Goal: Transaction & Acquisition: Purchase product/service

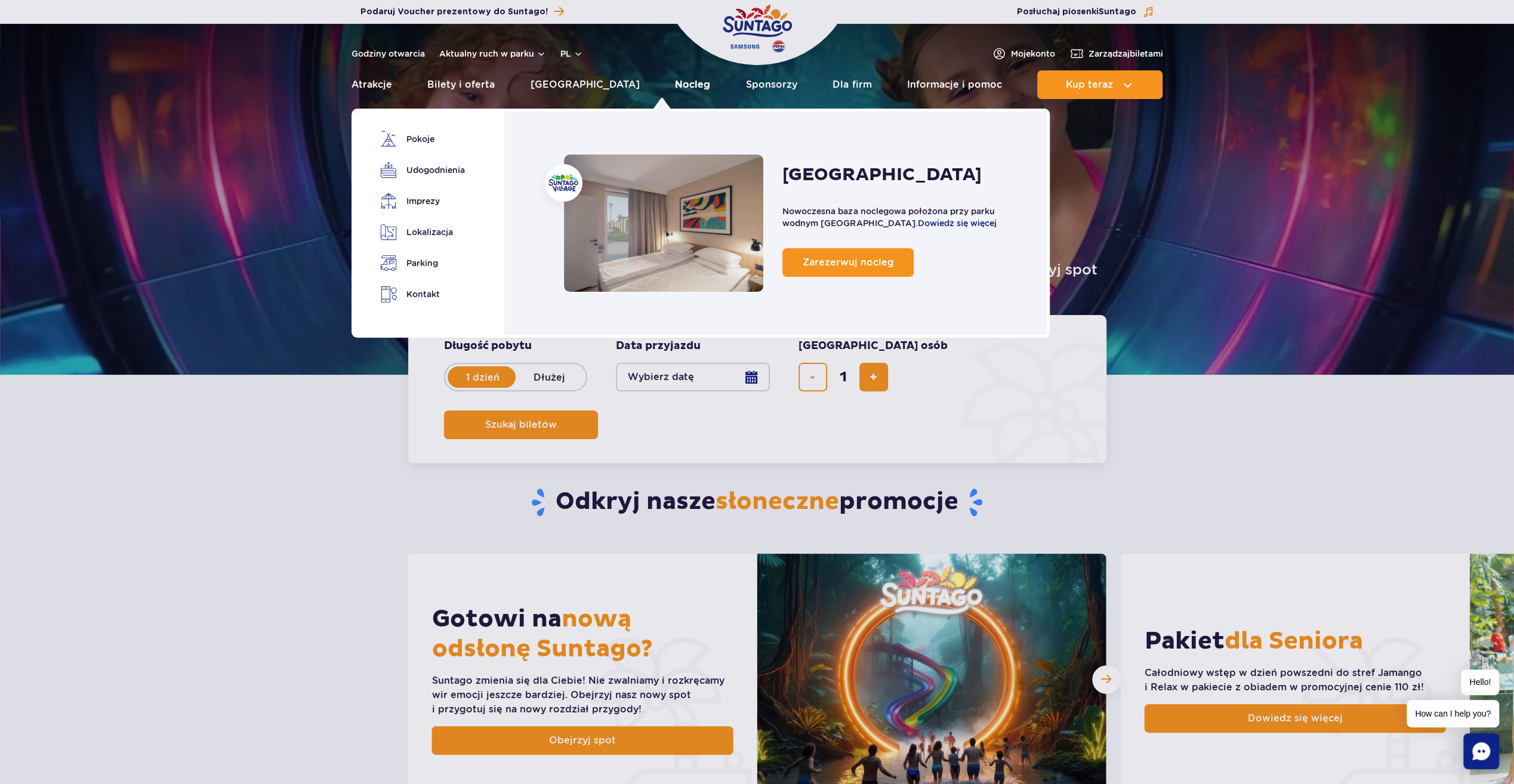
click at [675, 87] on link "Nocleg" at bounding box center [692, 85] width 35 height 29
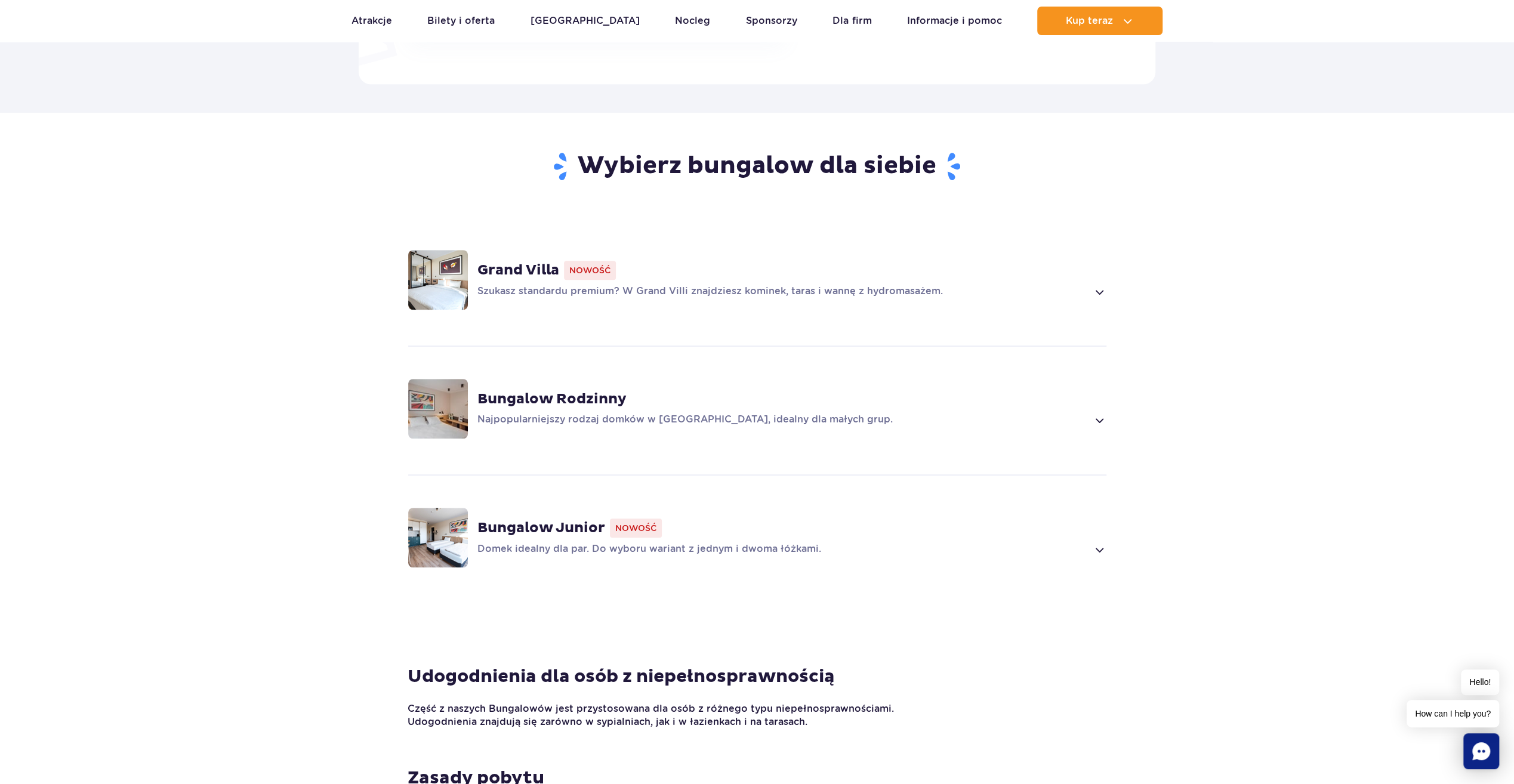
scroll to position [716, 0]
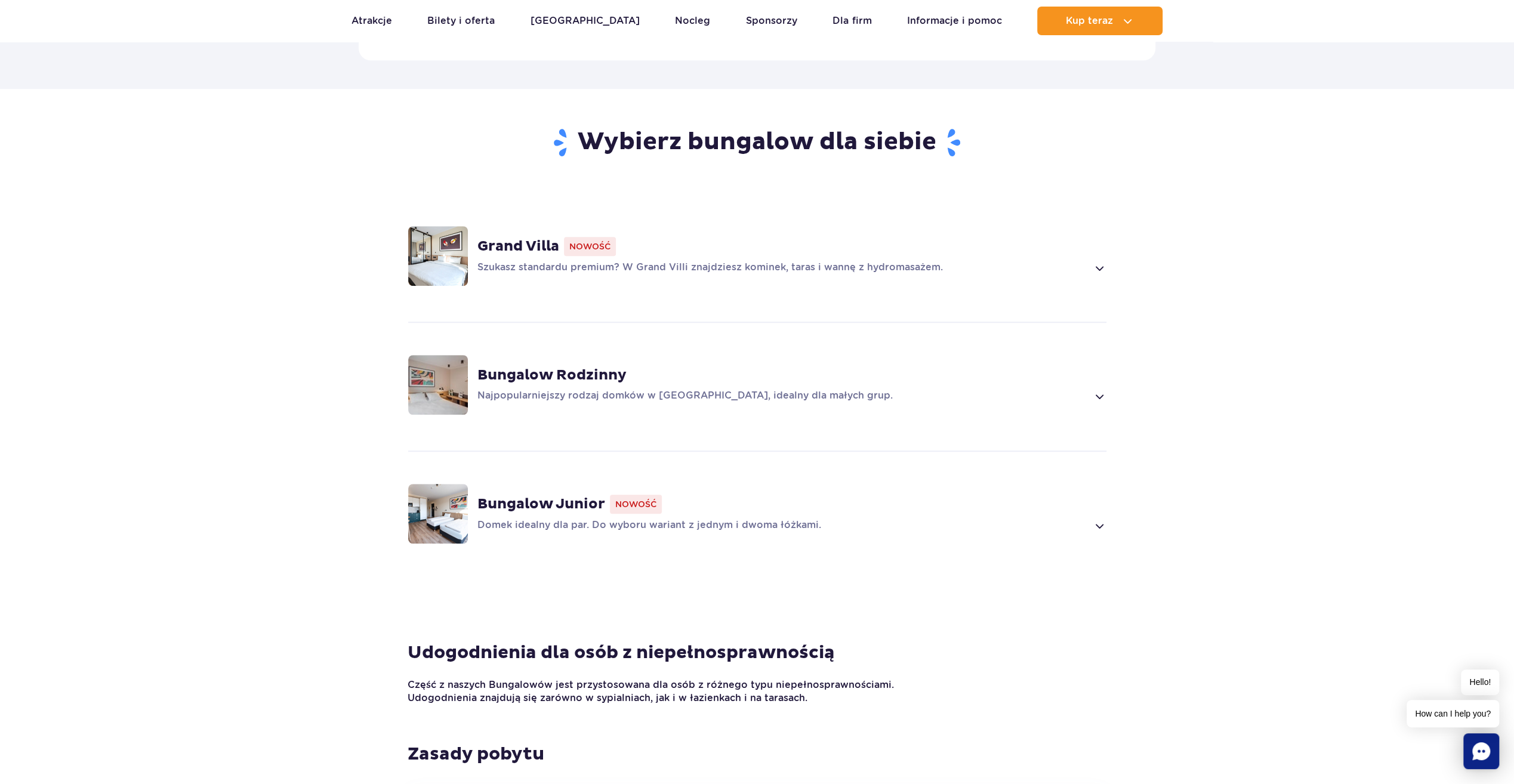
click at [607, 366] on strong "Bungalow Rodzinny" at bounding box center [552, 375] width 149 height 17
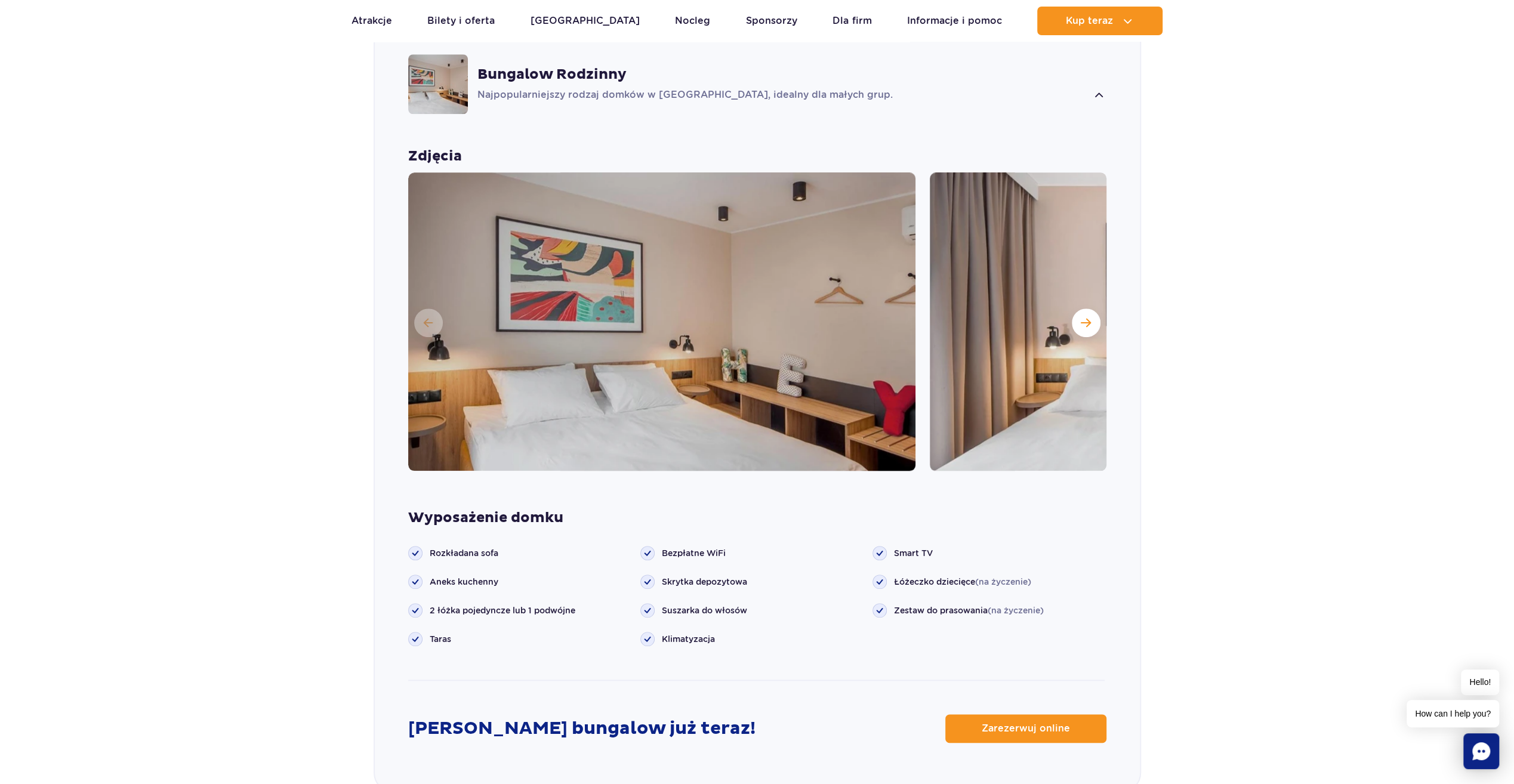
scroll to position [1084, 0]
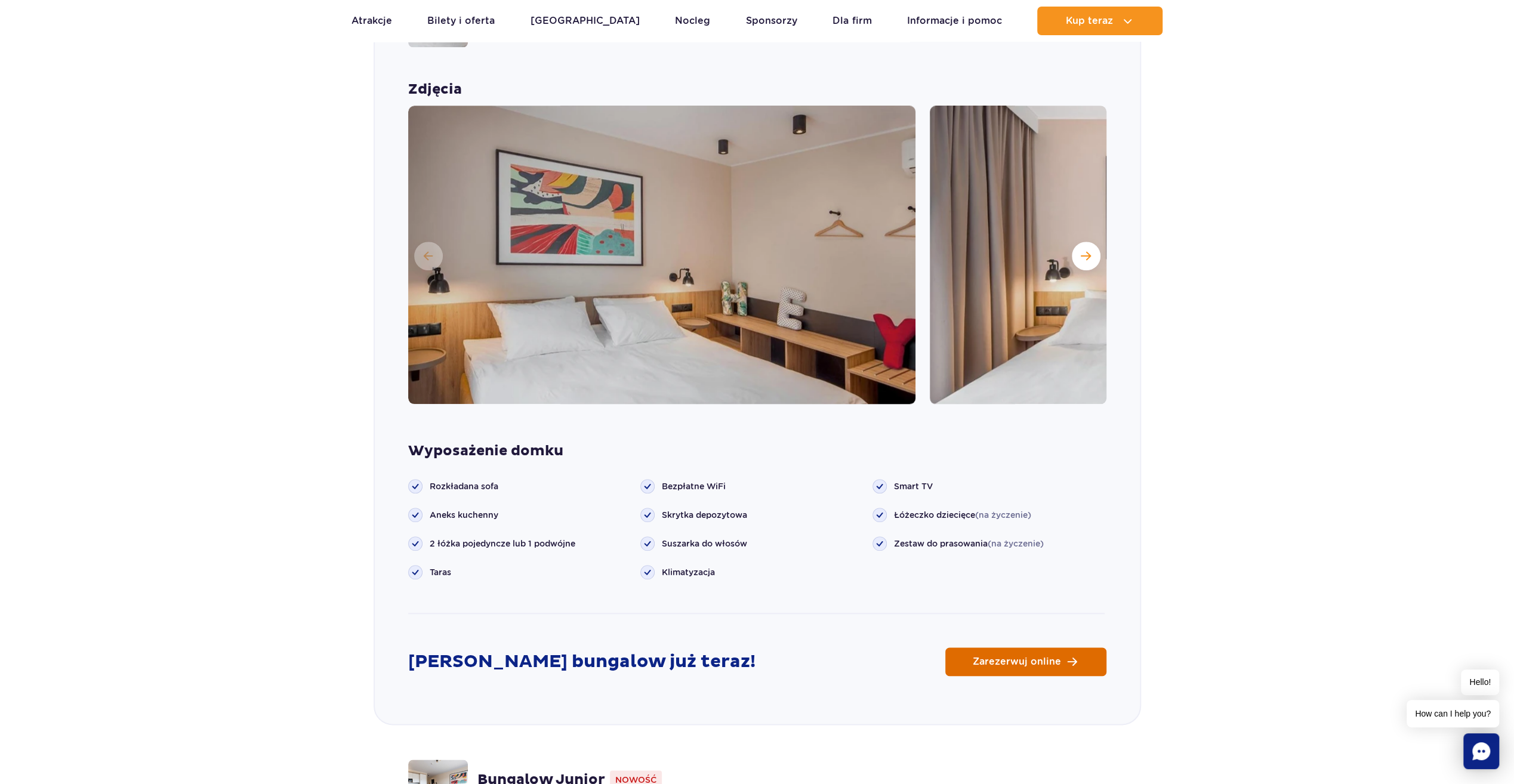
click at [1045, 657] on span "Zarezerwuj online" at bounding box center [1017, 662] width 88 height 10
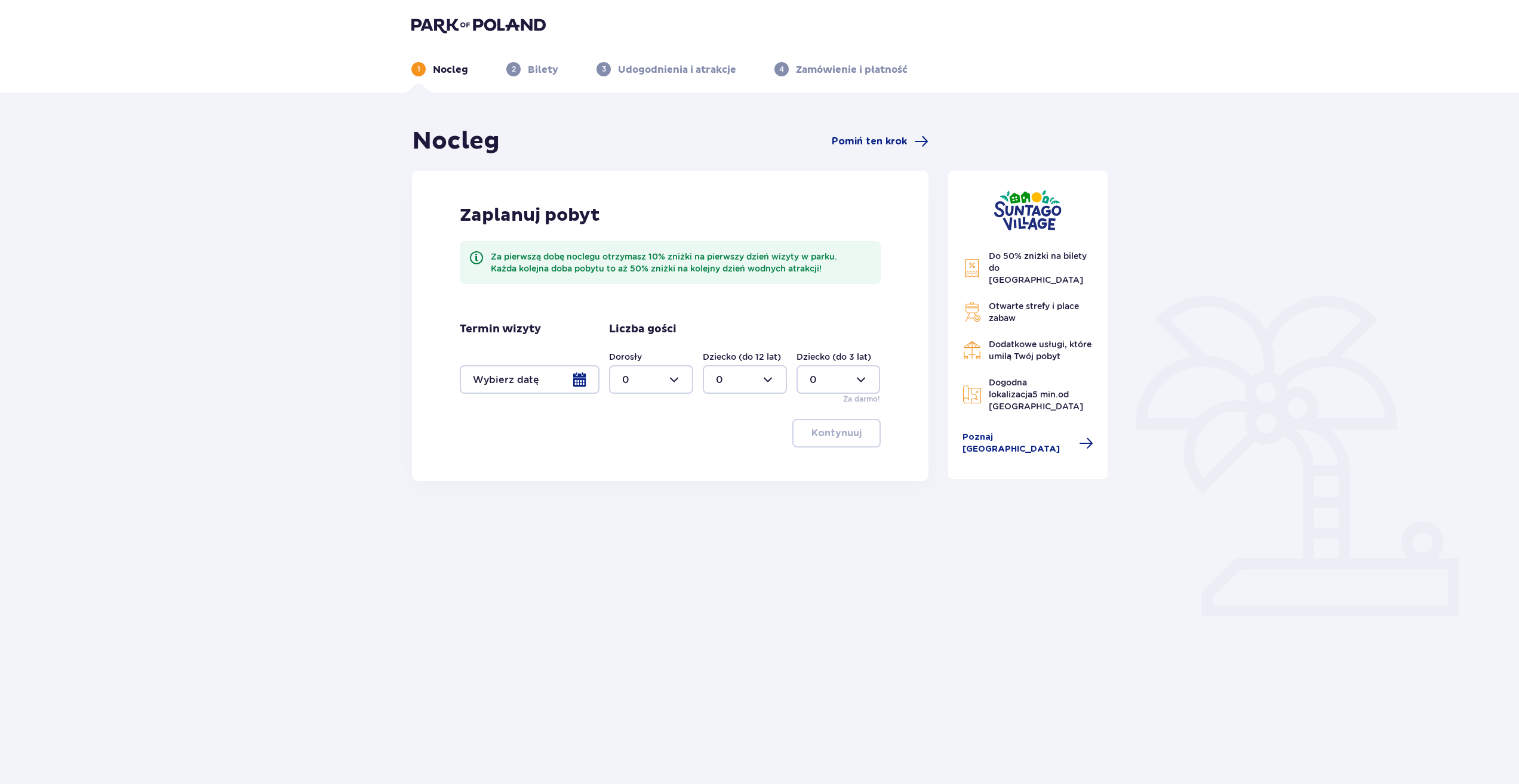
click at [584, 382] on div at bounding box center [530, 379] width 140 height 29
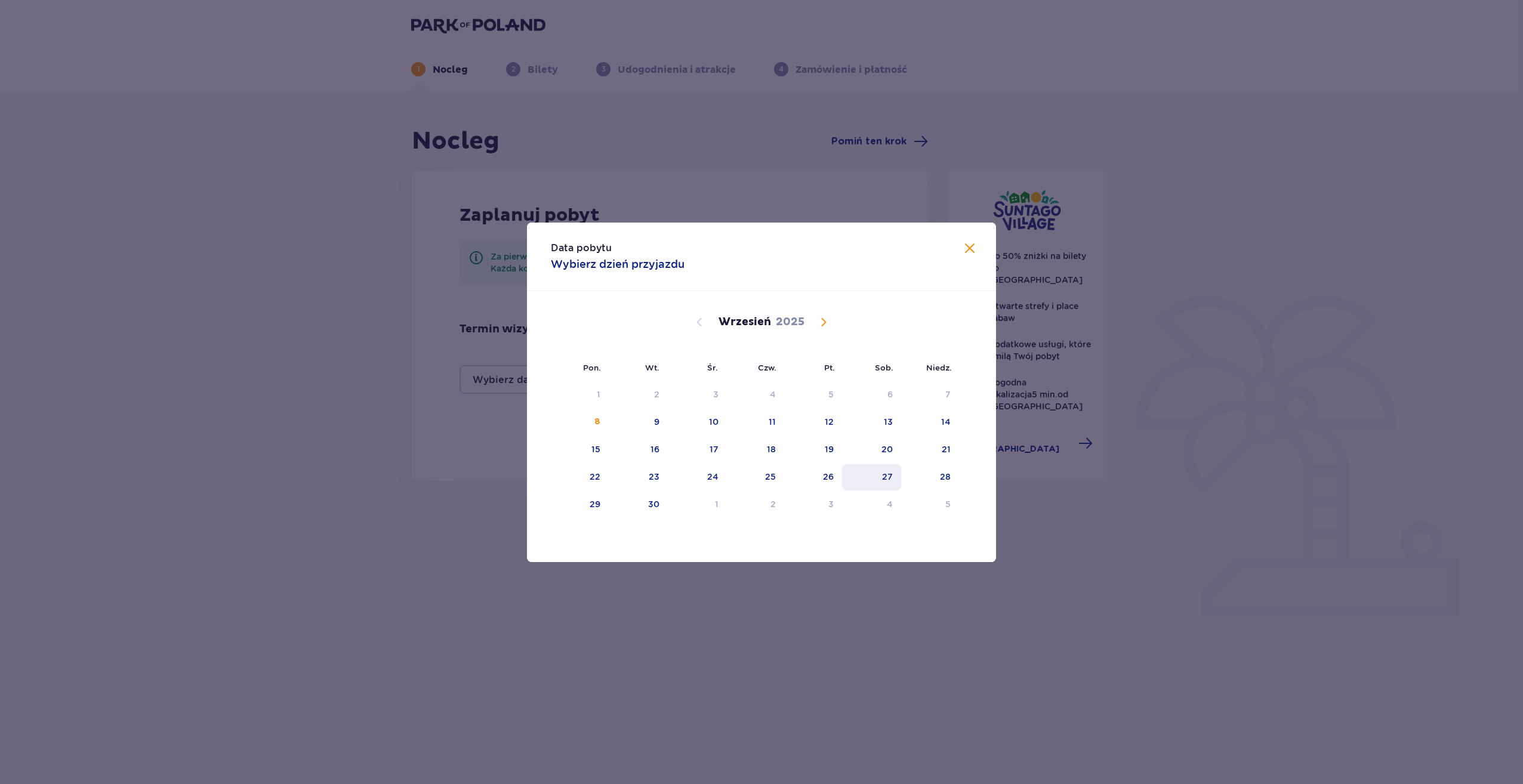
click at [896, 479] on div "27" at bounding box center [872, 477] width 59 height 26
click at [991, 609] on div "Data pobytu Wybierz dzień przyjazdu Pon. Wt. Śr. Czw. Pt. Sob. Niedz. Sierpień …" at bounding box center [762, 392] width 1523 height 784
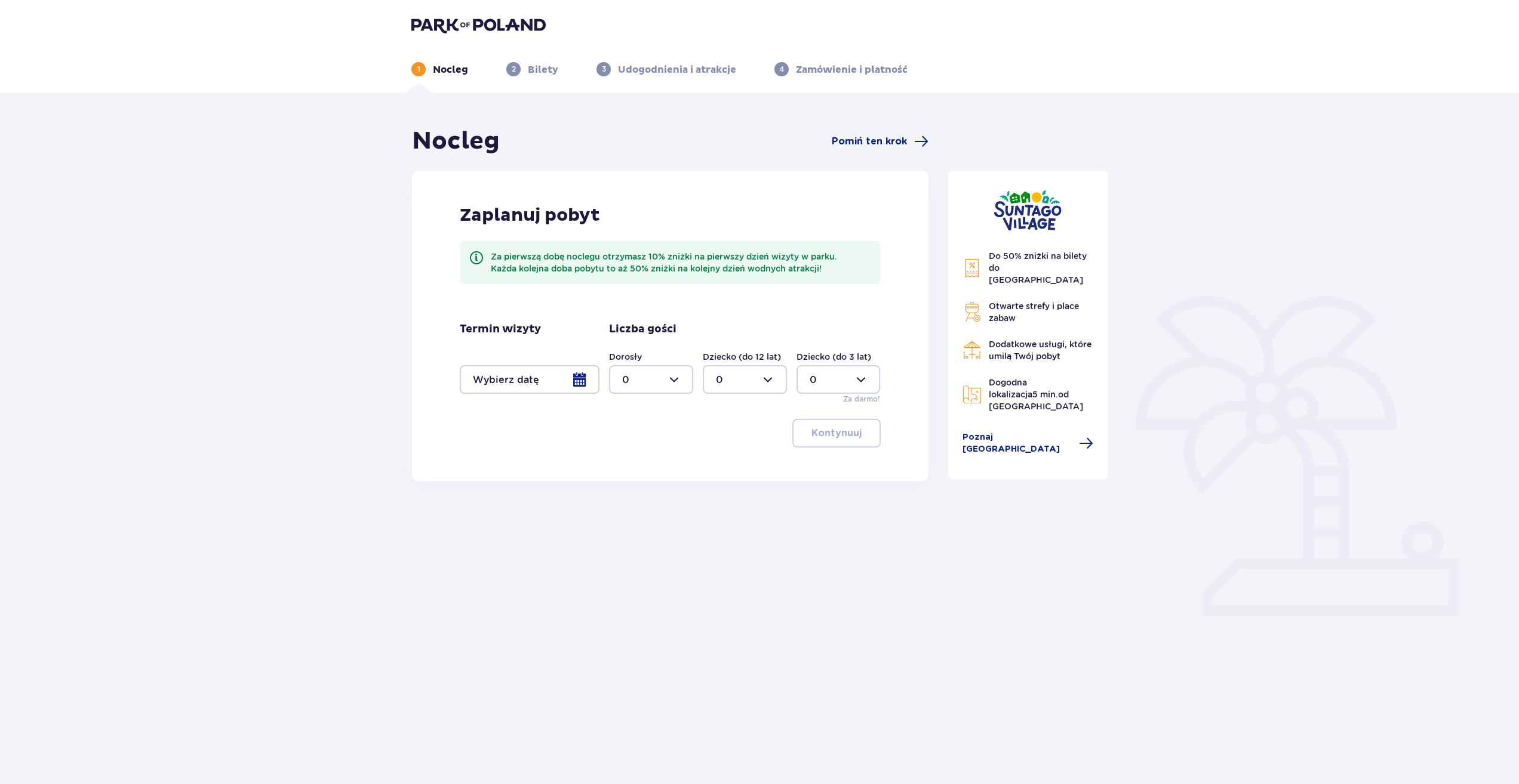
click at [579, 381] on div at bounding box center [530, 379] width 140 height 29
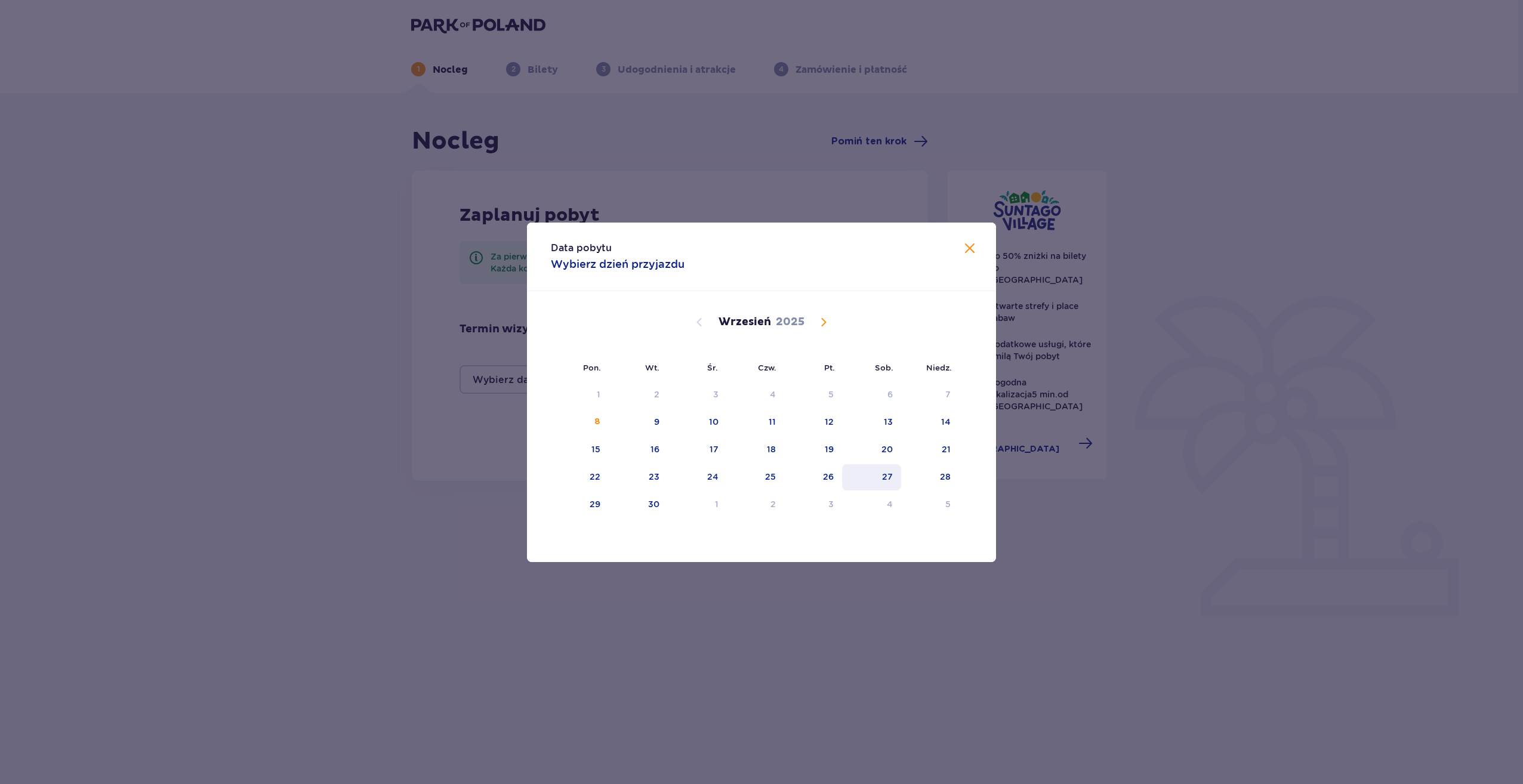
click at [887, 476] on div "27" at bounding box center [887, 477] width 10 height 12
click at [944, 482] on div "28" at bounding box center [930, 477] width 58 height 26
type input "27.09.25 - 28.09.25"
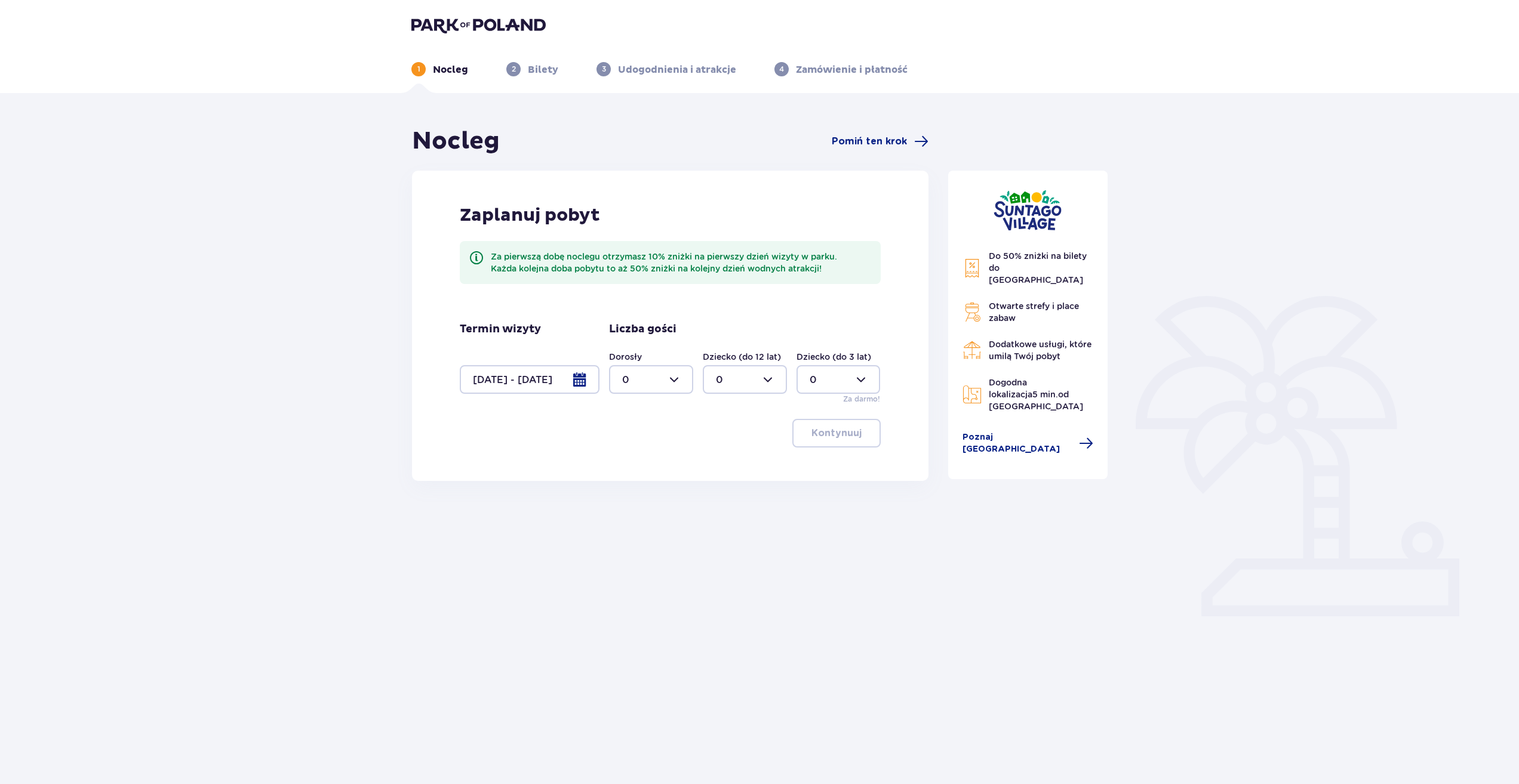
click at [1098, 483] on div "Do 50% zniżki na bilety do parku Suntago Otwarte strefy i place zabaw Dodatkowe…" at bounding box center [1028, 376] width 179 height 498
click at [671, 385] on div at bounding box center [651, 379] width 84 height 29
click at [632, 466] on div "2" at bounding box center [651, 466] width 58 height 13
type input "2"
click at [767, 384] on div at bounding box center [745, 379] width 84 height 29
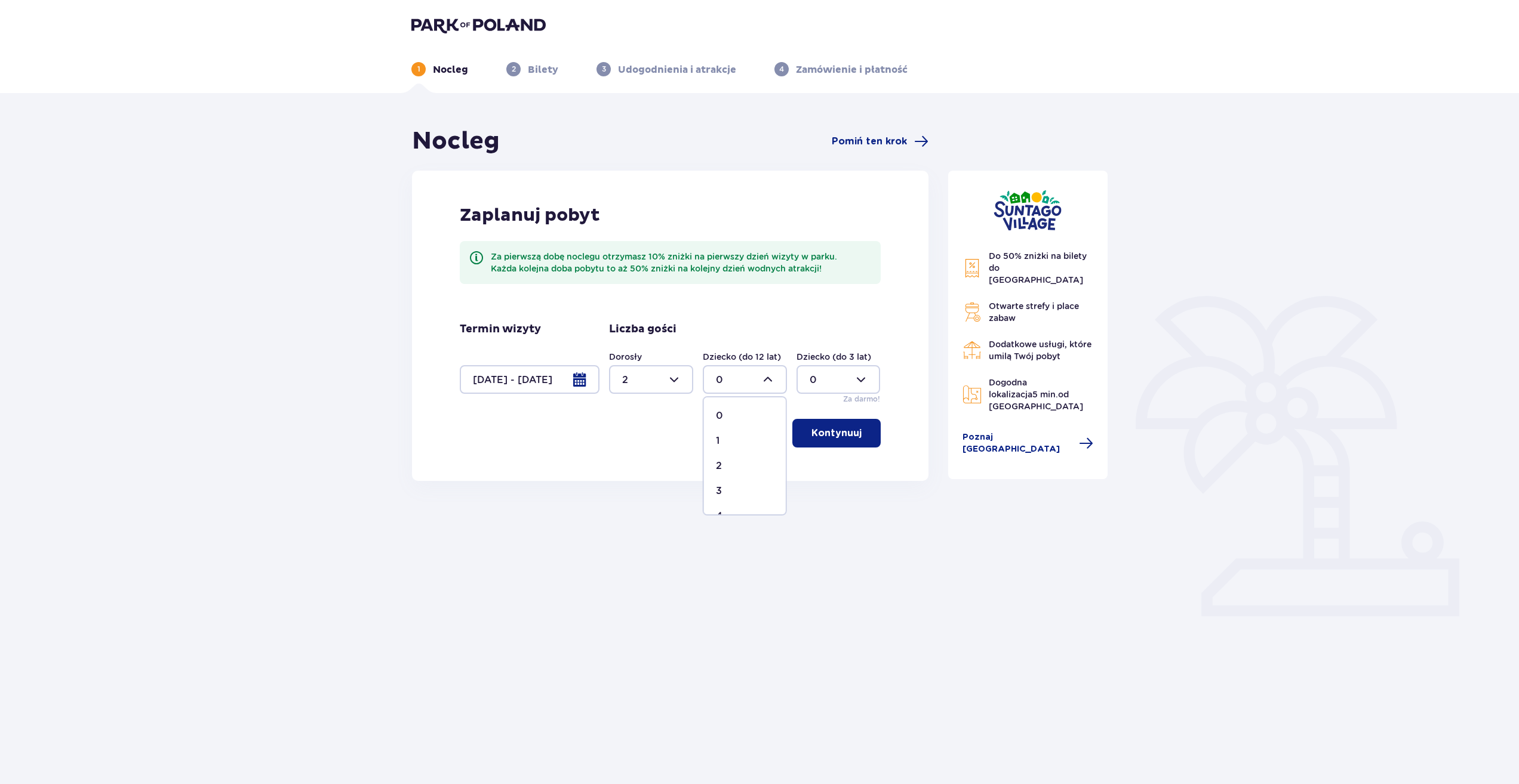
click at [724, 491] on div "3" at bounding box center [745, 490] width 58 height 13
type input "3"
click at [838, 435] on p "Kontynuuj" at bounding box center [836, 433] width 50 height 13
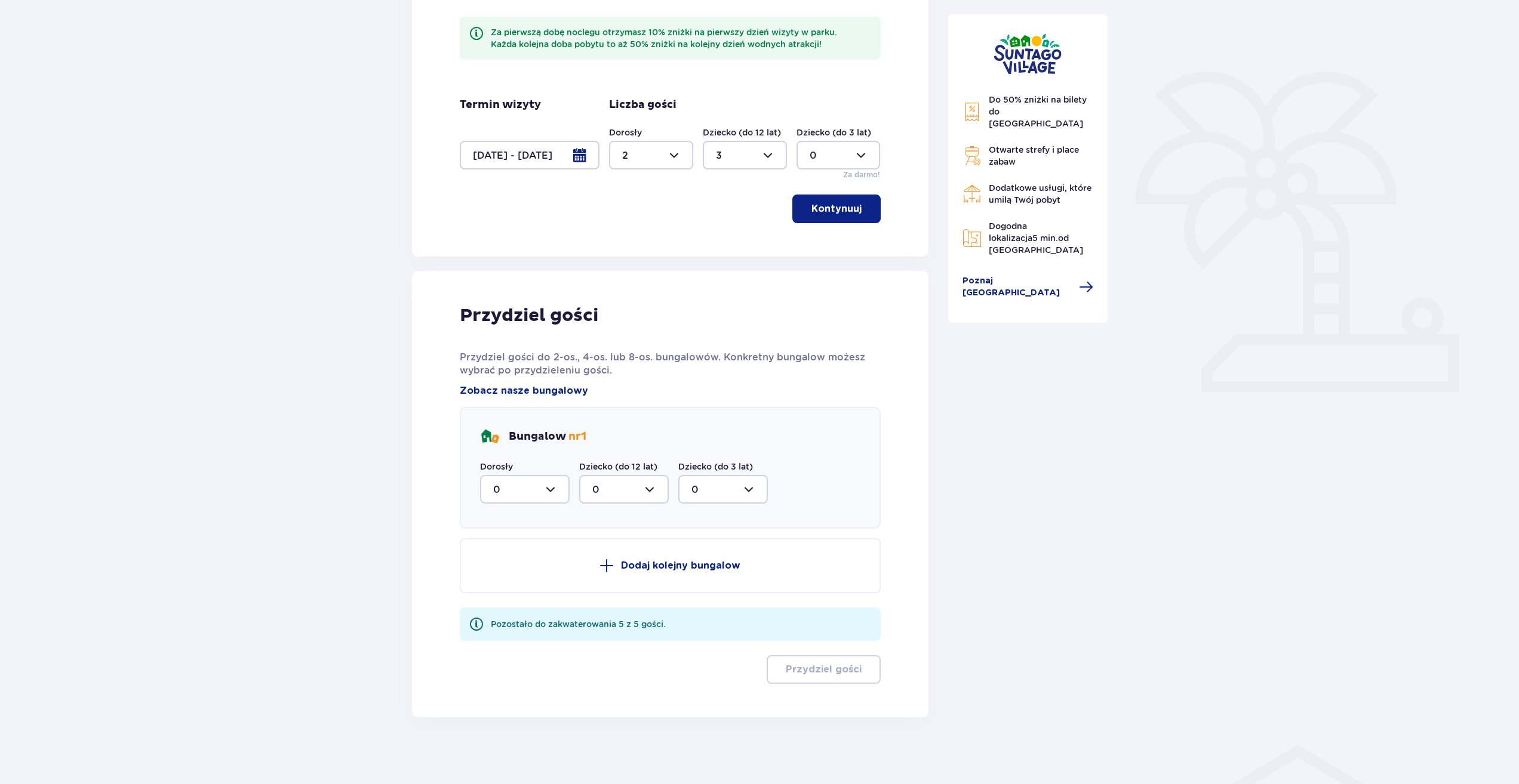
scroll to position [229, 0]
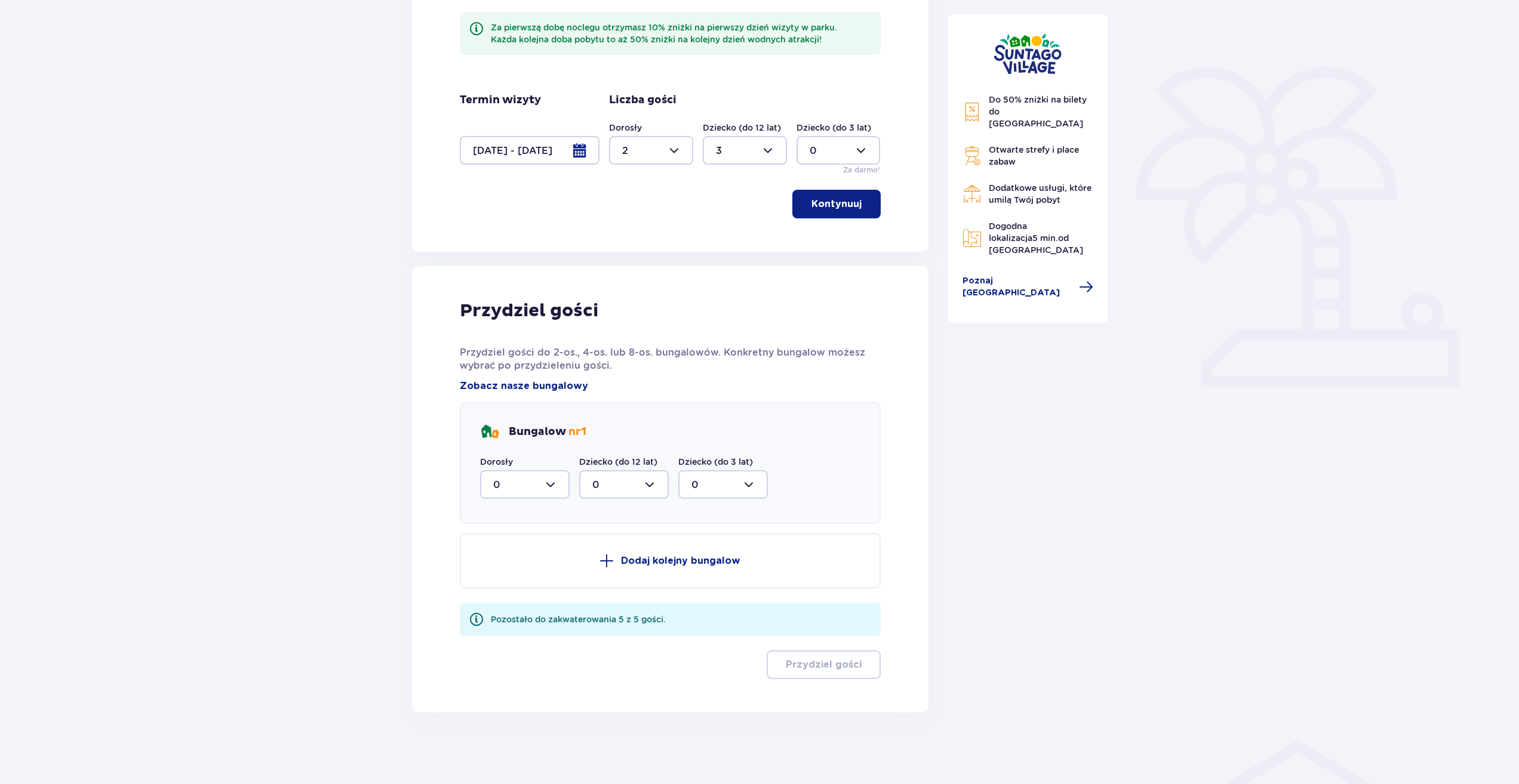
click at [553, 489] on div at bounding box center [525, 484] width 89 height 29
click at [533, 571] on div "2" at bounding box center [525, 571] width 63 height 13
type input "2"
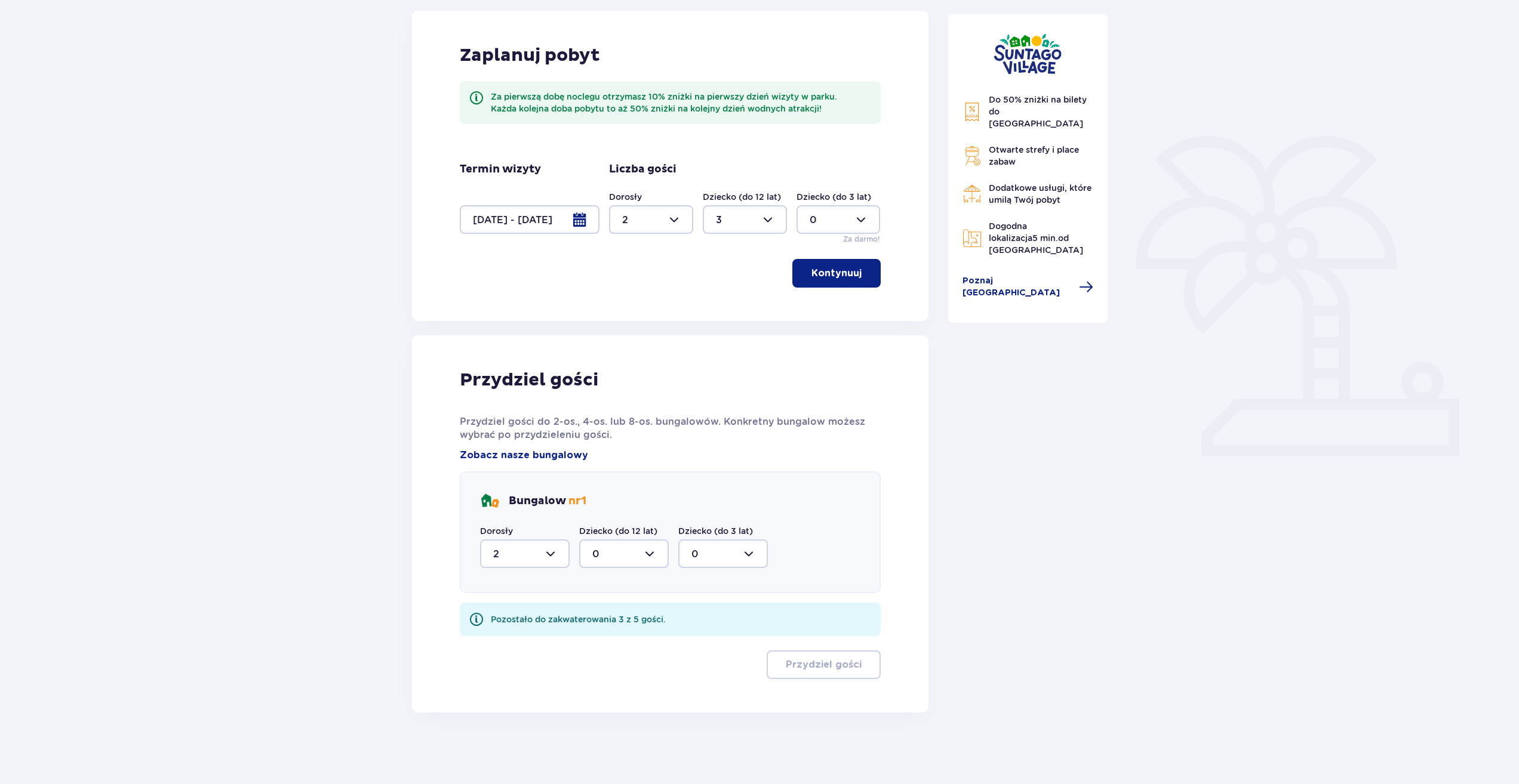
scroll to position [160, 0]
click at [643, 560] on div at bounding box center [624, 553] width 89 height 29
click at [626, 663] on div "3" at bounding box center [624, 665] width 63 height 13
type input "3"
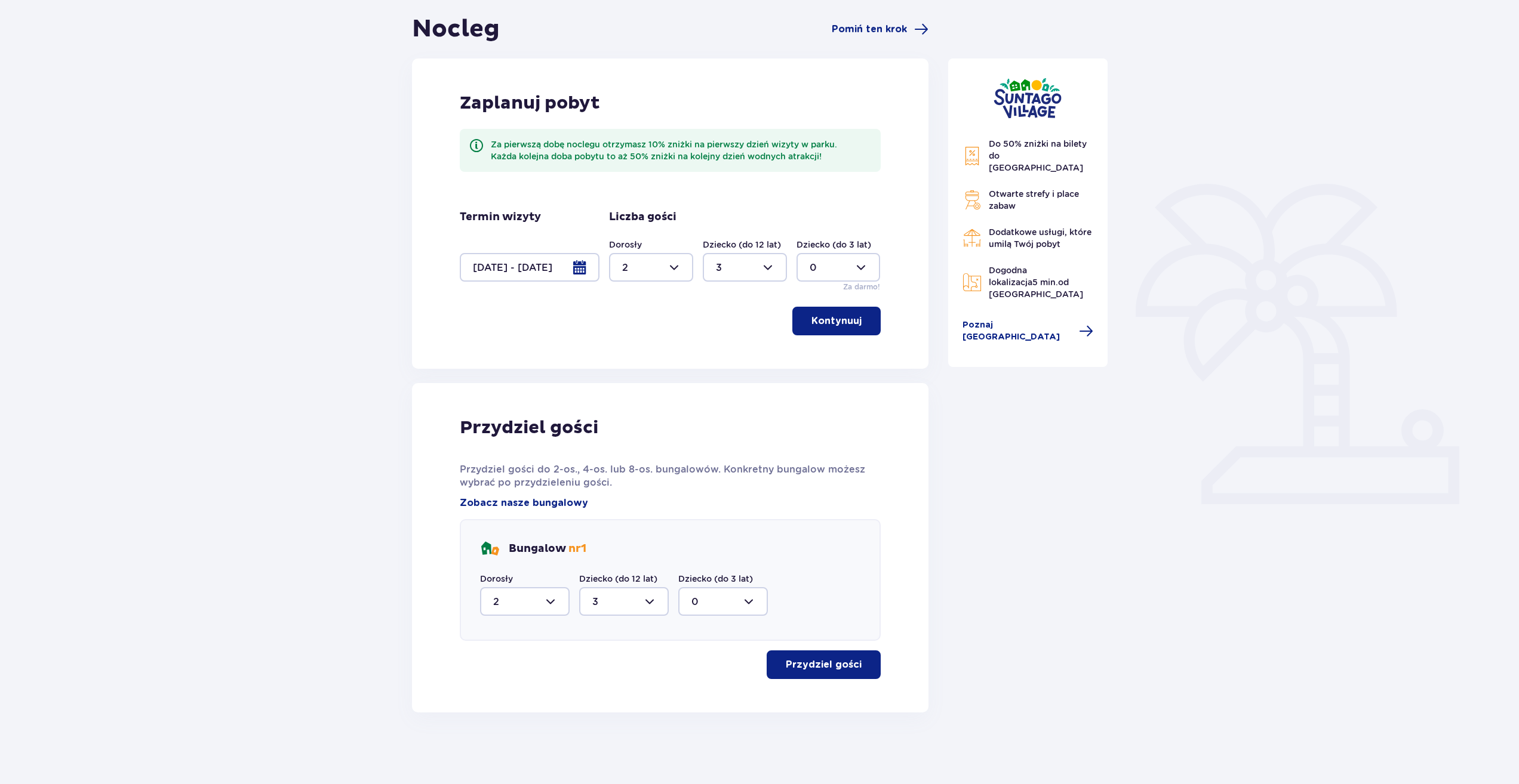
scroll to position [112, 0]
click at [834, 670] on p "Przydziel gości" at bounding box center [824, 664] width 76 height 13
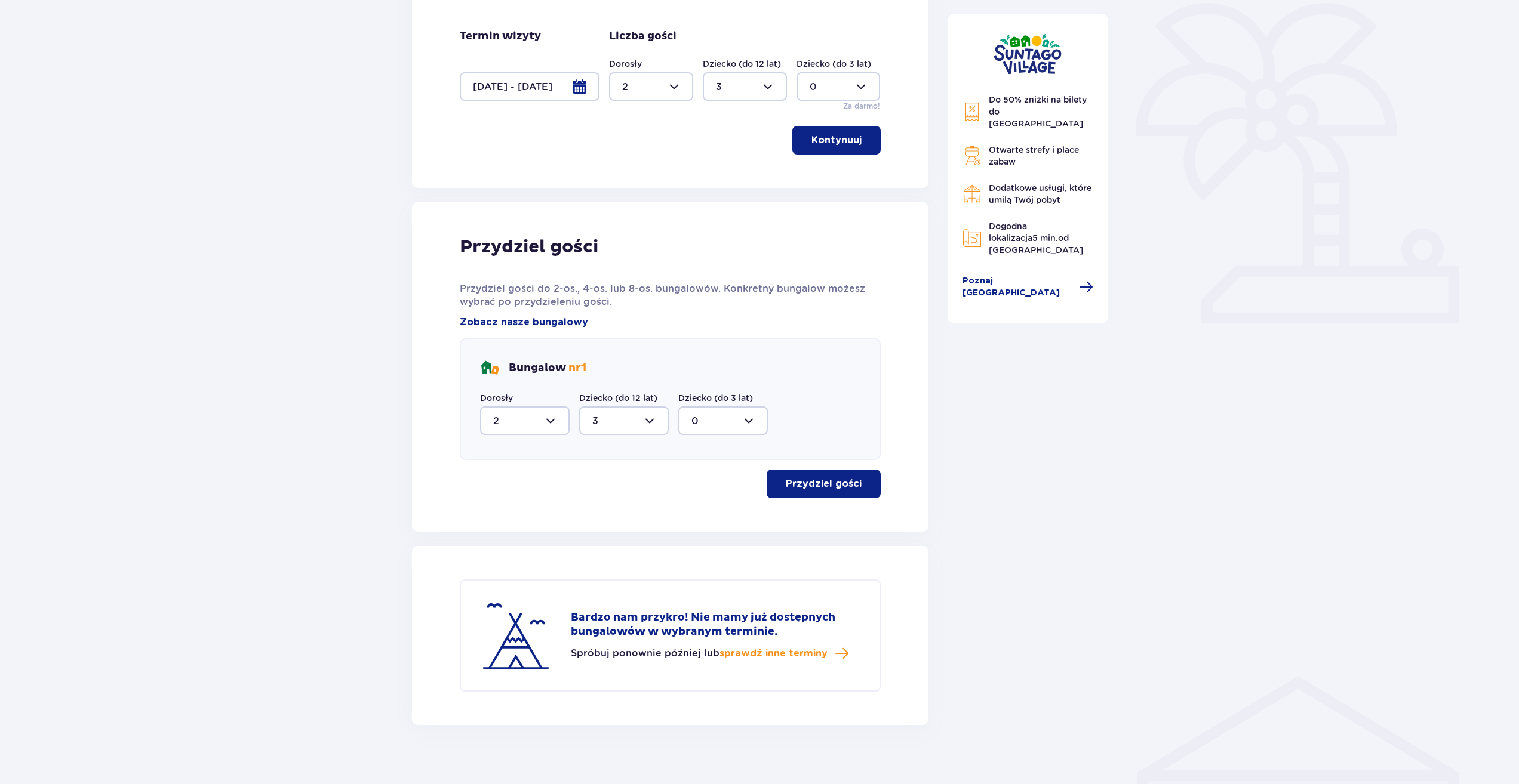
scroll to position [306, 0]
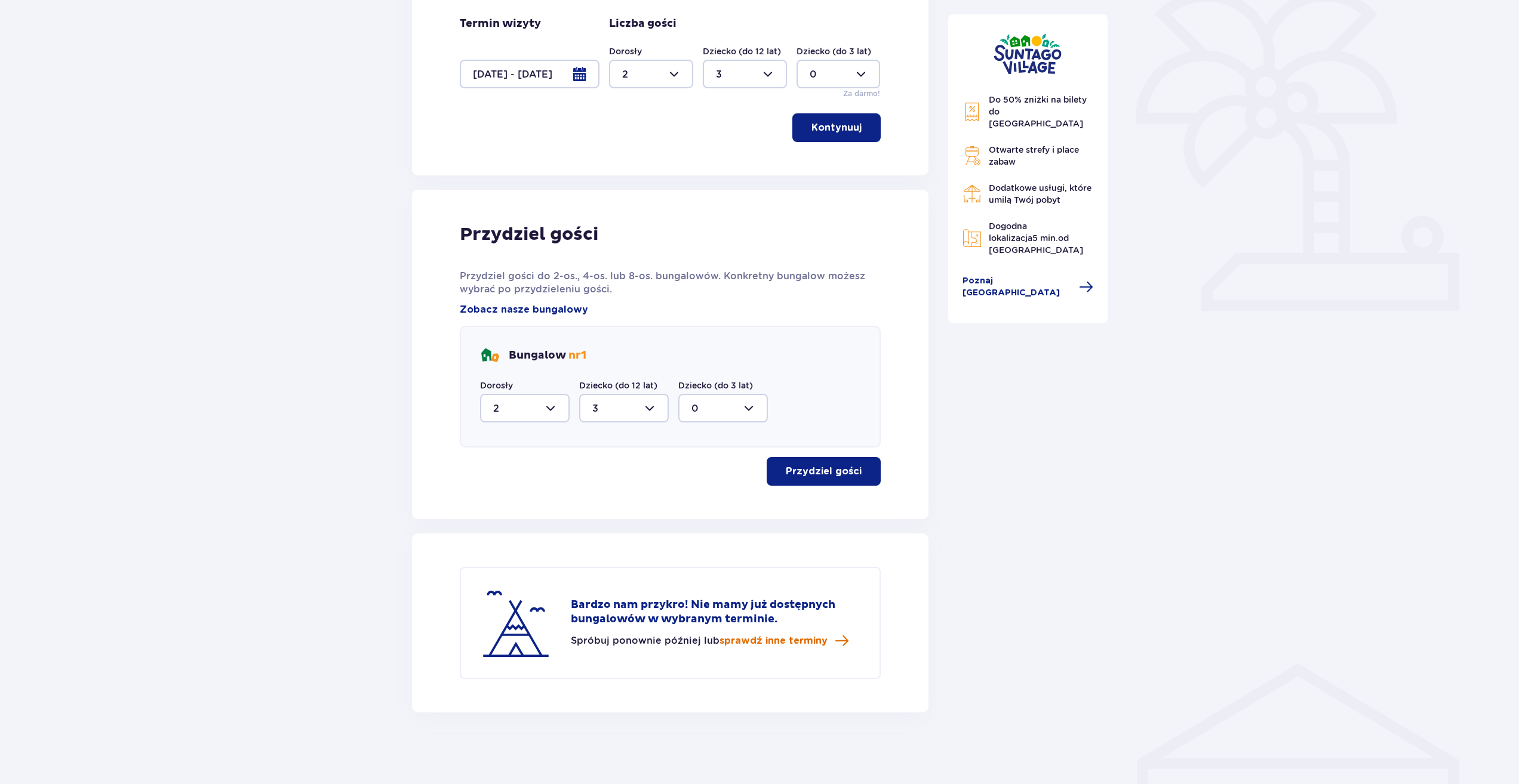
click at [806, 645] on span "sprawdź inne terminy" at bounding box center [774, 641] width 108 height 13
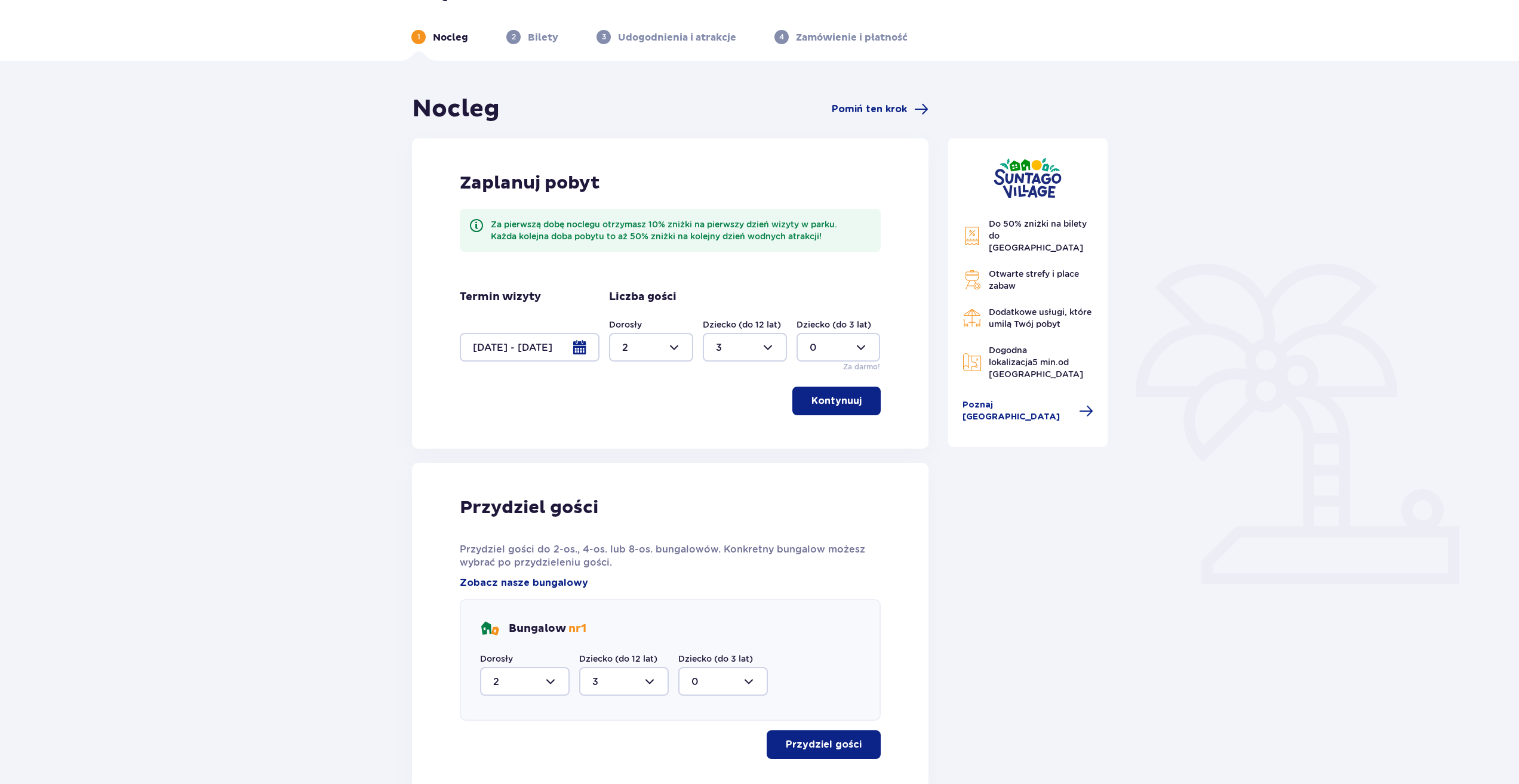
scroll to position [0, 0]
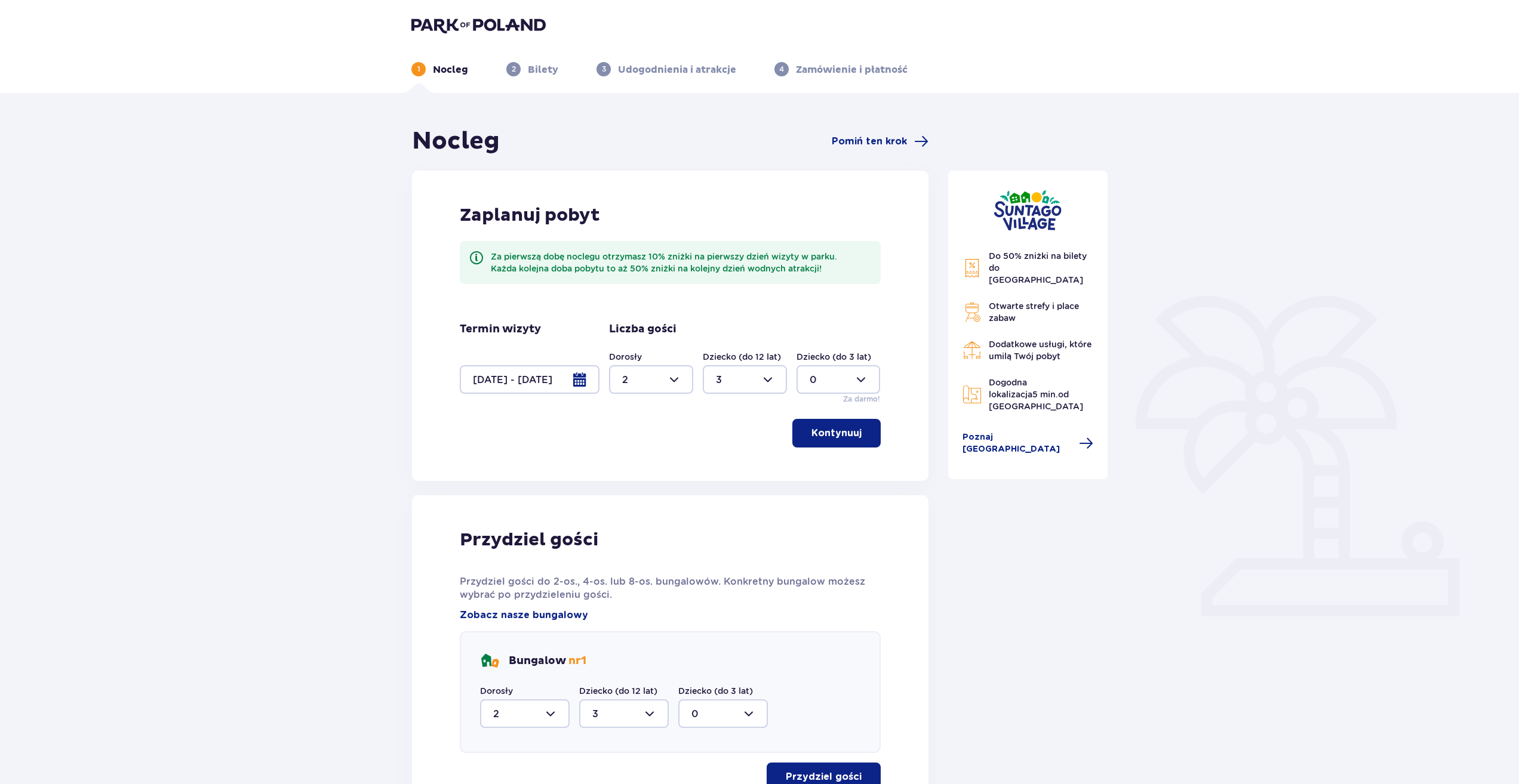
click at [576, 382] on div at bounding box center [530, 379] width 140 height 29
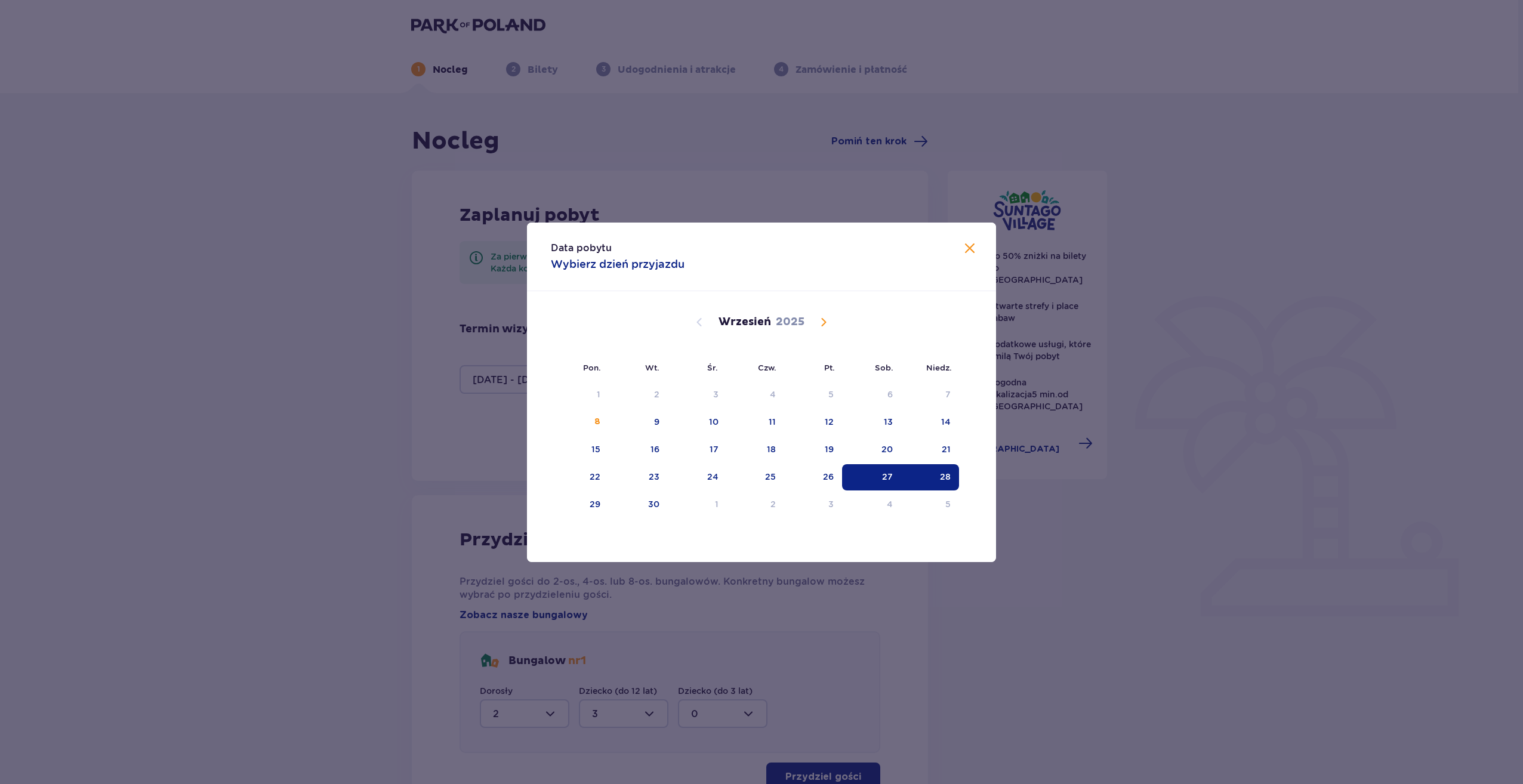
click at [822, 321] on span "Calendar" at bounding box center [824, 323] width 14 height 14
click at [888, 392] on div "4" at bounding box center [890, 394] width 6 height 12
click at [935, 392] on div "5" at bounding box center [930, 395] width 58 height 26
type input "04.10.25 - 05.10.25"
type input "0"
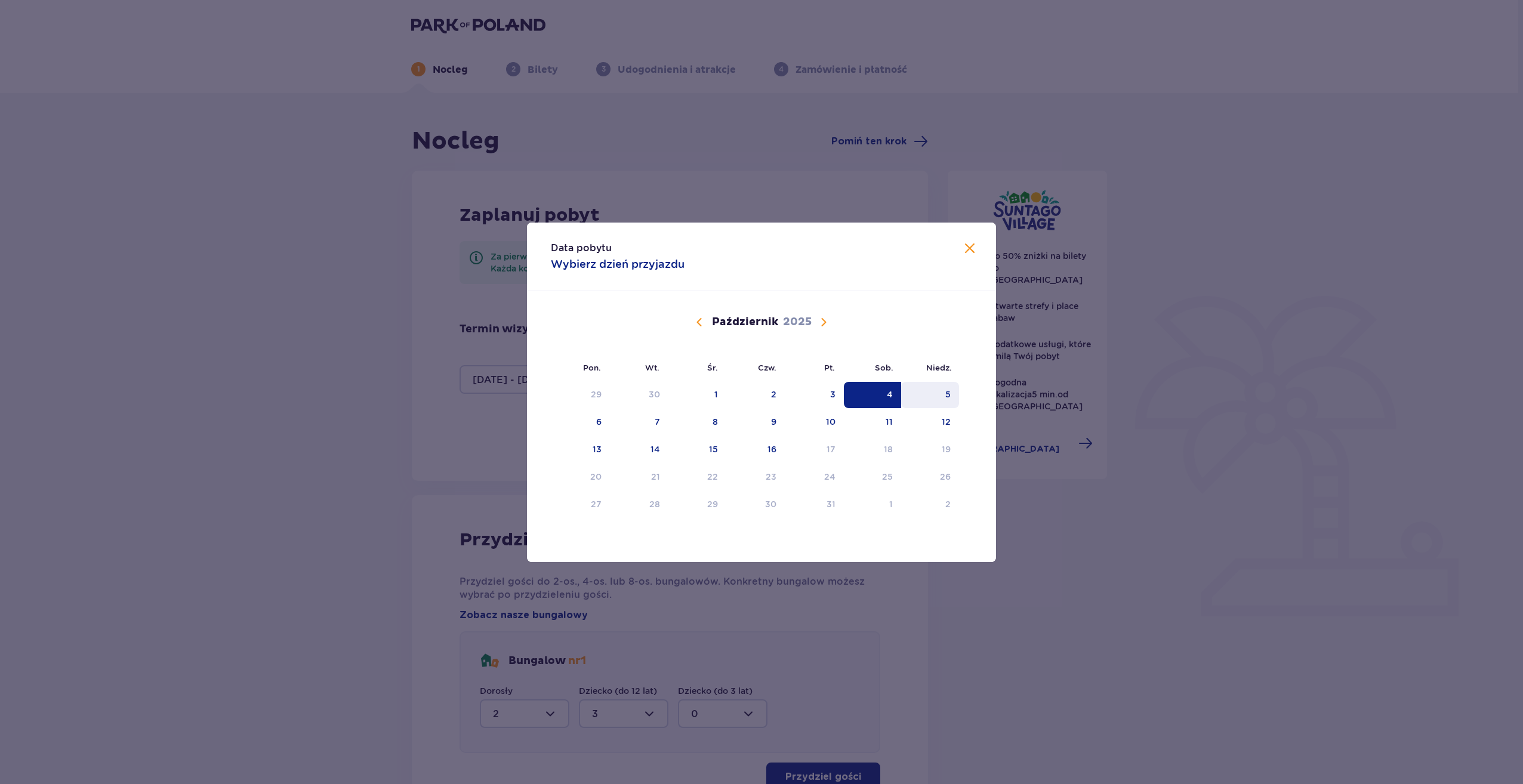
type input "0"
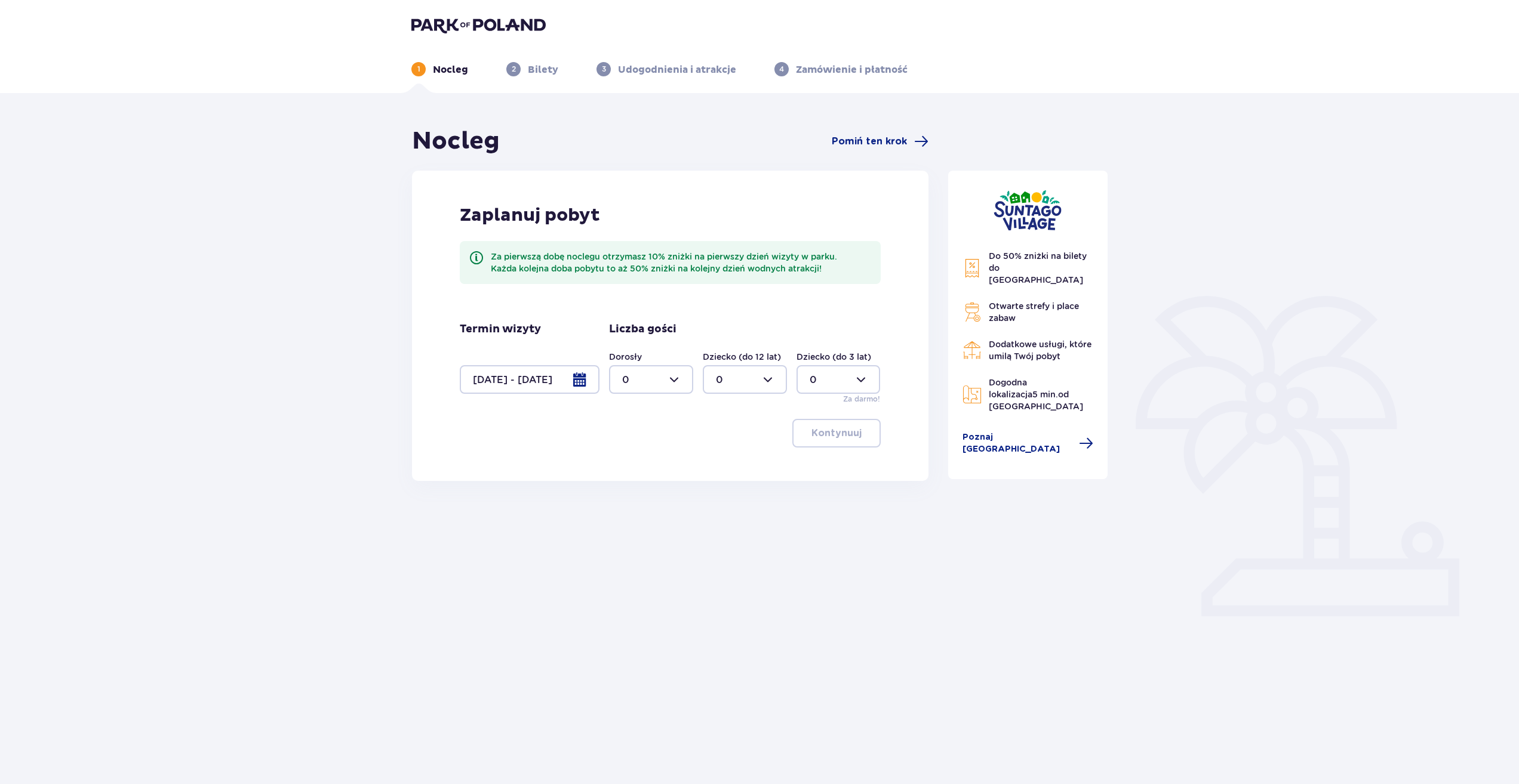
click at [666, 385] on div at bounding box center [651, 379] width 84 height 29
click at [633, 468] on div "2" at bounding box center [651, 466] width 58 height 13
click at [666, 391] on div at bounding box center [651, 379] width 84 height 29
click at [624, 492] on p "3" at bounding box center [624, 490] width 6 height 13
click at [672, 385] on div at bounding box center [651, 379] width 84 height 29
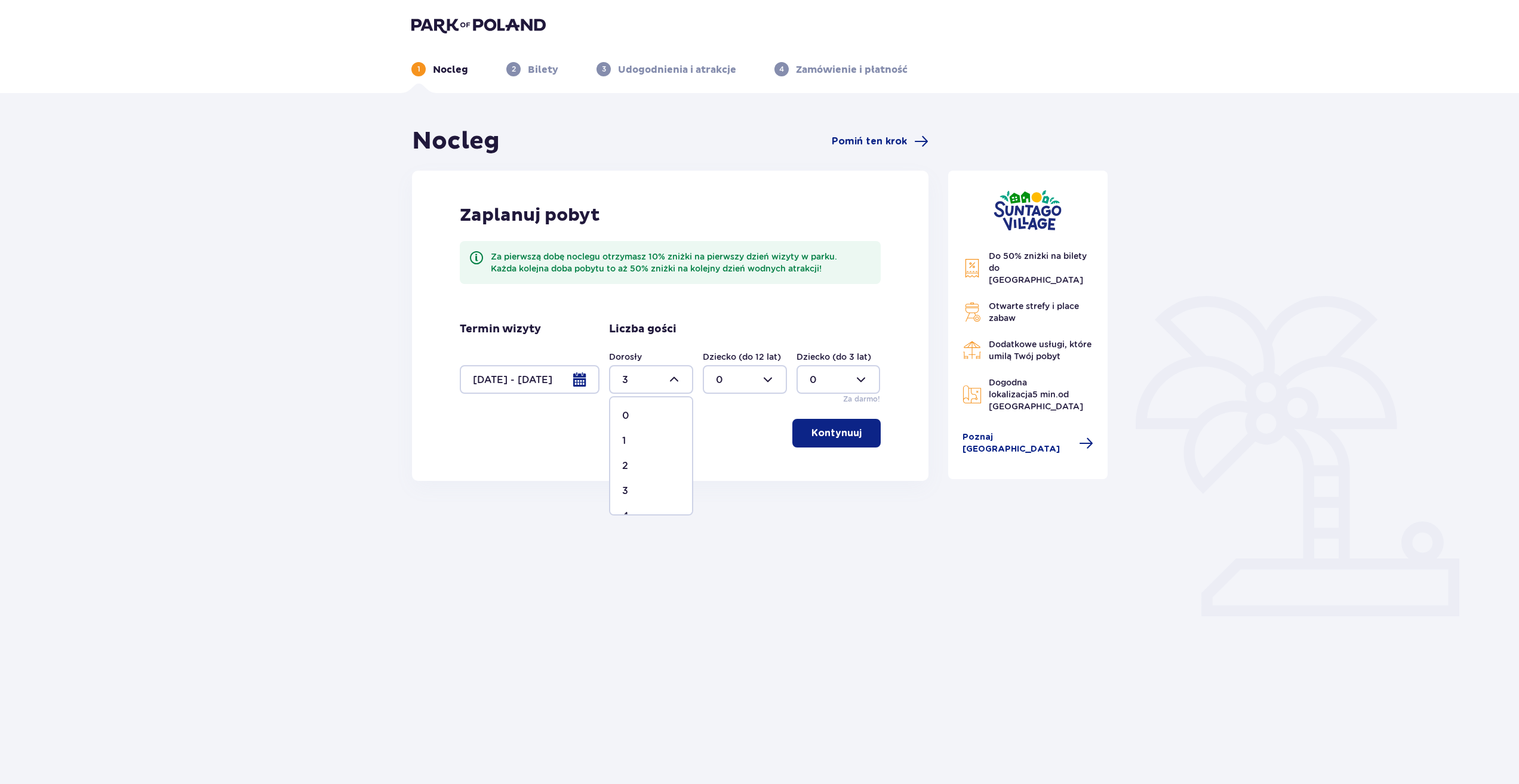
click at [625, 464] on p "2" at bounding box center [624, 466] width 6 height 13
type input "2"
click at [770, 383] on div at bounding box center [745, 379] width 84 height 29
click at [729, 494] on div "3" at bounding box center [745, 490] width 58 height 13
type input "3"
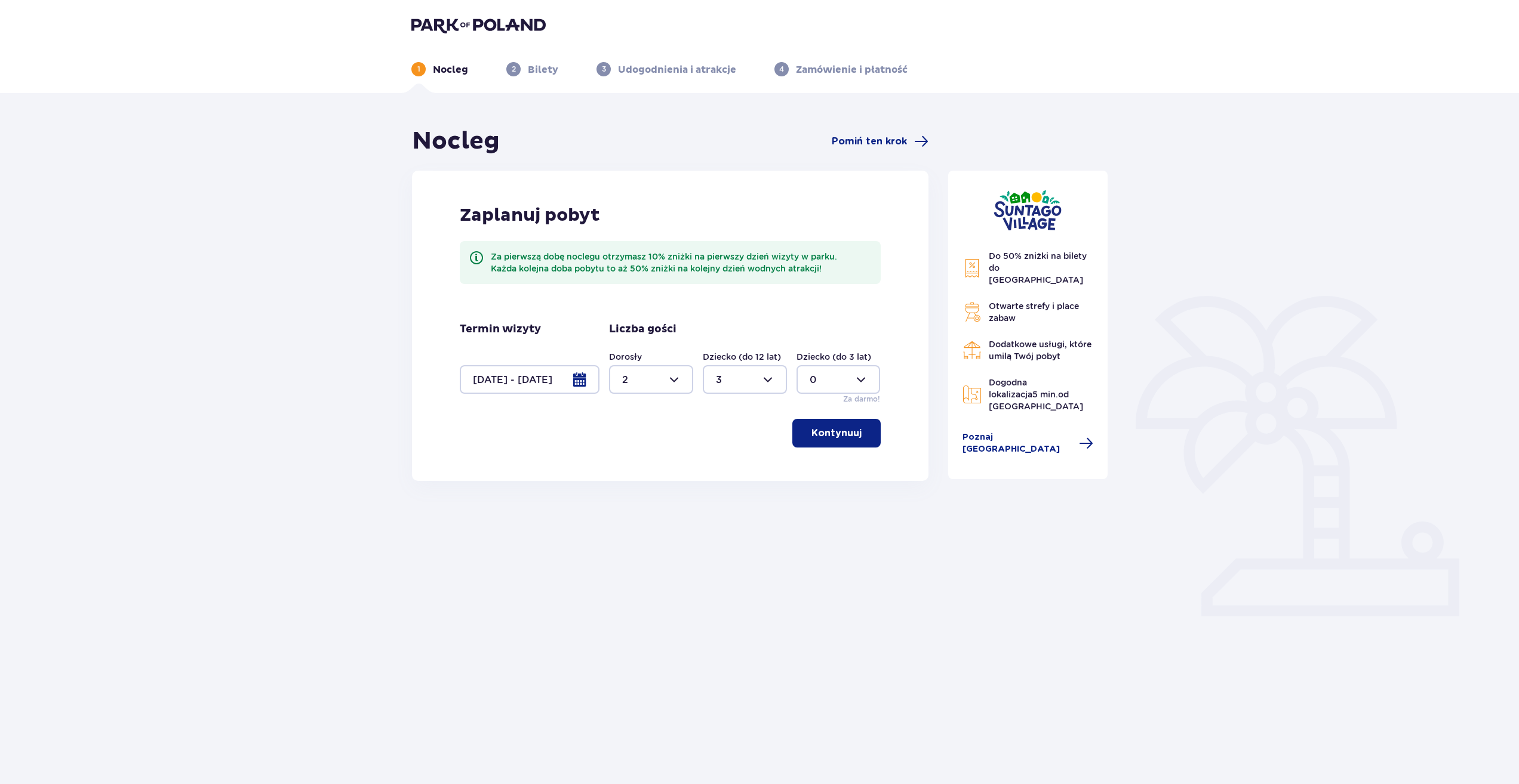
click at [836, 448] on div "Zaplanuj pobyt Za pierwszą dobę noclegu otrzymasz 10% zniżki na pierwszy dzień …" at bounding box center [670, 325] width 517 height 310
click at [835, 436] on p "Kontynuuj" at bounding box center [836, 433] width 50 height 13
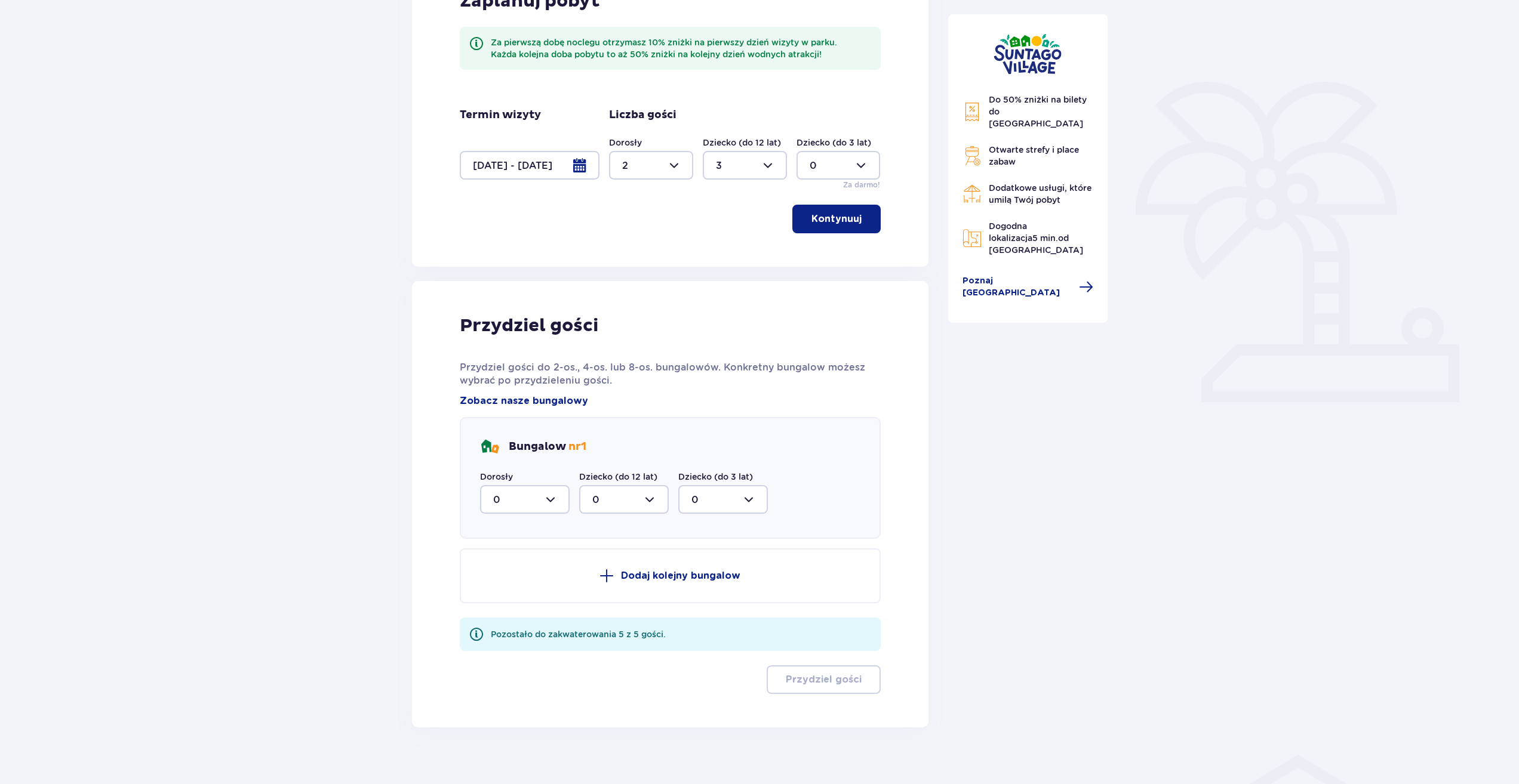
scroll to position [229, 0]
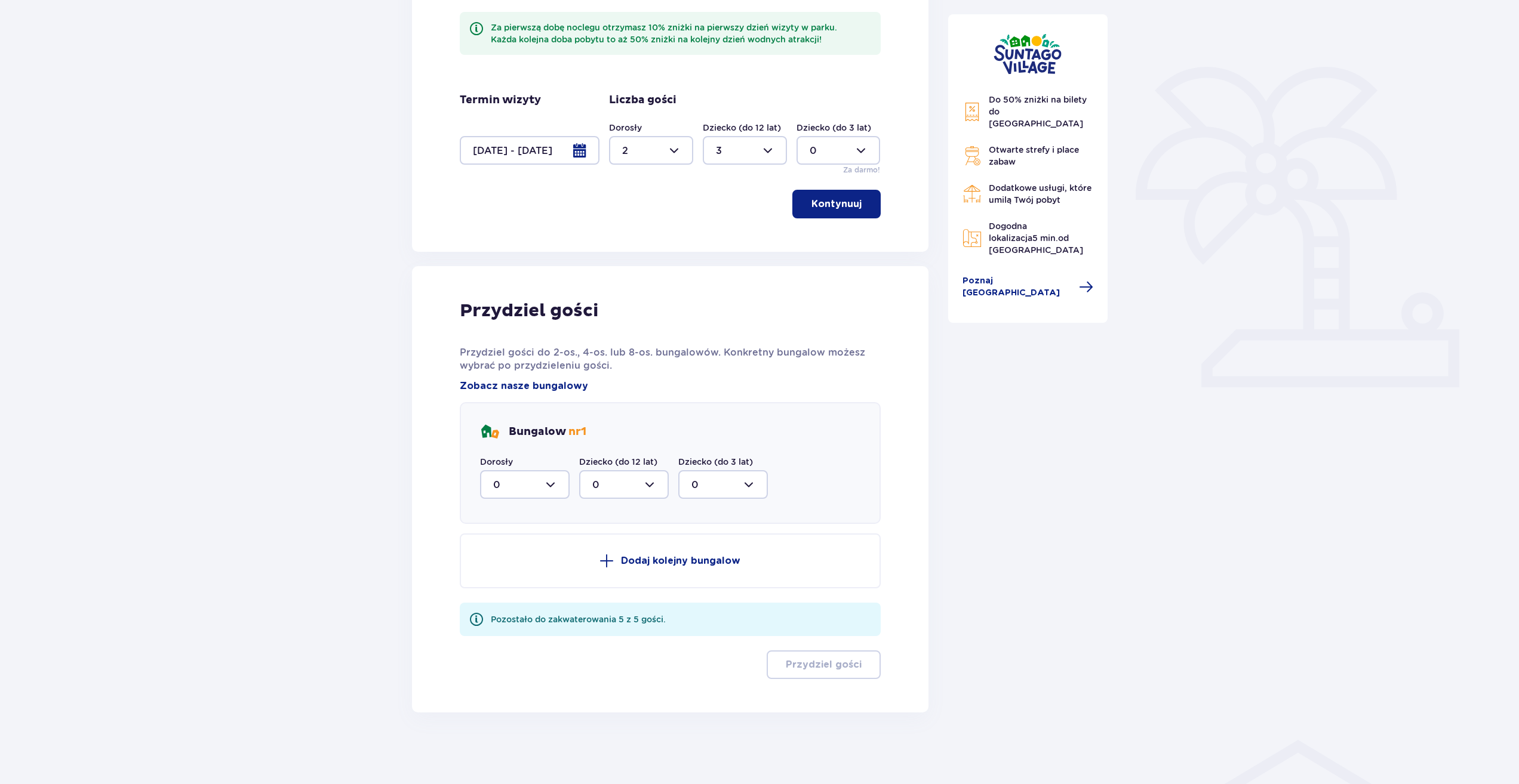
click at [551, 486] on div at bounding box center [525, 484] width 89 height 29
click at [509, 565] on div "2" at bounding box center [525, 571] width 63 height 13
type input "2"
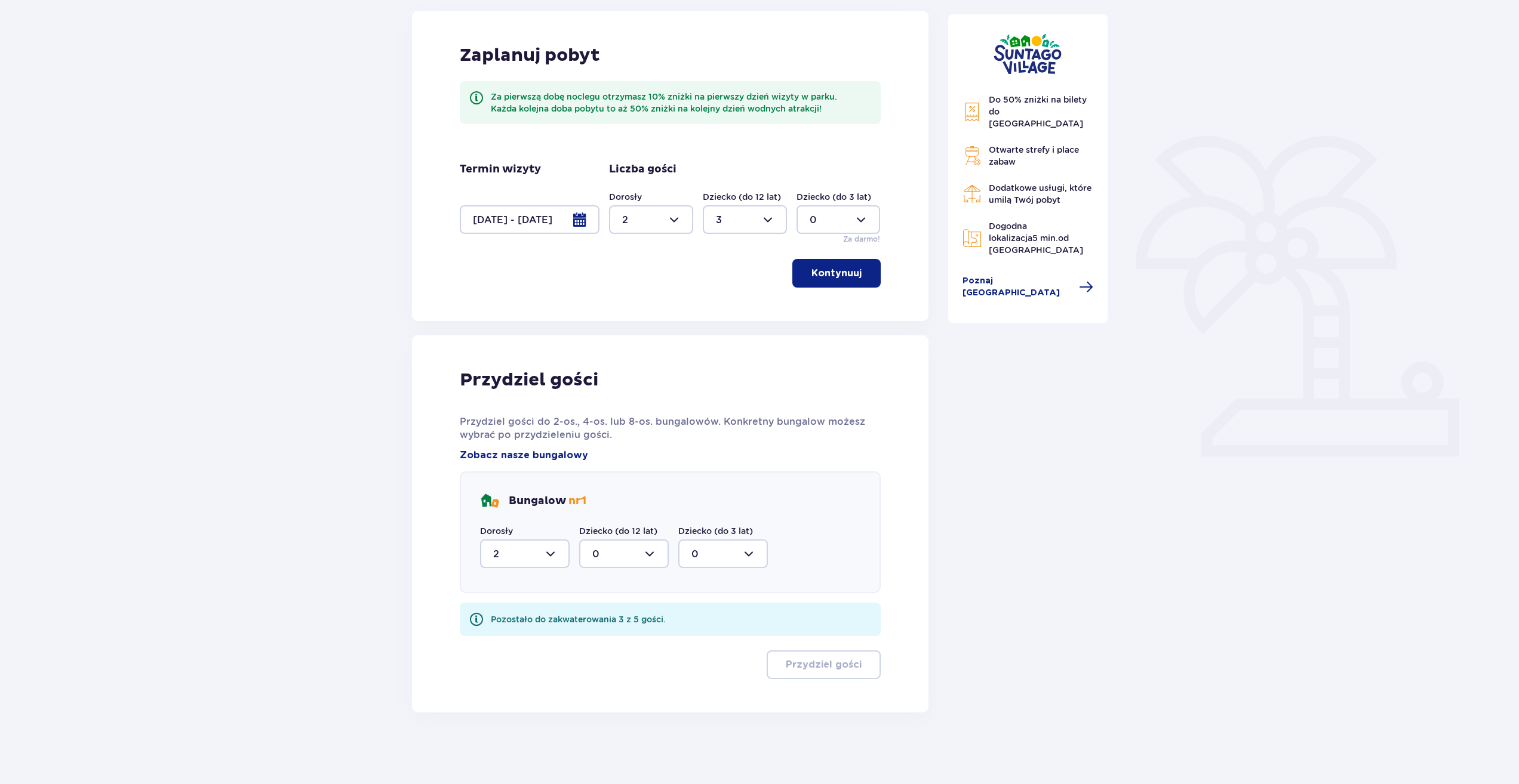
click at [651, 546] on div at bounding box center [624, 553] width 89 height 29
click at [600, 663] on div "3" at bounding box center [624, 665] width 63 height 13
type input "3"
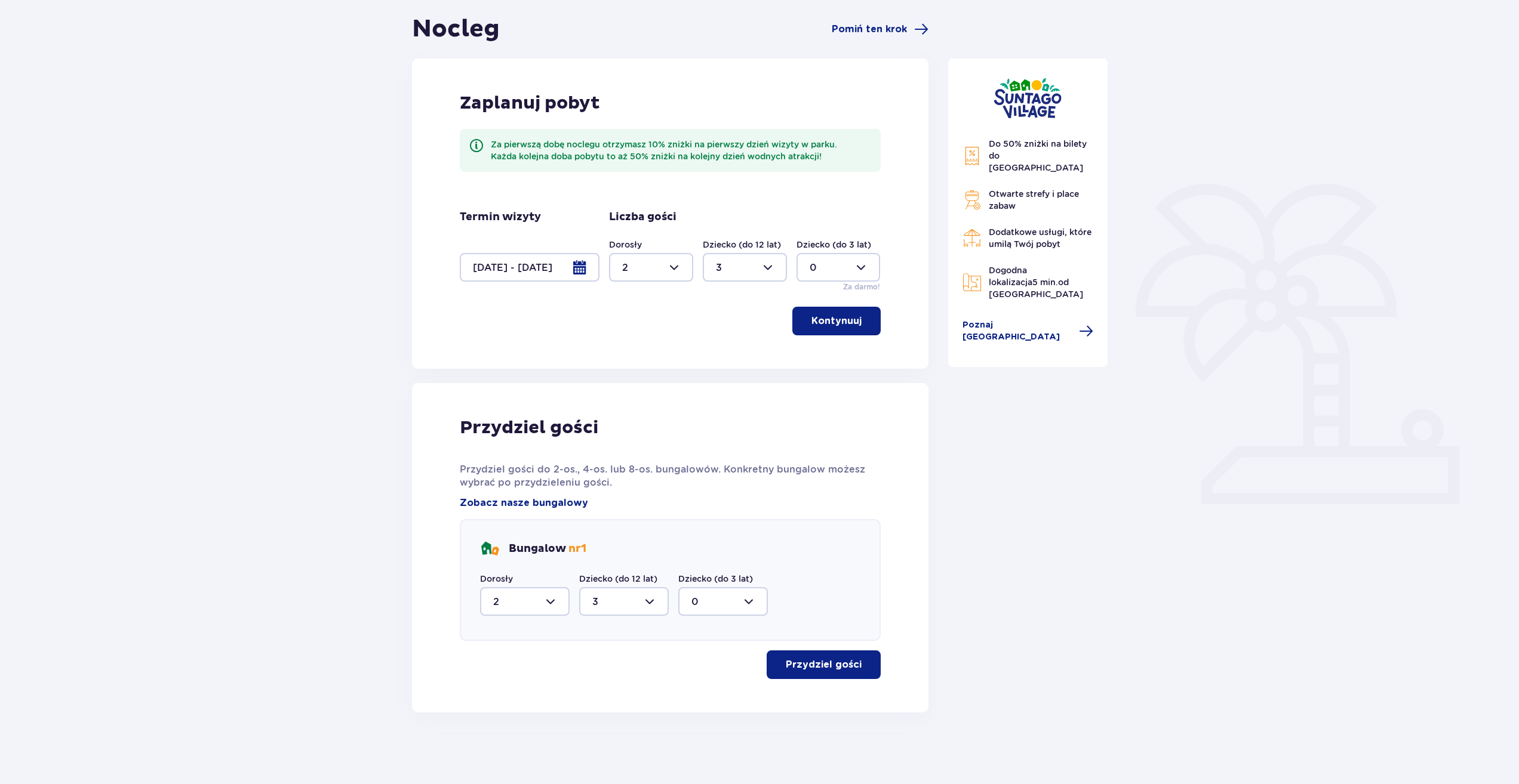
click at [848, 667] on p "Przydziel gości" at bounding box center [824, 664] width 76 height 13
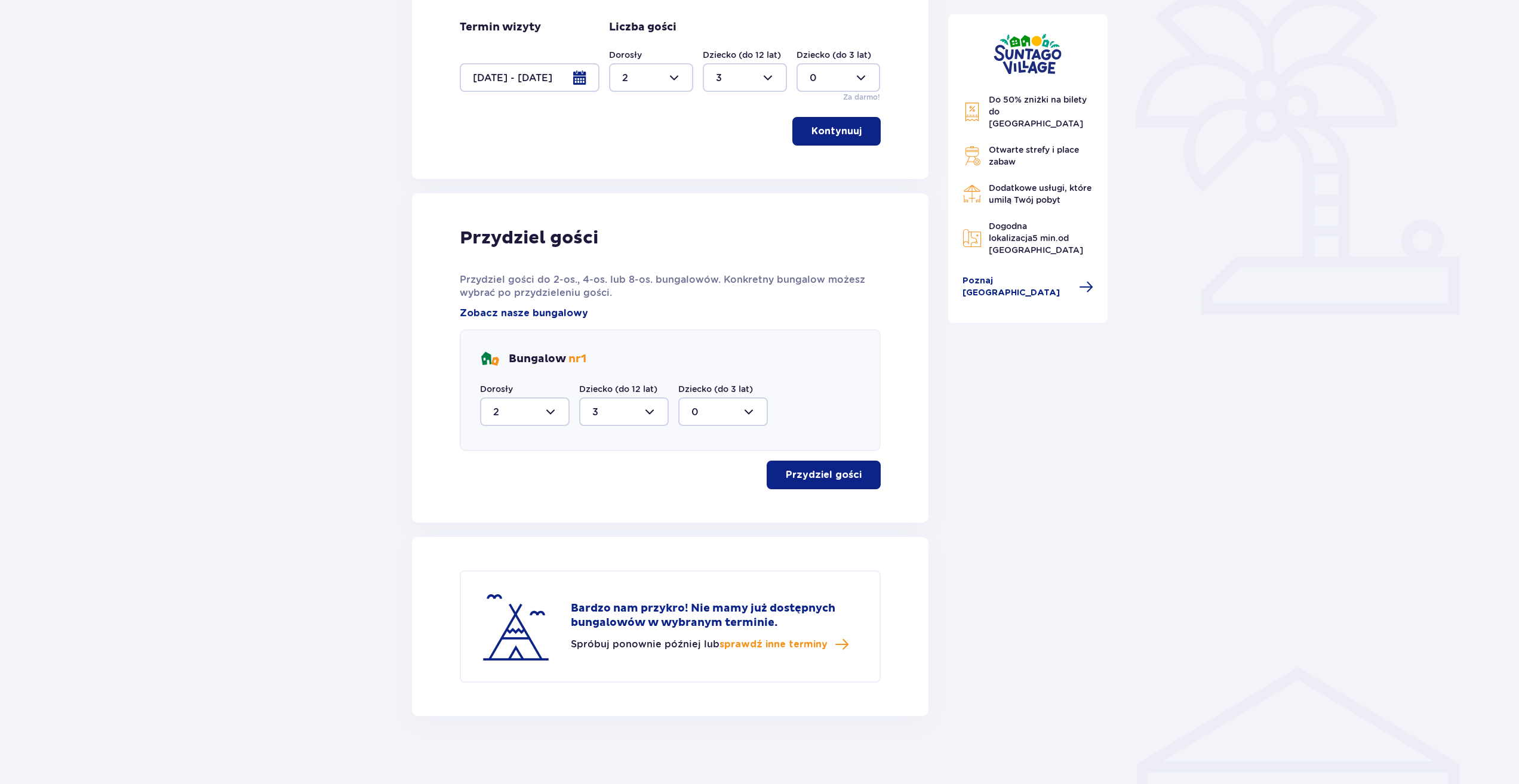
scroll to position [306, 0]
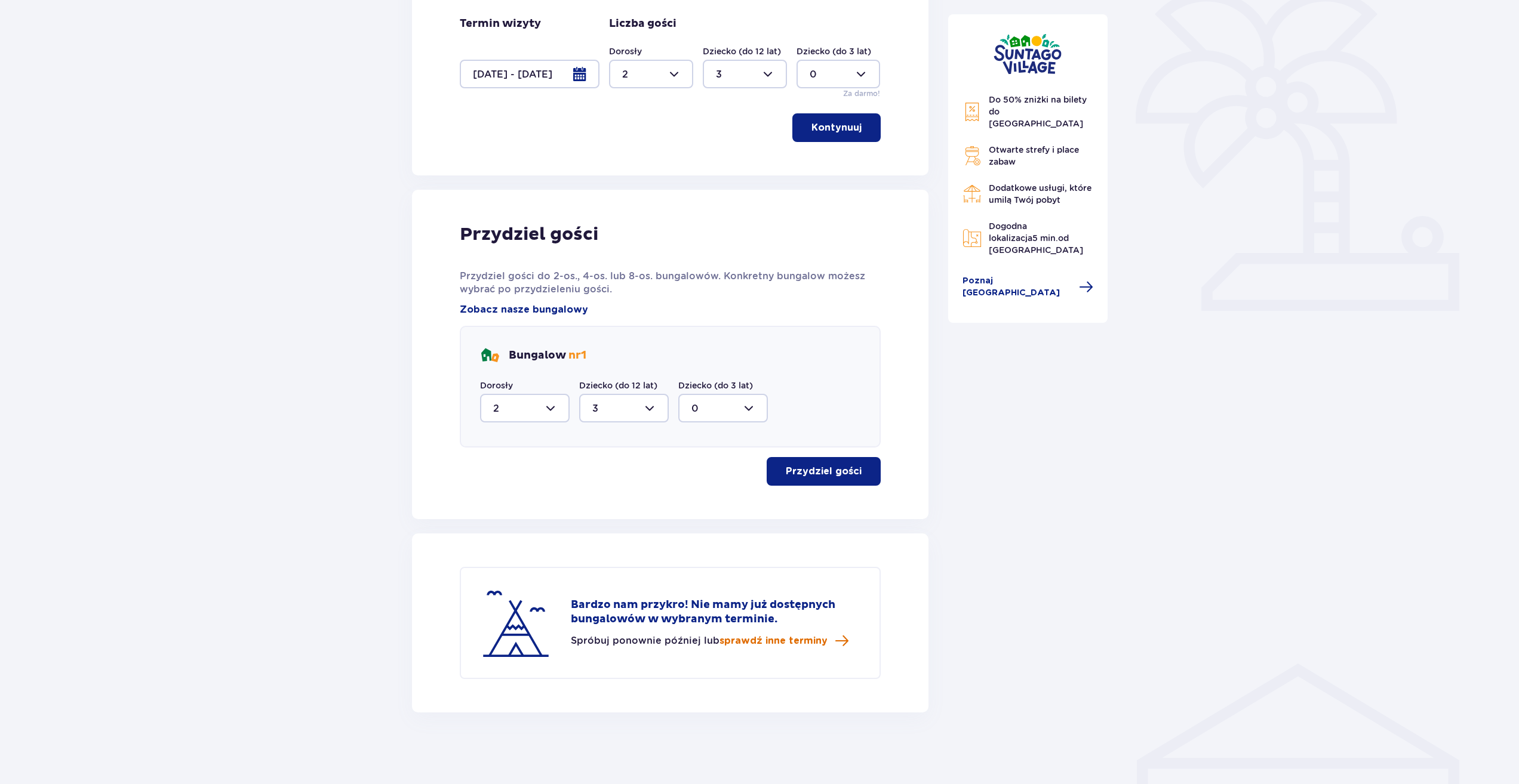
click at [805, 641] on span "sprawdź inne terminy" at bounding box center [774, 641] width 108 height 13
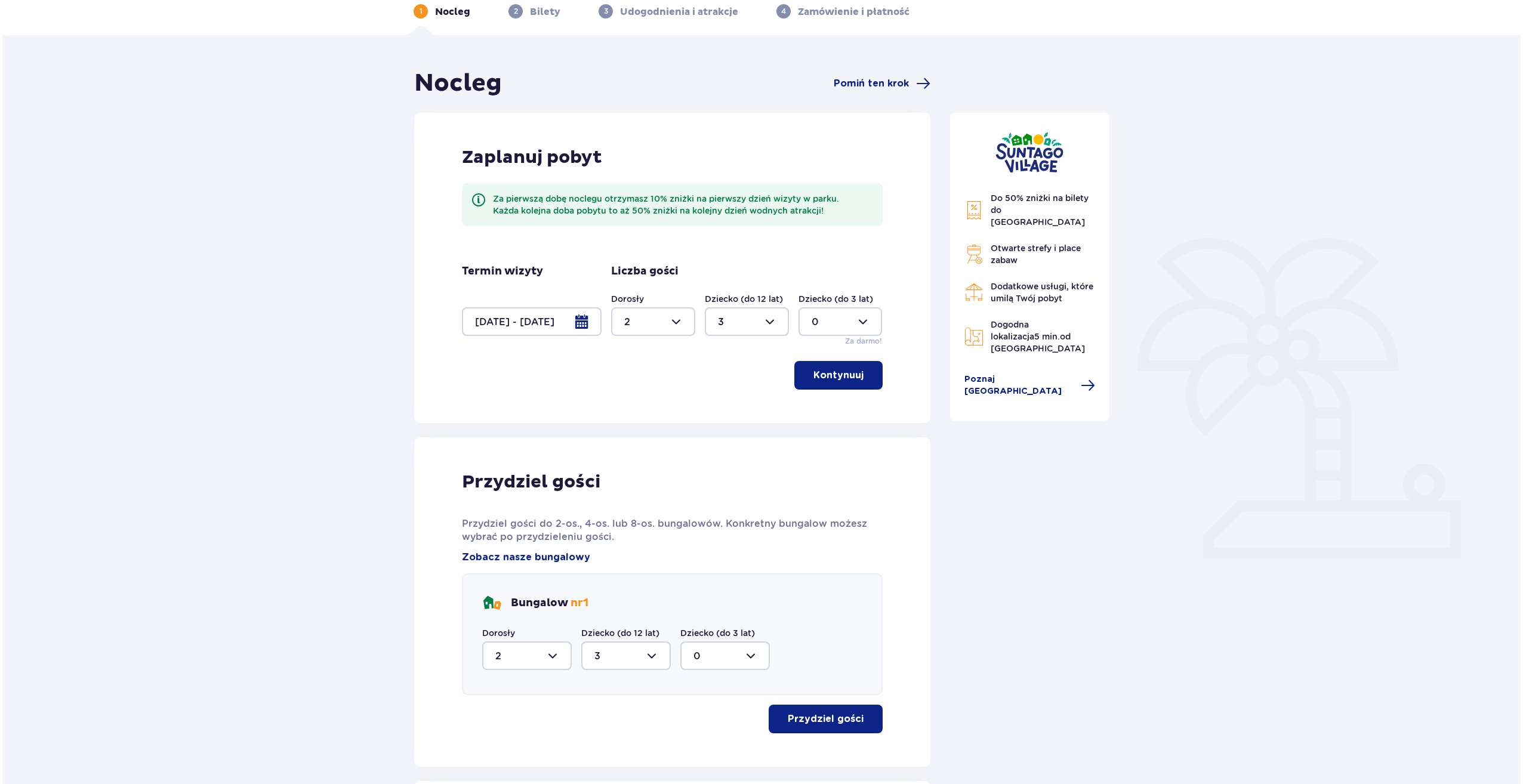
scroll to position [59, 0]
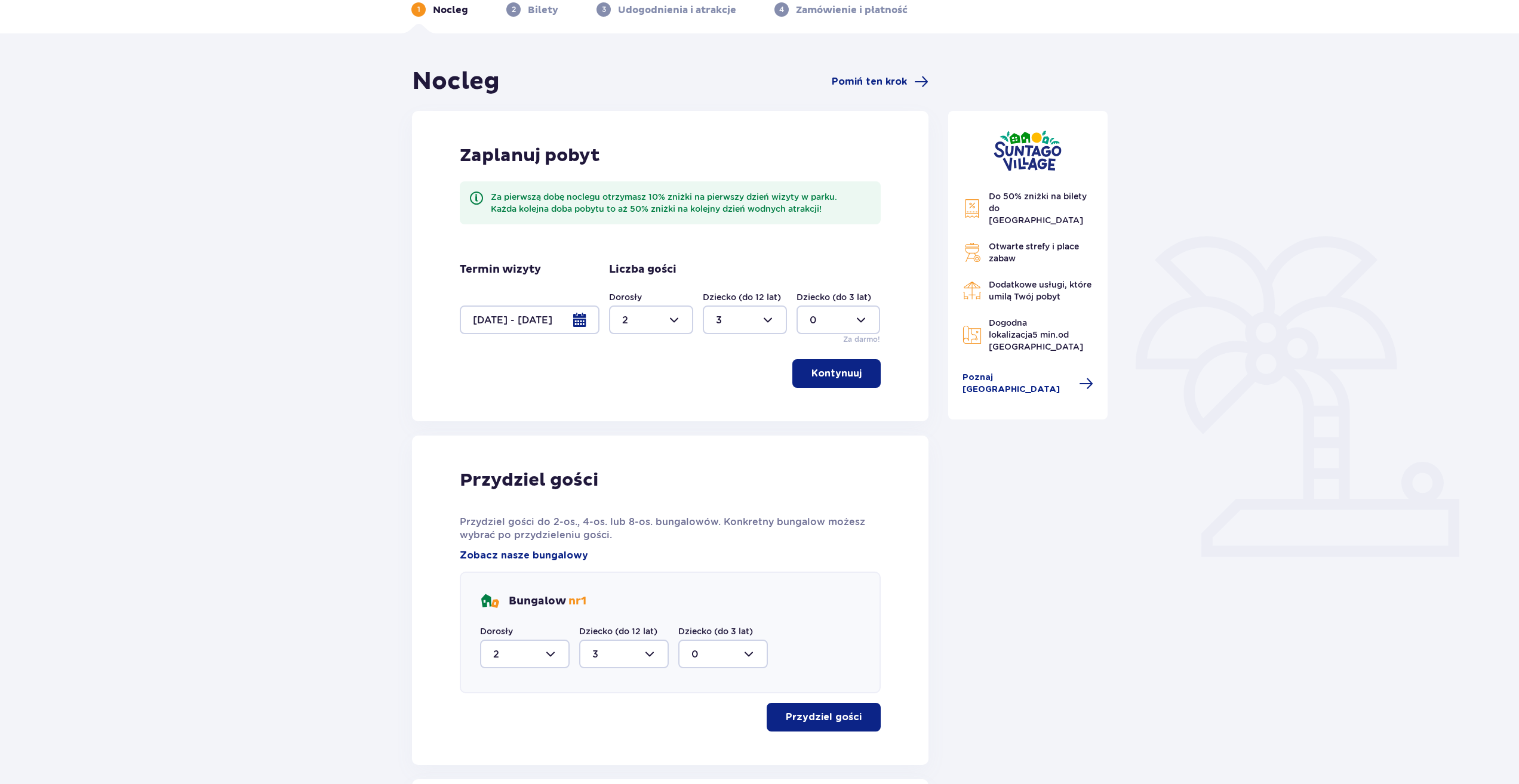
click at [575, 313] on div at bounding box center [530, 320] width 140 height 29
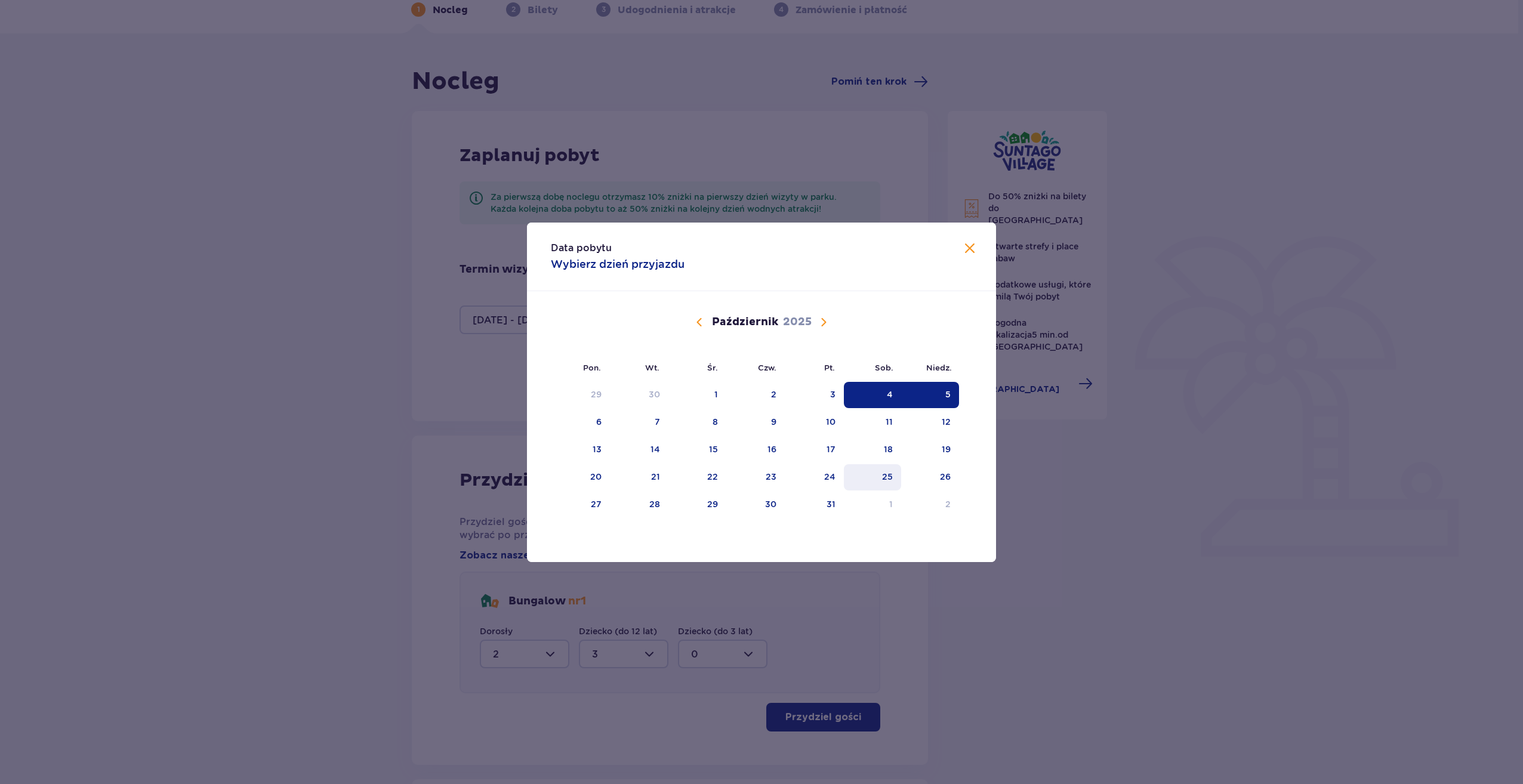
click at [891, 473] on div "25" at bounding box center [887, 477] width 10 height 12
click at [937, 477] on div "26" at bounding box center [930, 477] width 58 height 26
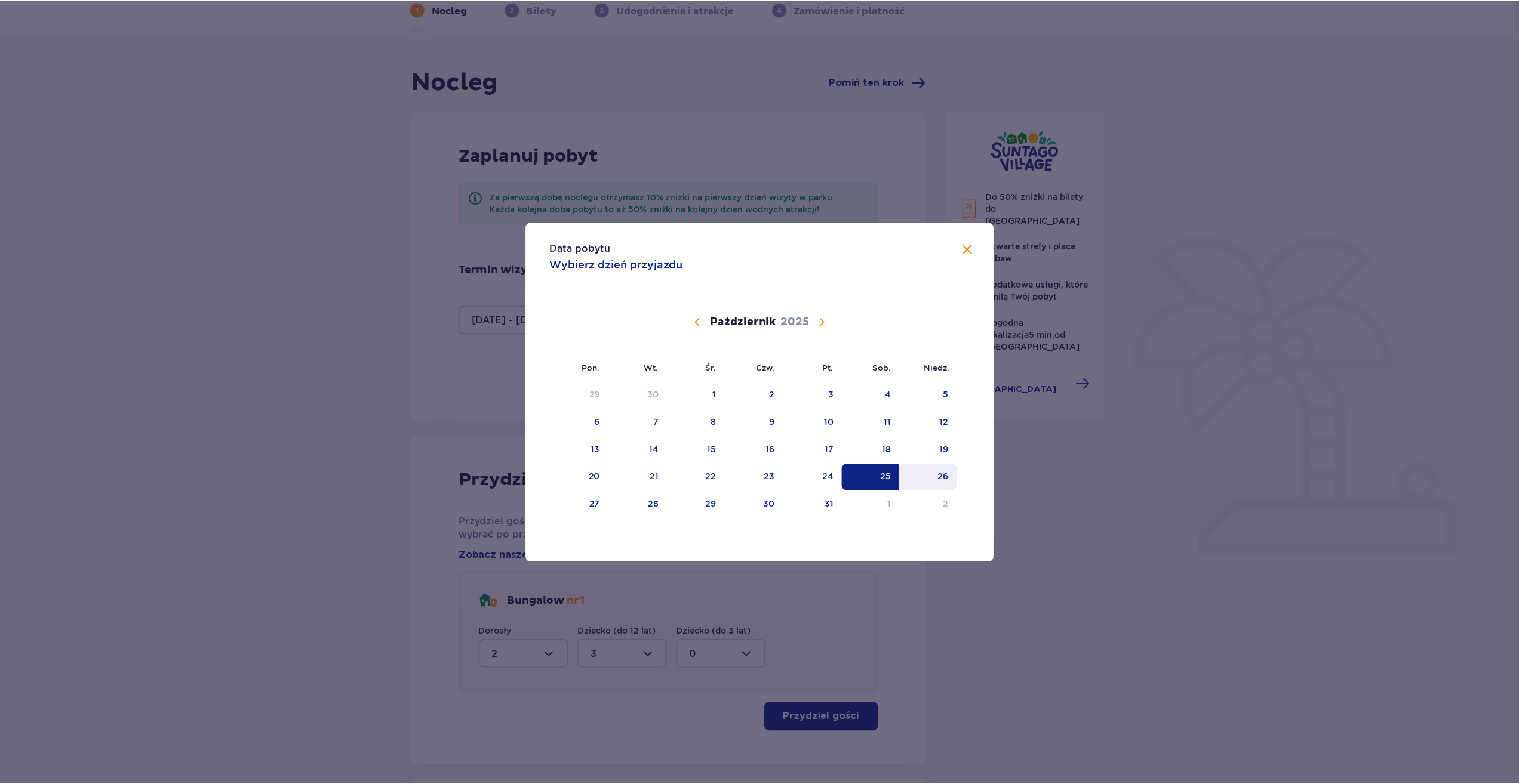
scroll to position [43, 0]
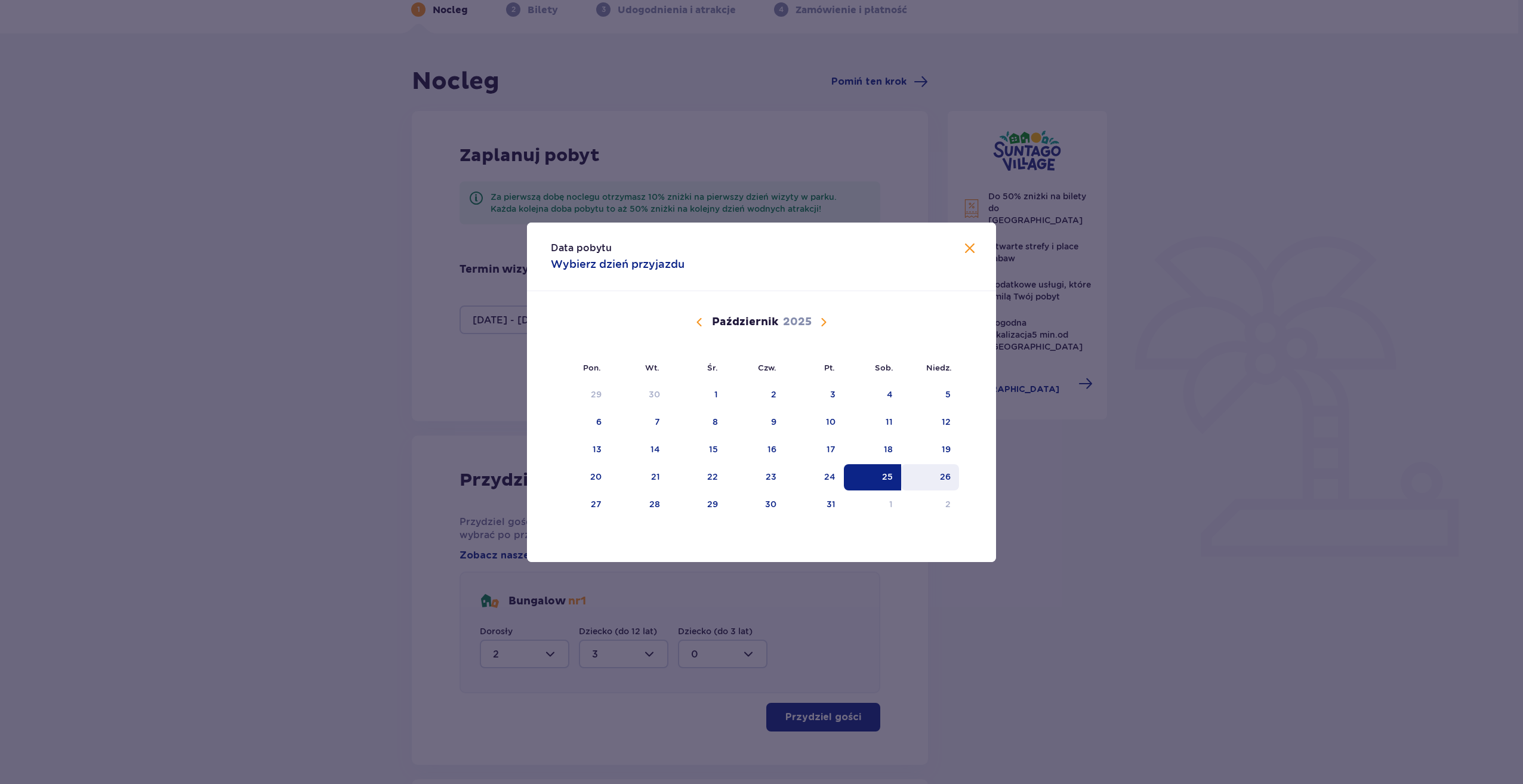
type input "25.10.25 - 26.10.25"
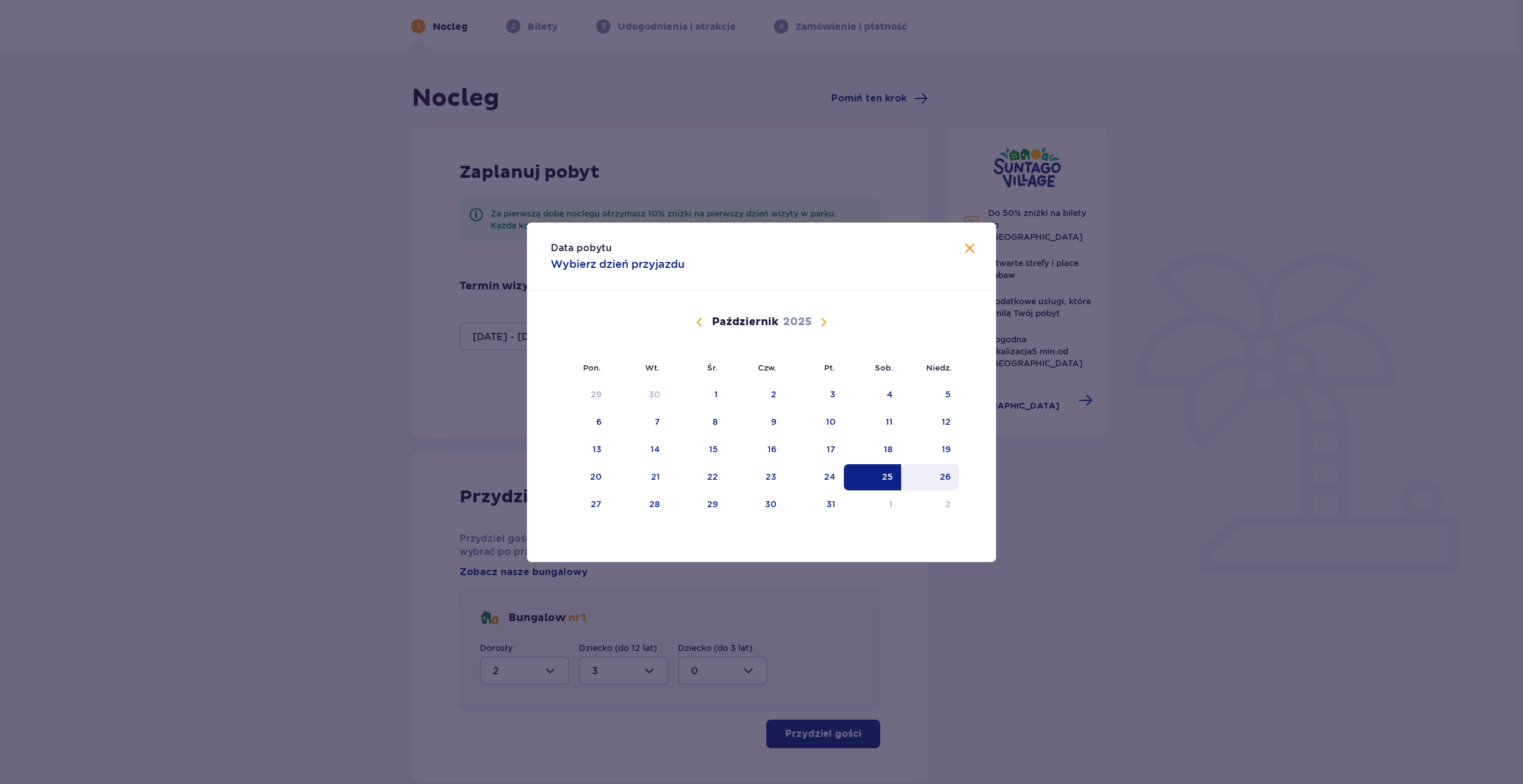
type input "0"
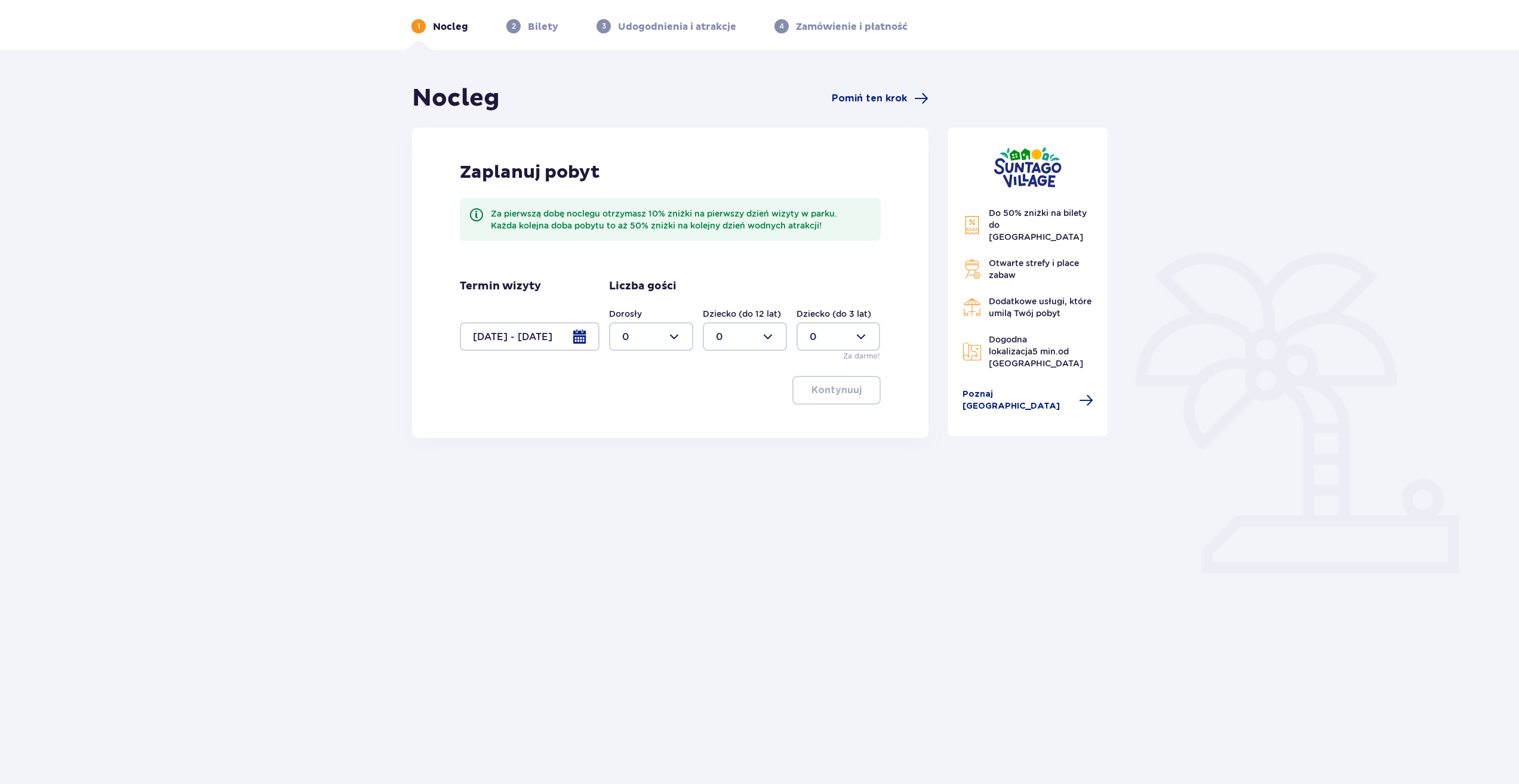
click at [680, 334] on div at bounding box center [651, 336] width 84 height 29
click at [647, 427] on div "2" at bounding box center [651, 423] width 58 height 13
type input "2"
click at [767, 343] on div at bounding box center [745, 336] width 84 height 29
click at [757, 441] on span "3" at bounding box center [745, 448] width 82 height 25
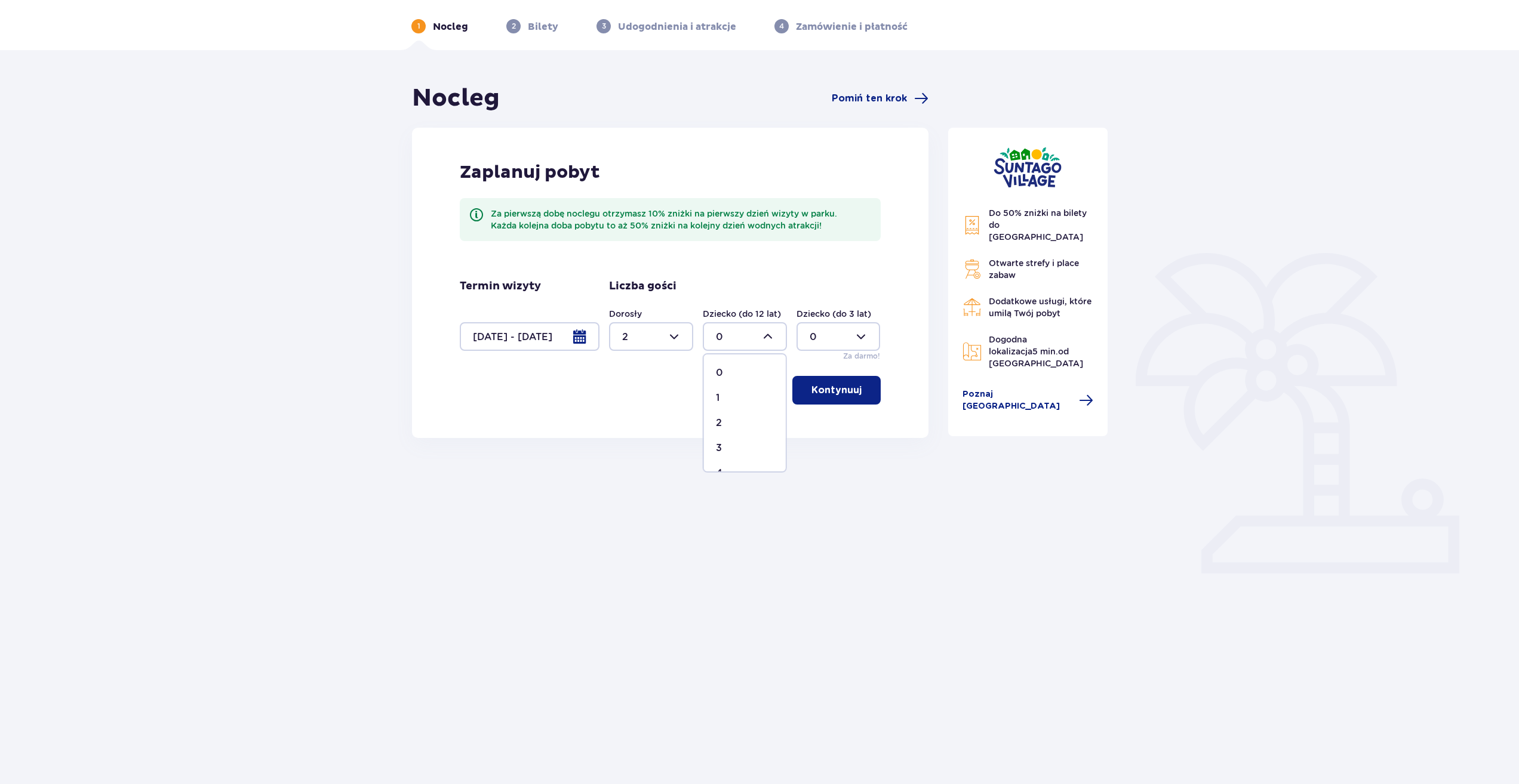
type input "3"
click at [833, 403] on button "Kontynuuj" at bounding box center [836, 390] width 88 height 29
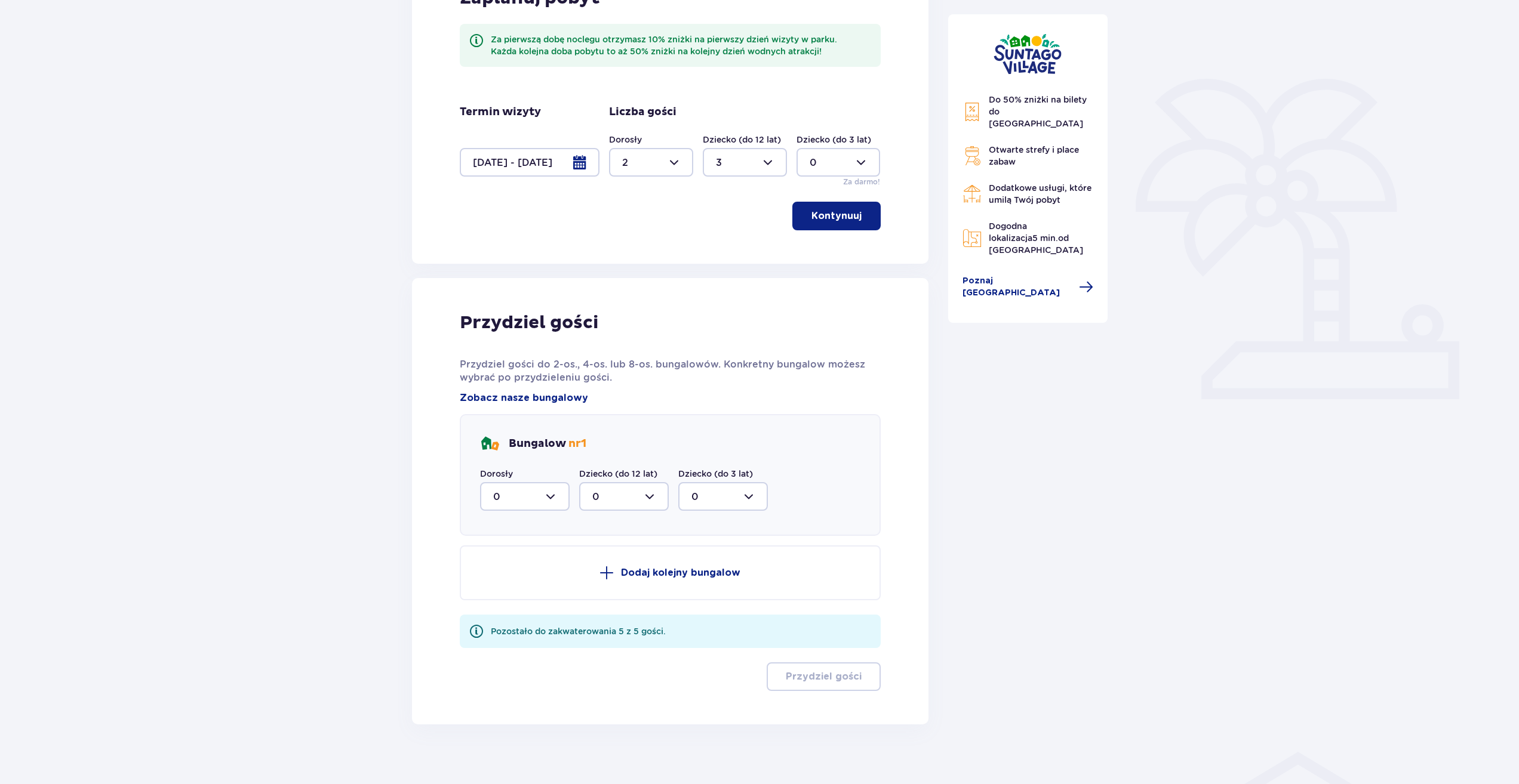
scroll to position [229, 0]
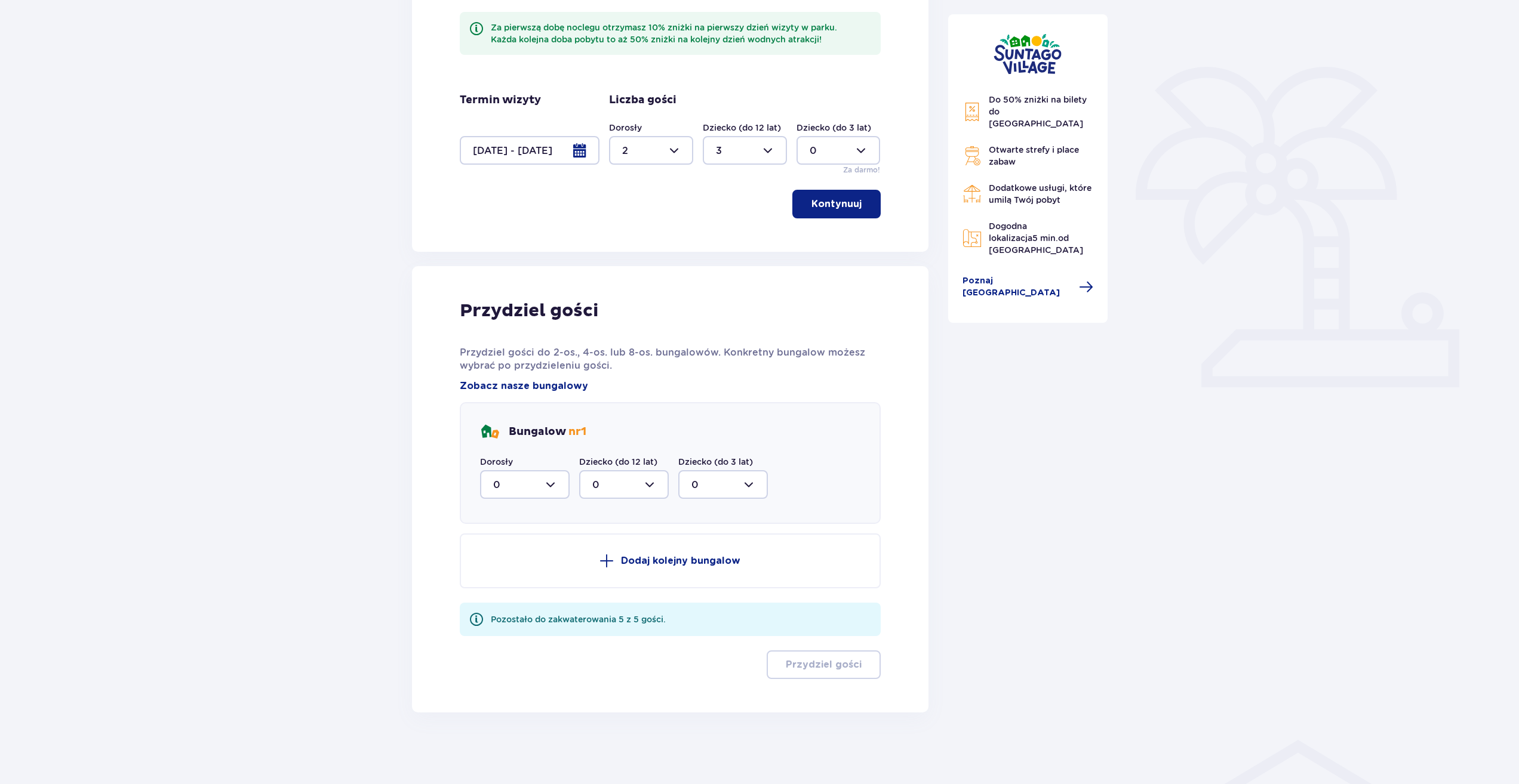
click at [559, 486] on div at bounding box center [525, 484] width 89 height 29
click at [503, 576] on div "2" at bounding box center [525, 571] width 63 height 13
type input "2"
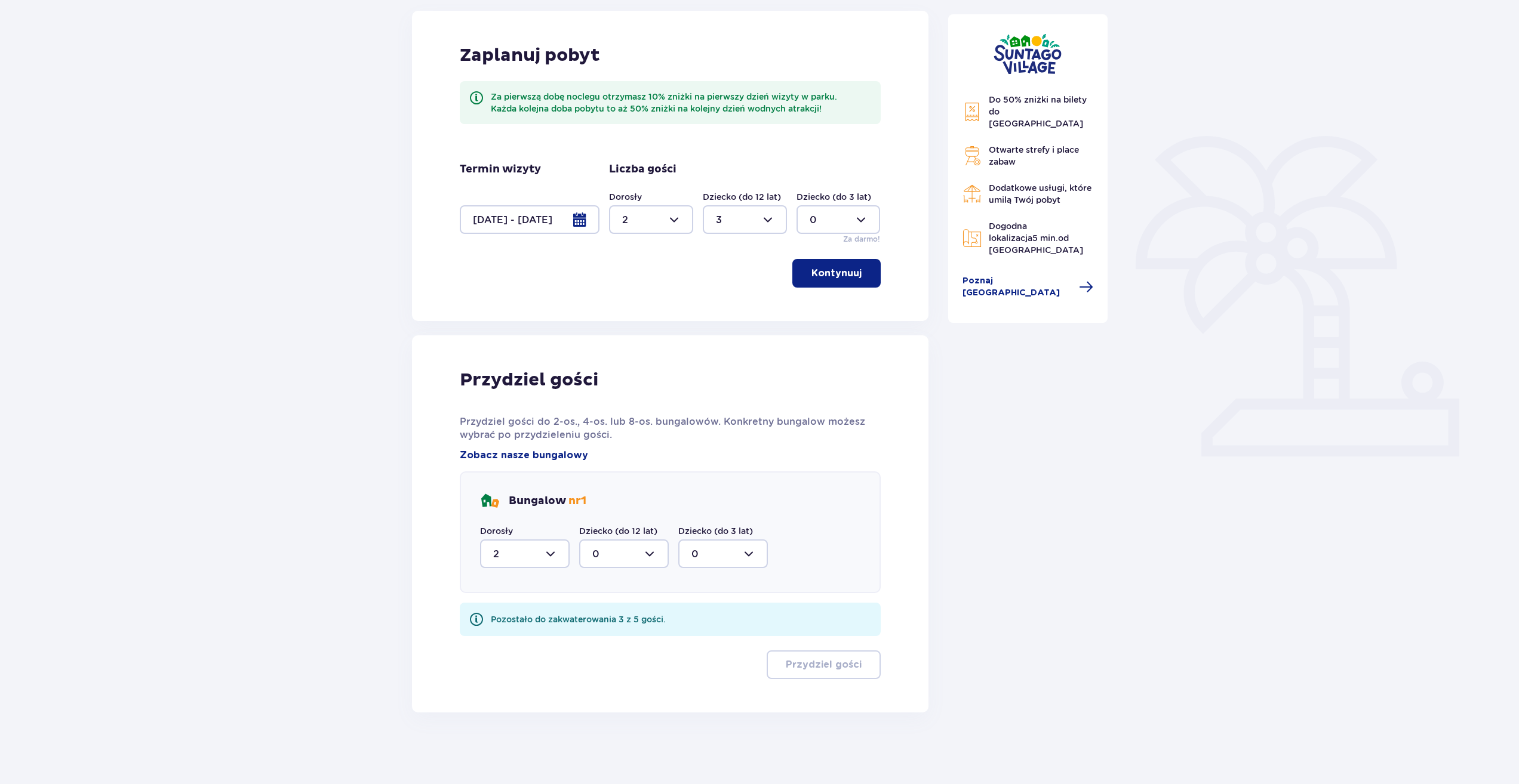
scroll to position [160, 0]
click at [651, 556] on div at bounding box center [624, 553] width 89 height 29
click at [615, 658] on span "3" at bounding box center [624, 665] width 87 height 25
type input "3"
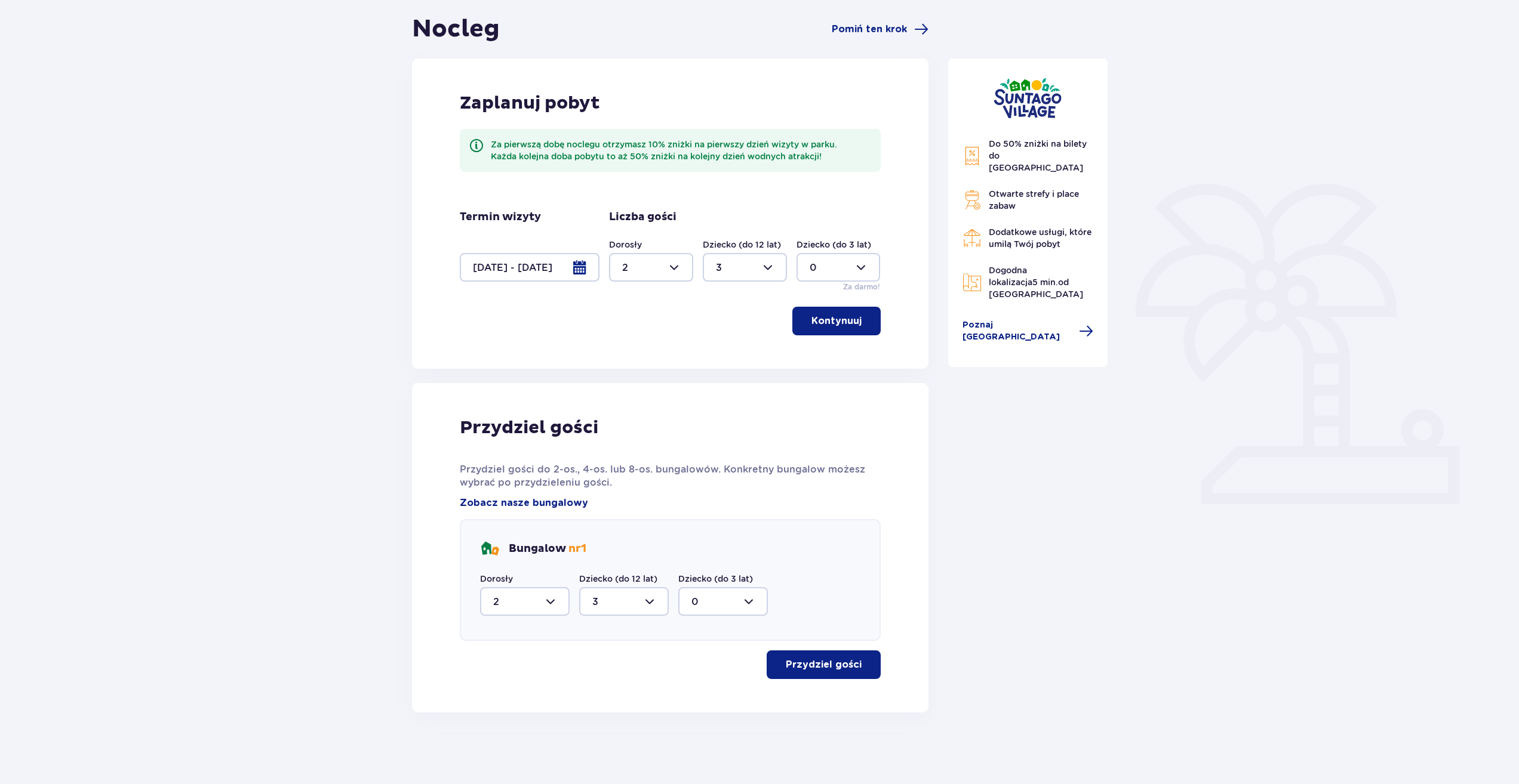
click at [798, 656] on button "Przydziel gości" at bounding box center [824, 664] width 114 height 29
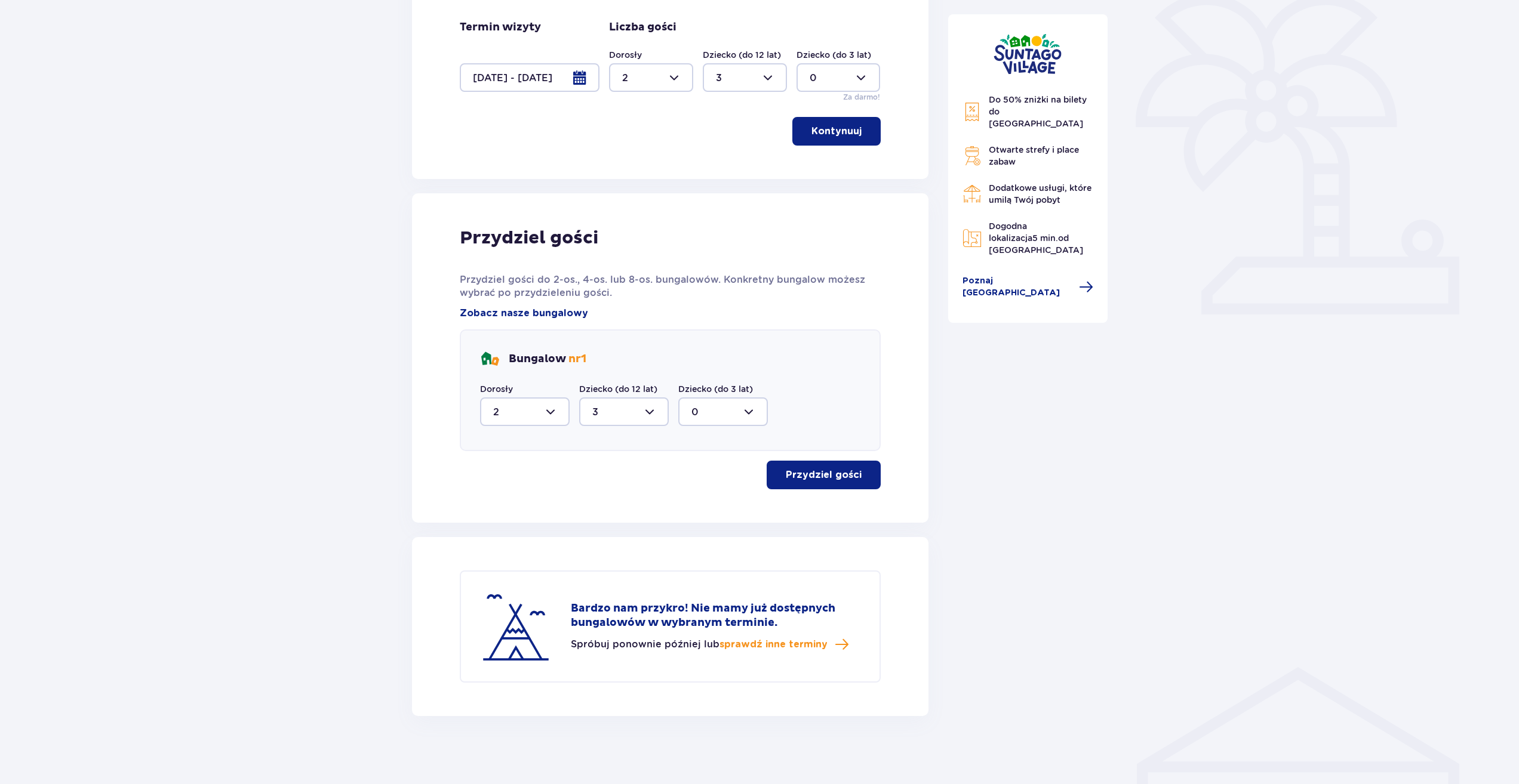
scroll to position [306, 0]
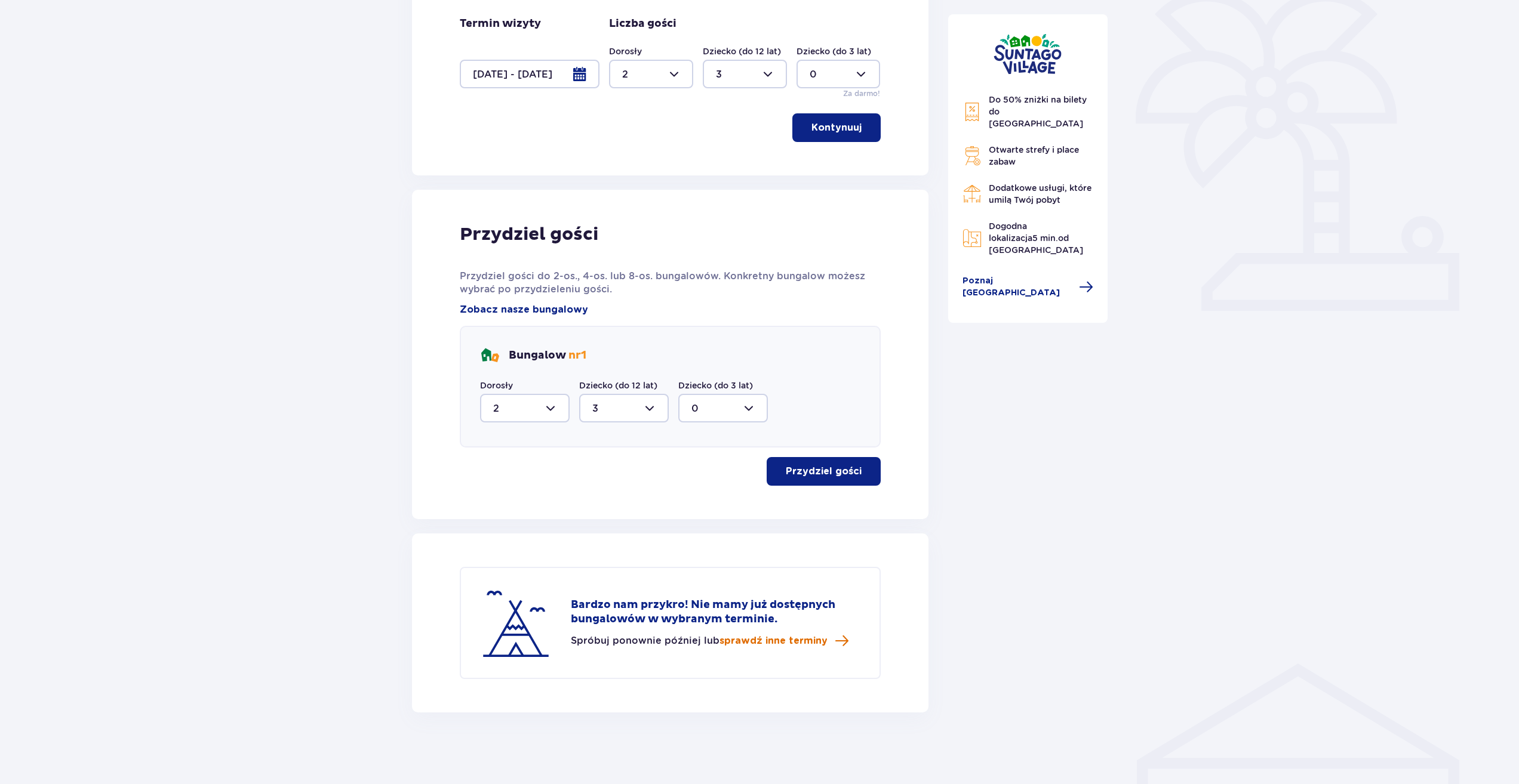
click at [773, 641] on span "sprawdź inne terminy" at bounding box center [774, 641] width 108 height 13
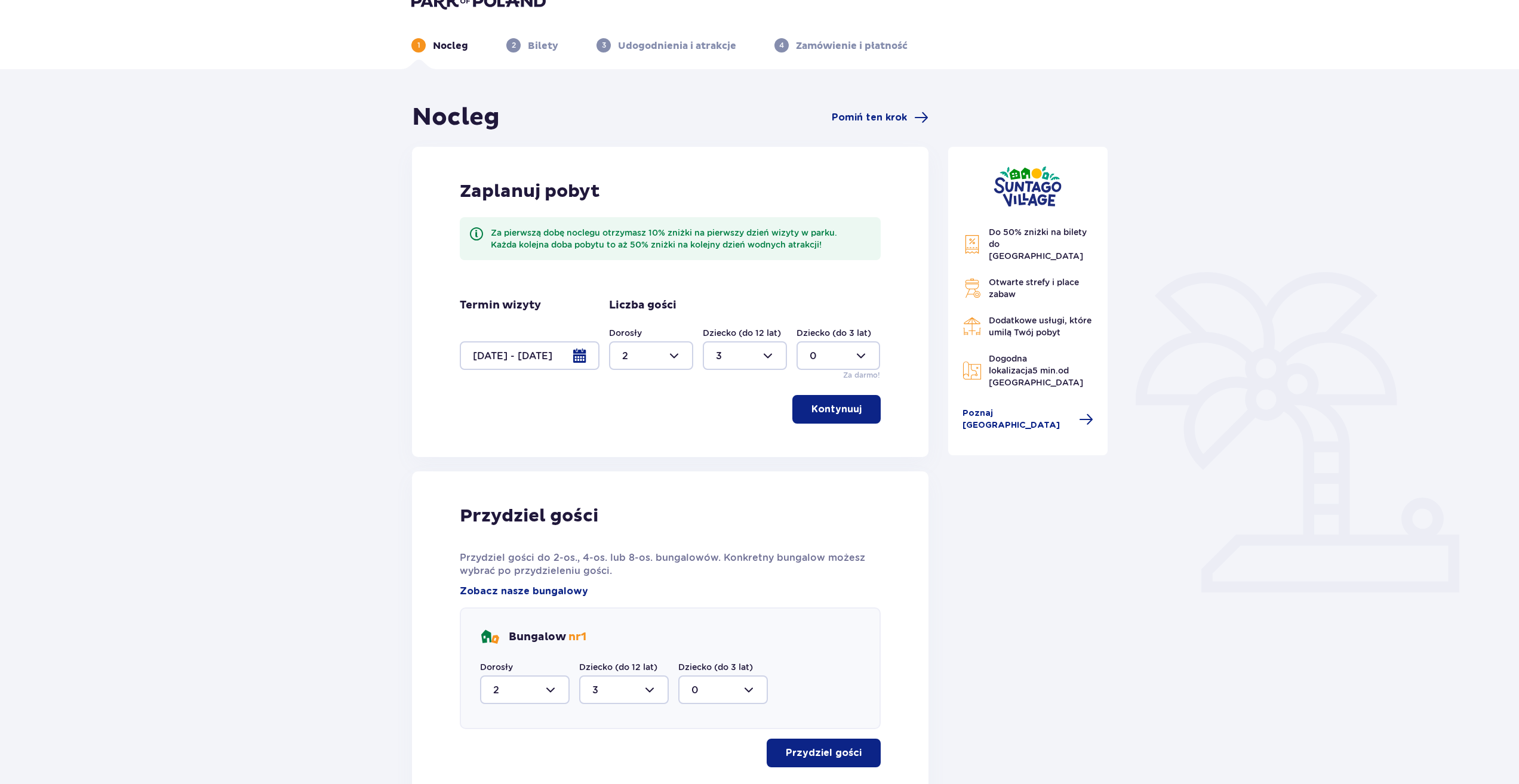
scroll to position [0, 0]
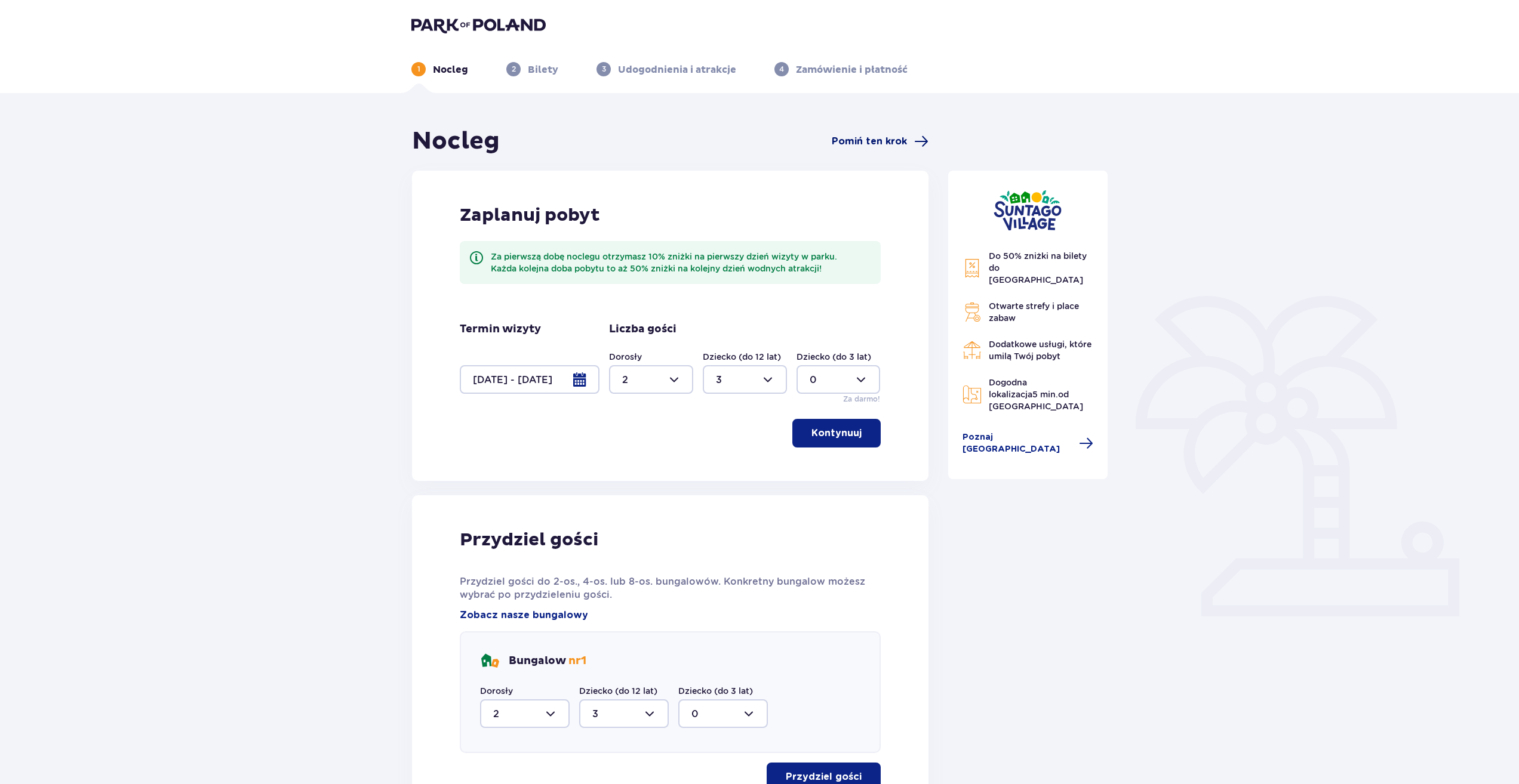
click at [875, 142] on span "Pomiń ten krok" at bounding box center [869, 141] width 75 height 13
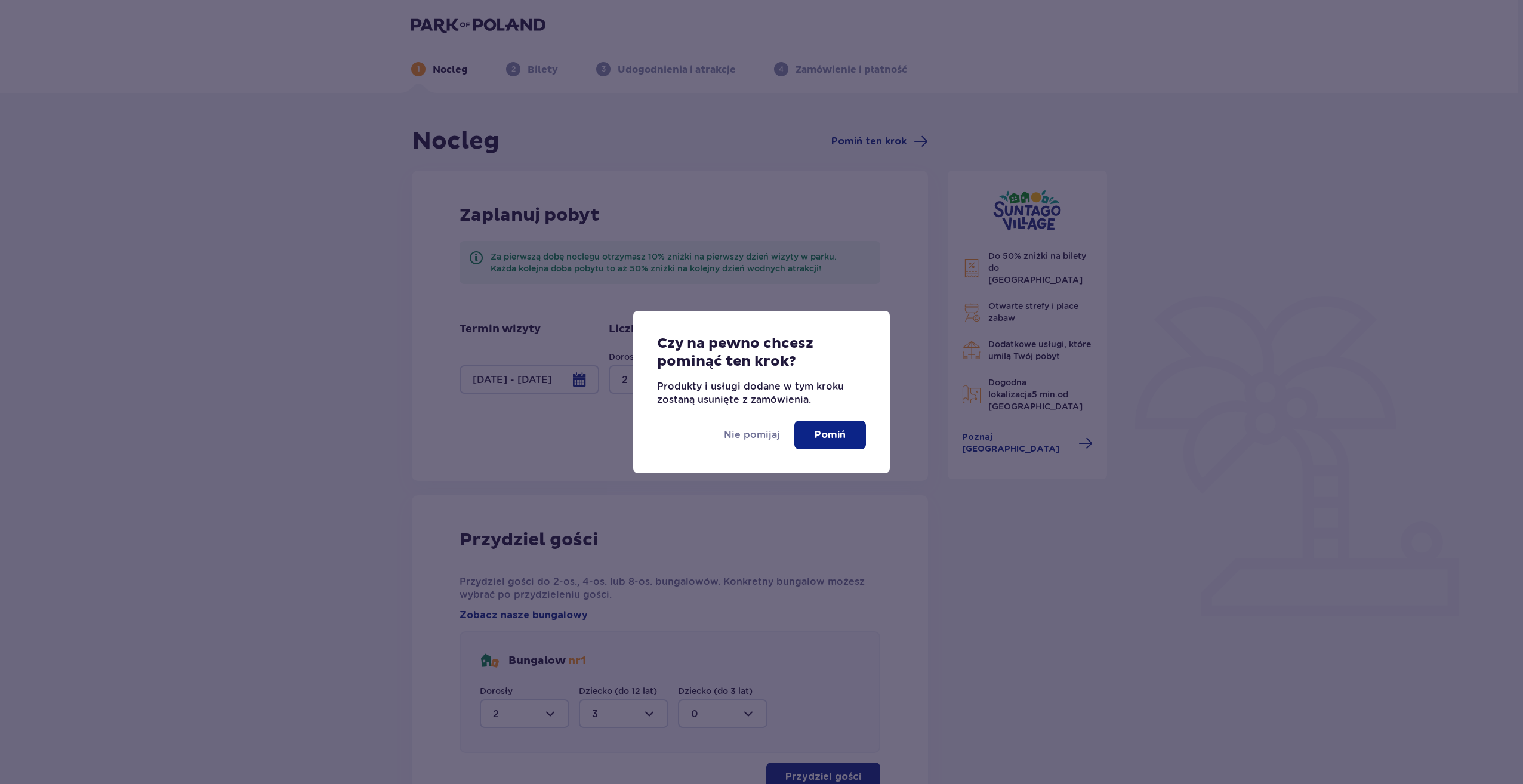
click at [848, 428] on button "Pomiń" at bounding box center [831, 434] width 72 height 29
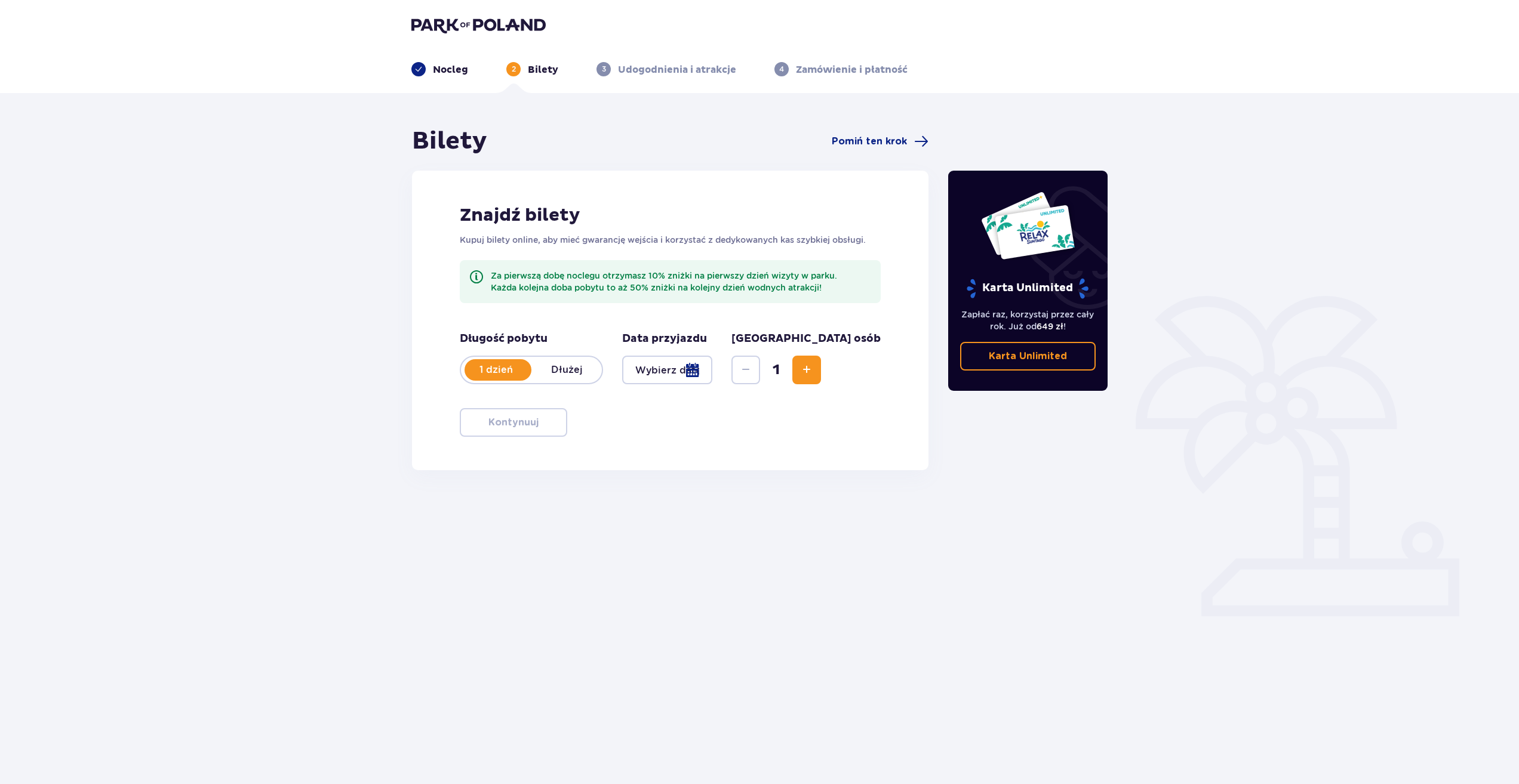
click at [821, 372] on button "Increase" at bounding box center [806, 370] width 29 height 29
click at [814, 373] on span "Increase" at bounding box center [806, 370] width 14 height 14
click at [814, 374] on span "Increase" at bounding box center [806, 370] width 14 height 14
click at [713, 370] on div at bounding box center [666, 370] width 90 height 29
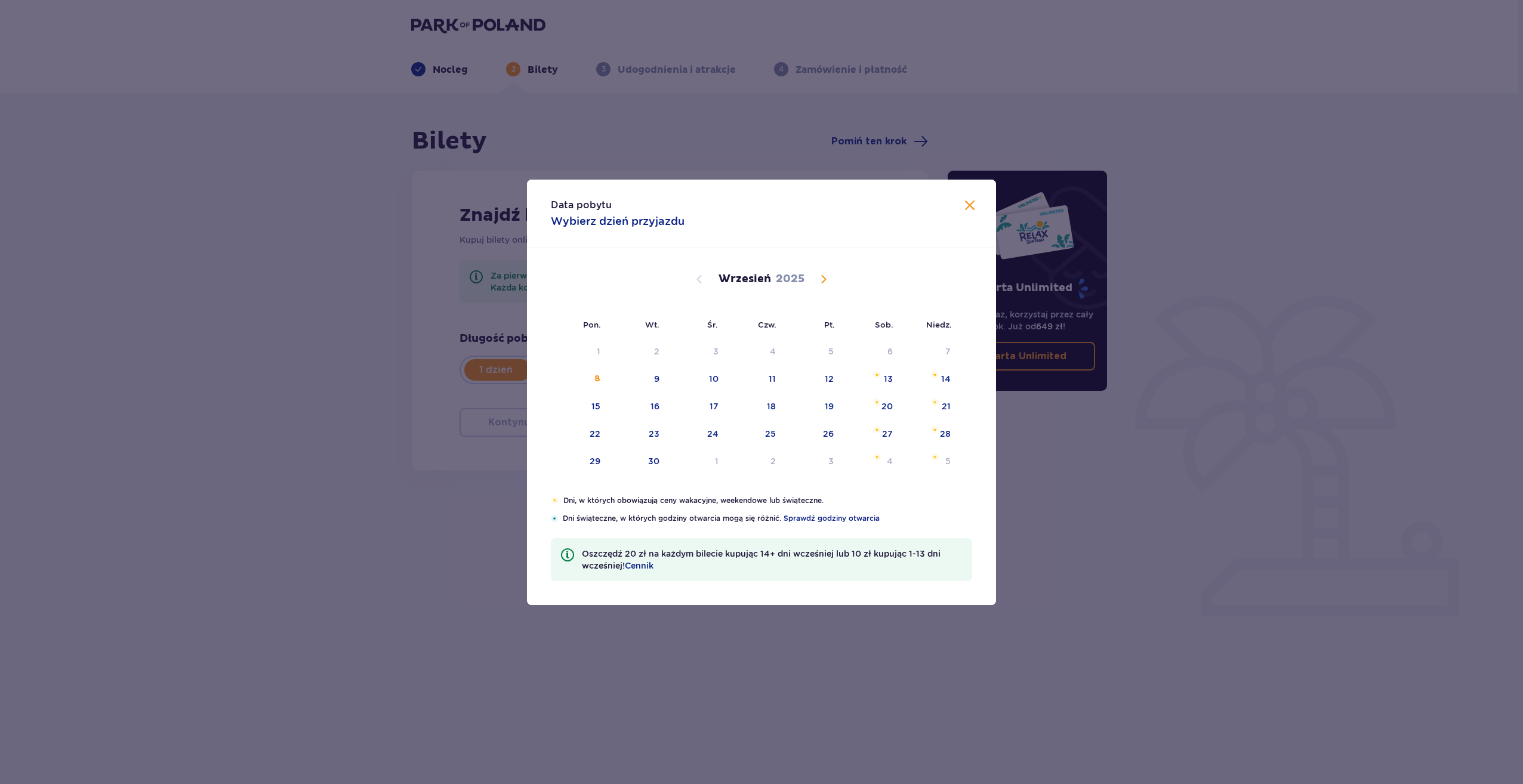
click at [441, 393] on div "Data pobytu Wybierz dzień przyjazdu Pon. Wt. Śr. Czw. Pt. Sob. Niedz. Sierpień …" at bounding box center [762, 392] width 1523 height 784
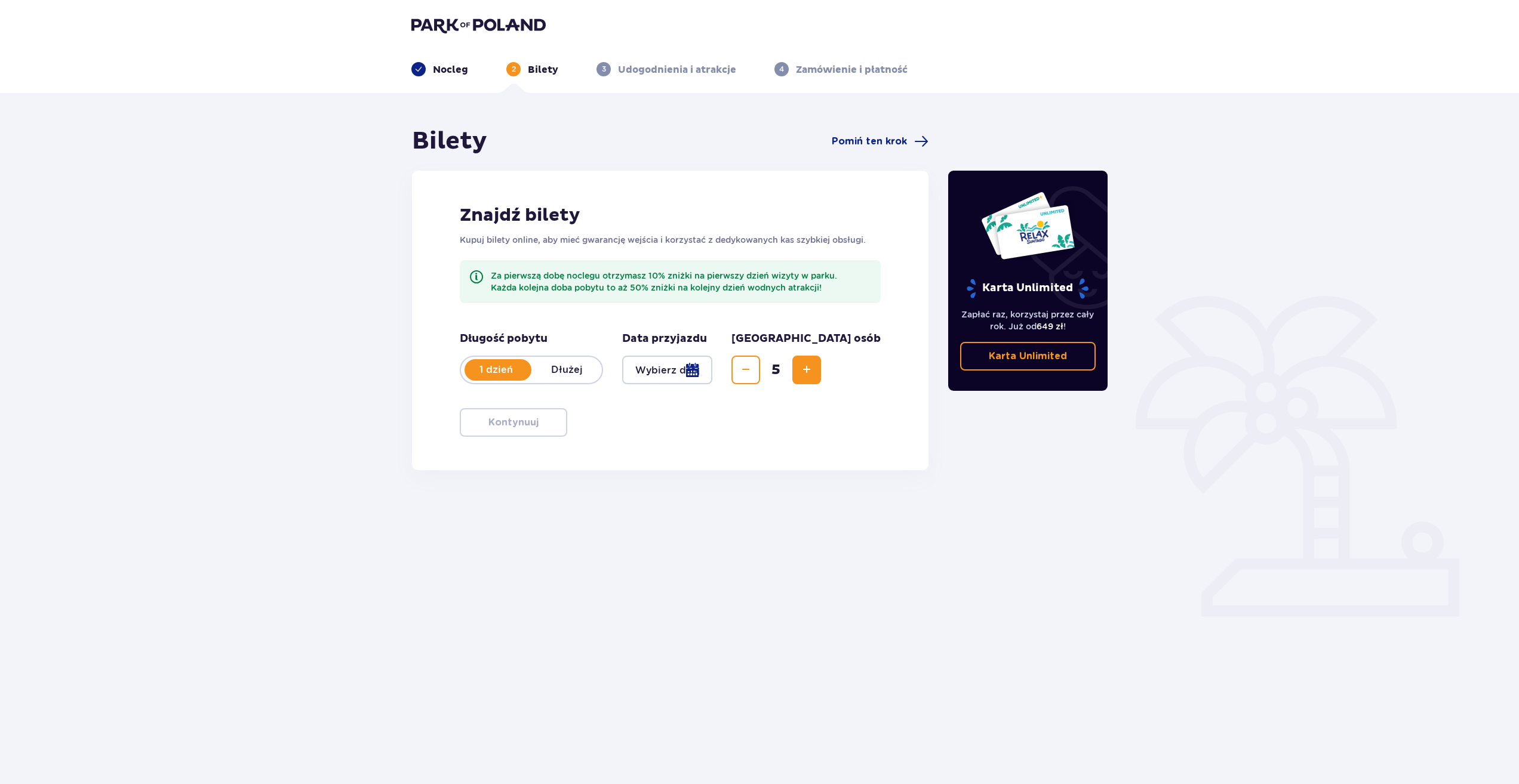
click at [713, 366] on div at bounding box center [666, 370] width 90 height 29
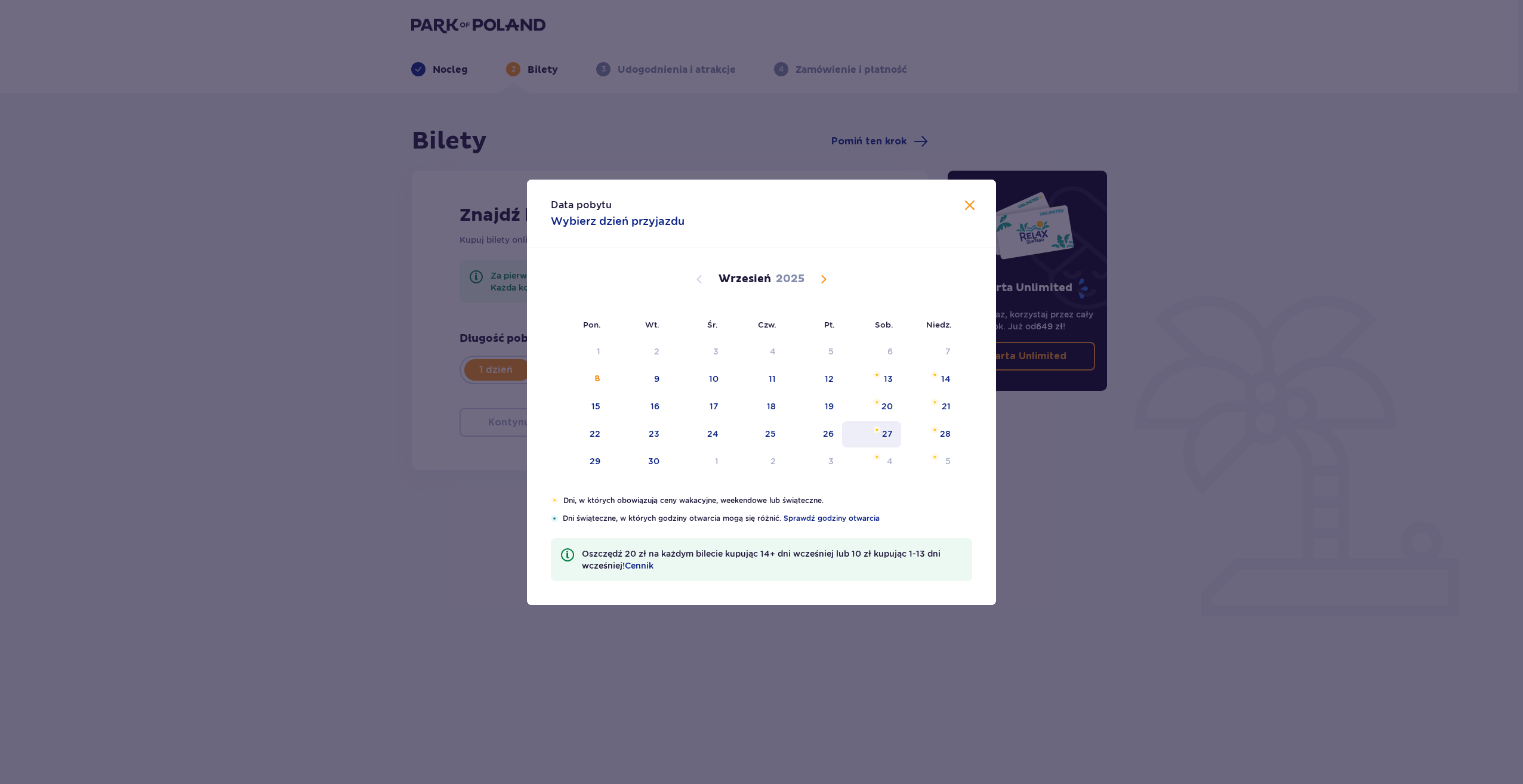
click at [878, 430] on img "sobota, 27 września 2025" at bounding box center [877, 430] width 8 height 7
type input "27.09.25"
click at [949, 438] on div "28" at bounding box center [945, 434] width 10 height 12
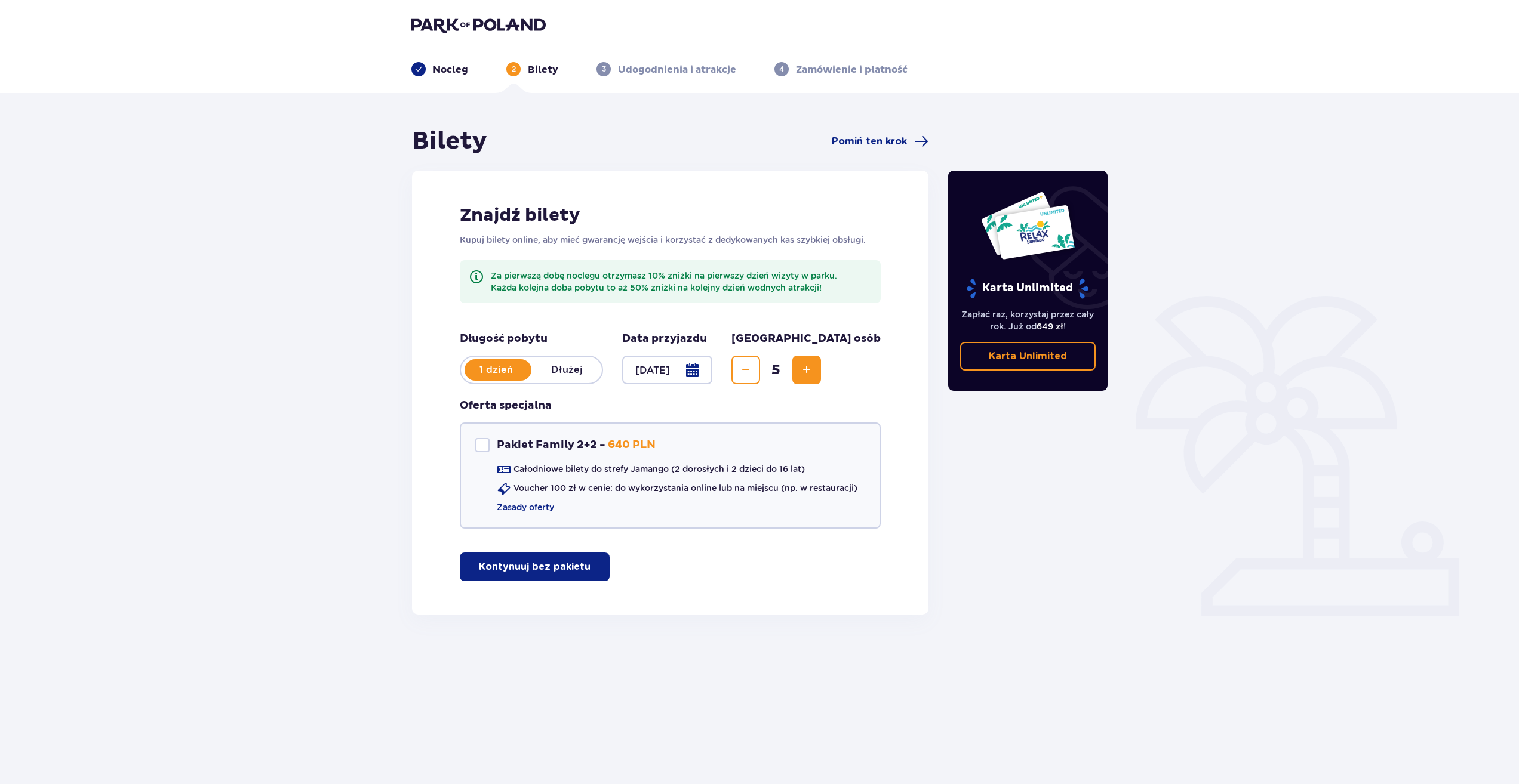
click at [555, 565] on p "Kontynuuj bez pakietu" at bounding box center [535, 566] width 112 height 13
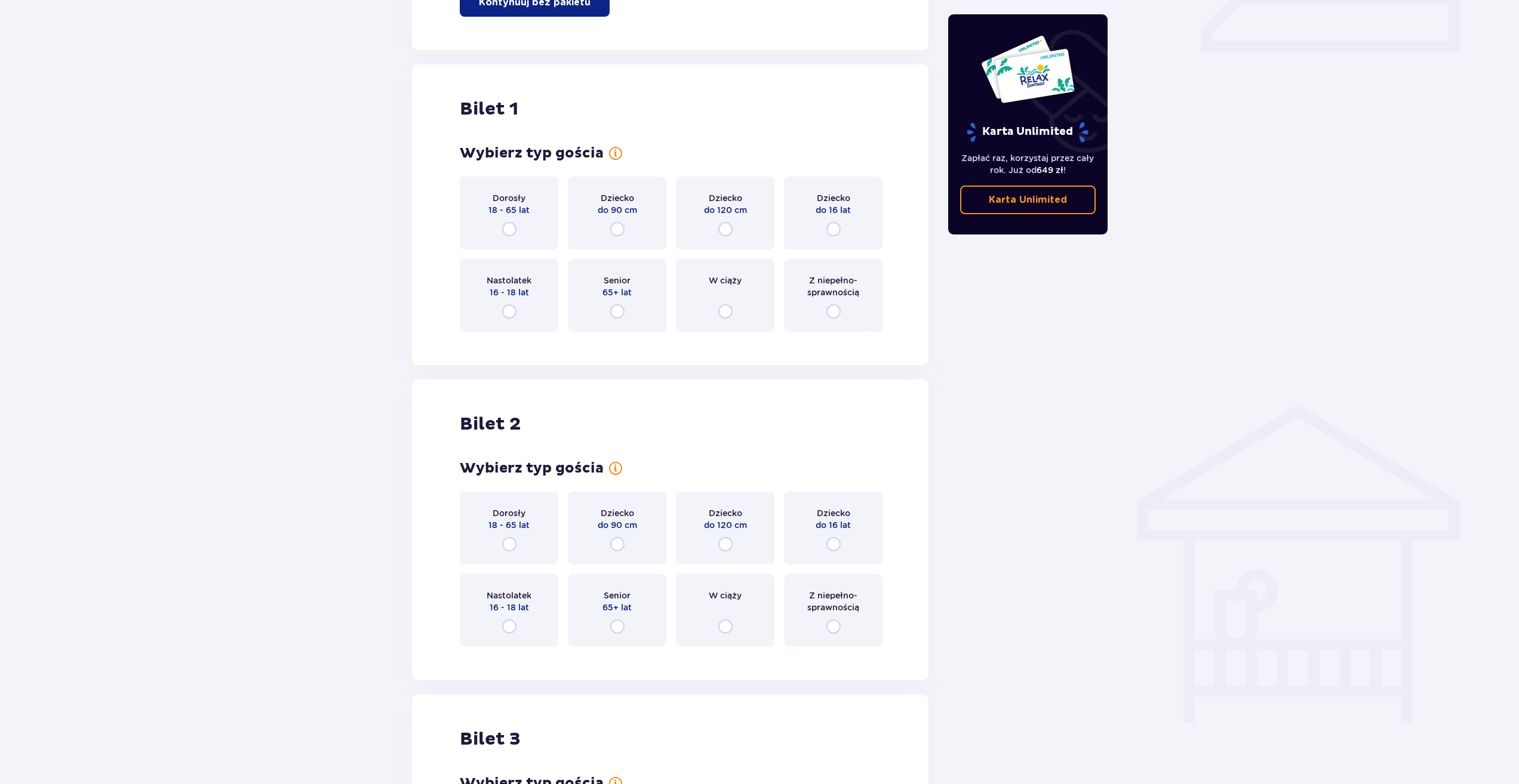
scroll to position [614, 0]
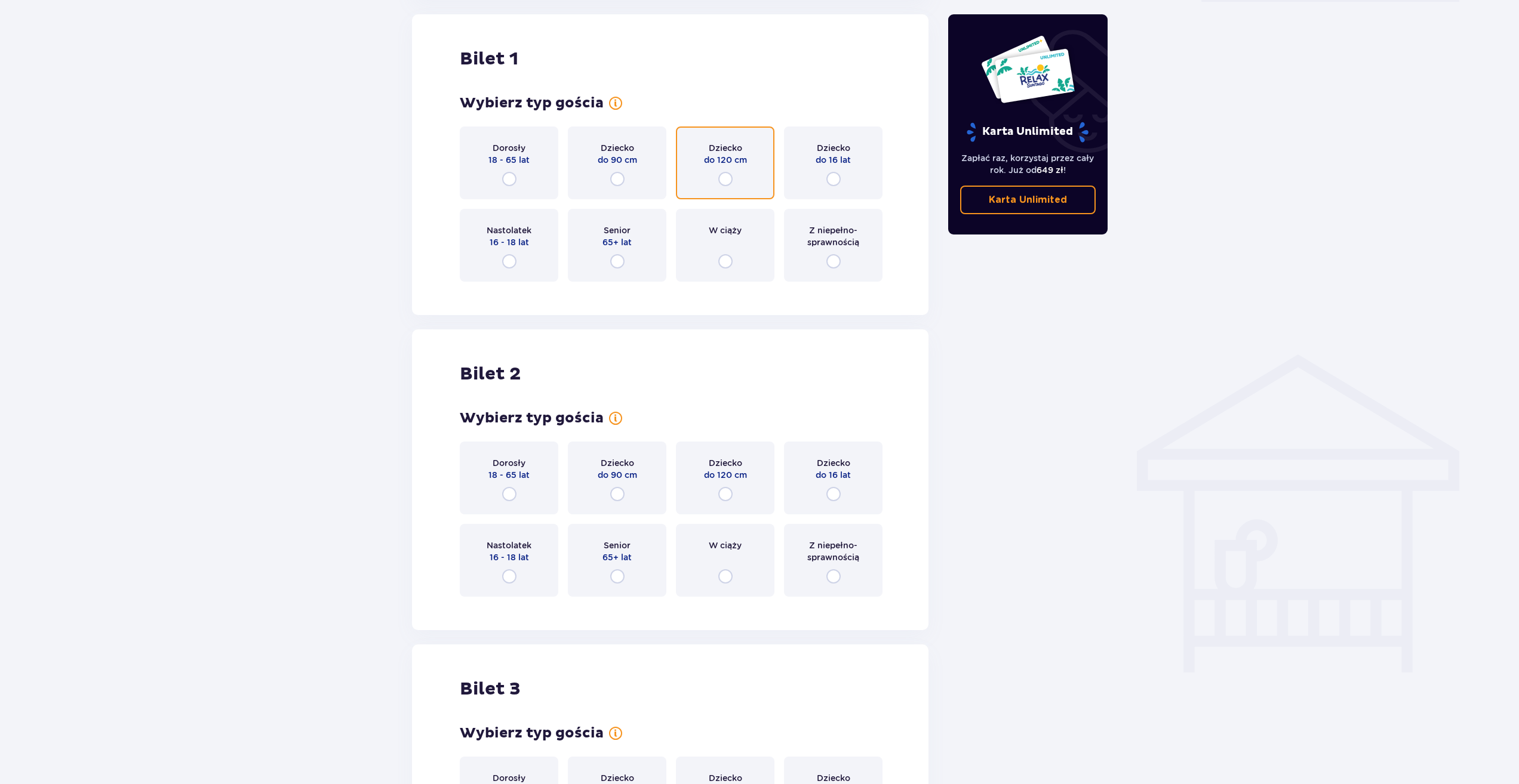
click at [728, 180] on input "radio" at bounding box center [725, 179] width 14 height 14
radio input "true"
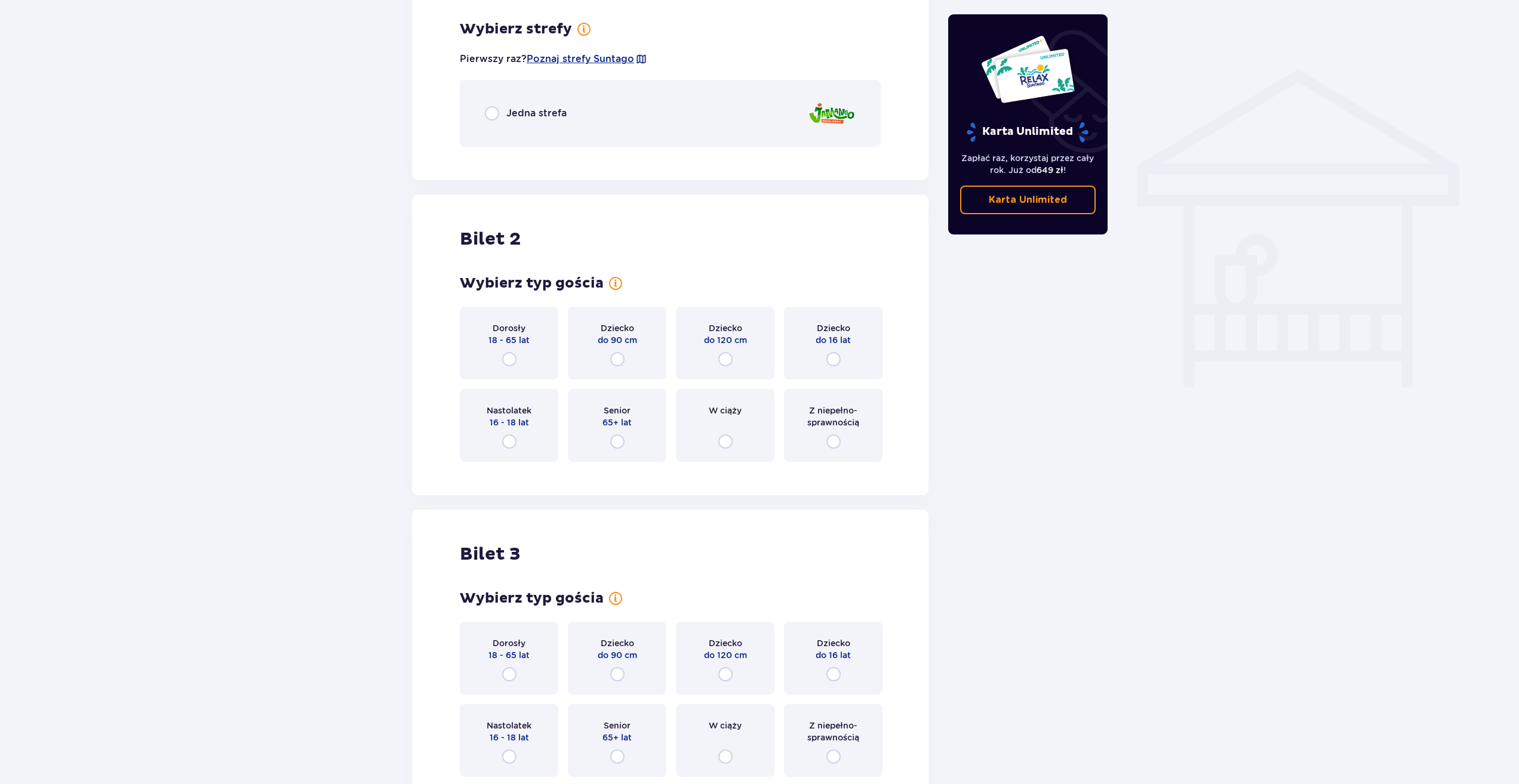
scroll to position [905, 0]
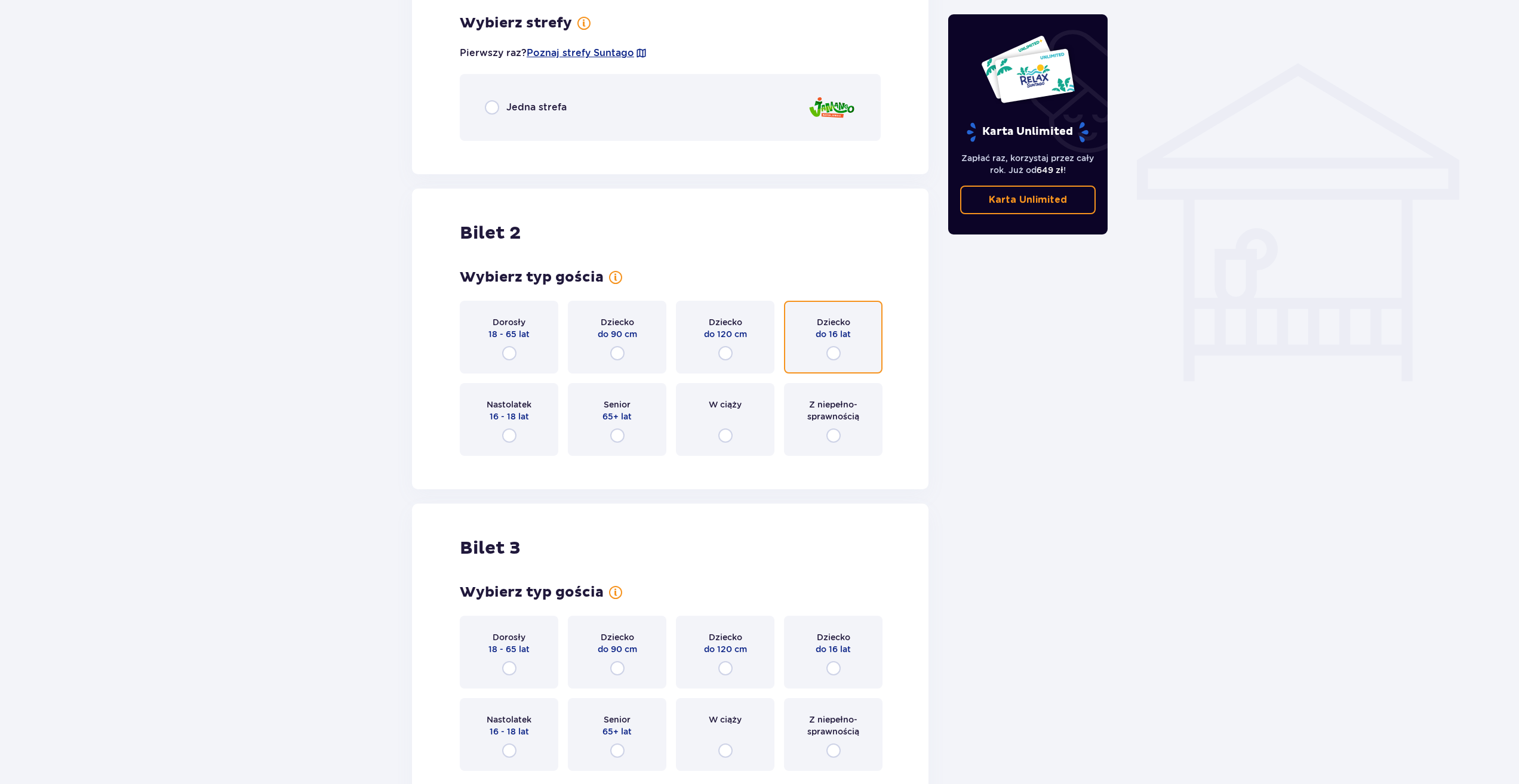
click at [837, 355] on input "radio" at bounding box center [833, 353] width 14 height 14
radio input "true"
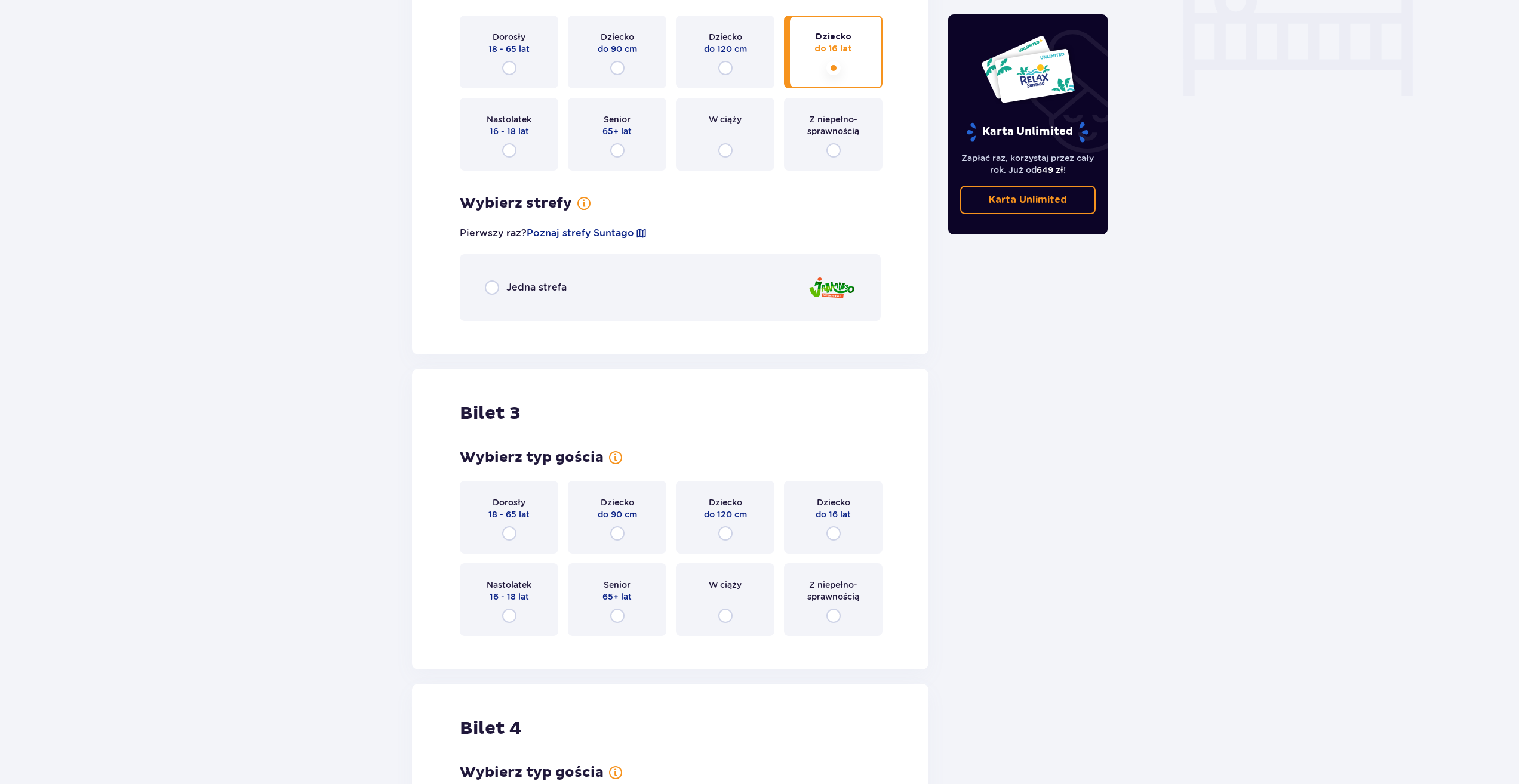
scroll to position [1192, 0]
click at [828, 535] on input "radio" at bounding box center [833, 532] width 14 height 14
radio input "true"
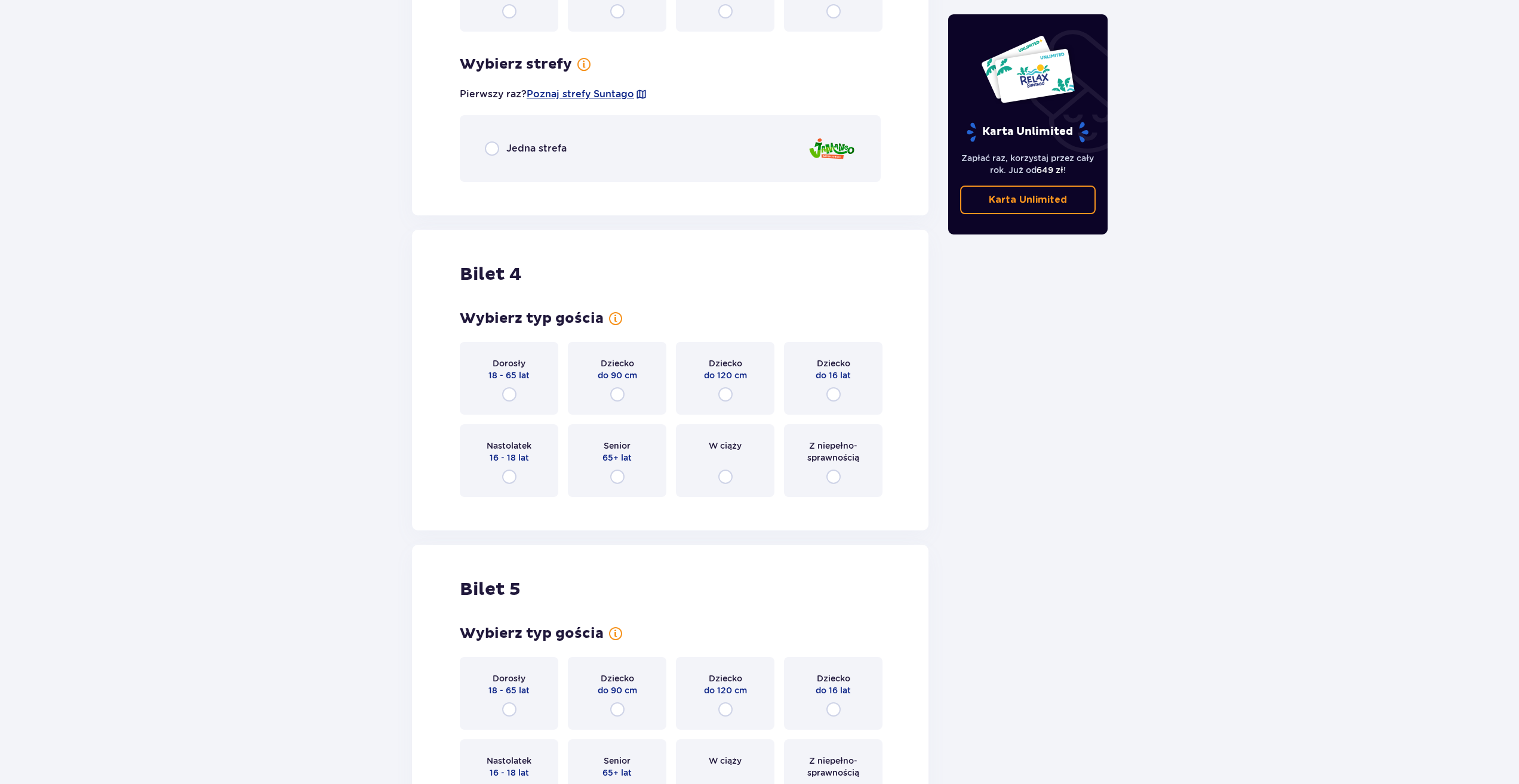
scroll to position [1837, 0]
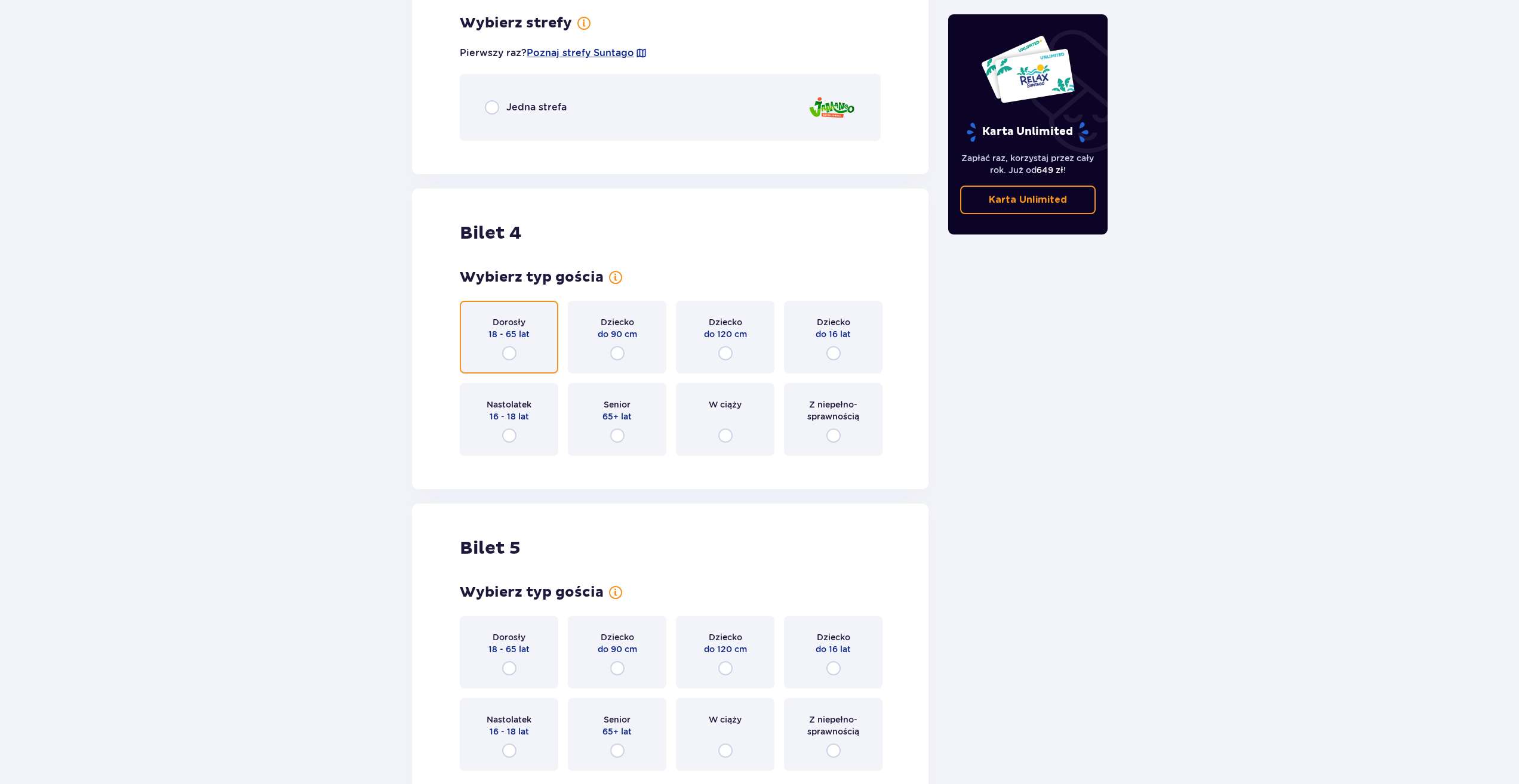
click at [507, 353] on input "radio" at bounding box center [509, 353] width 14 height 14
radio input "true"
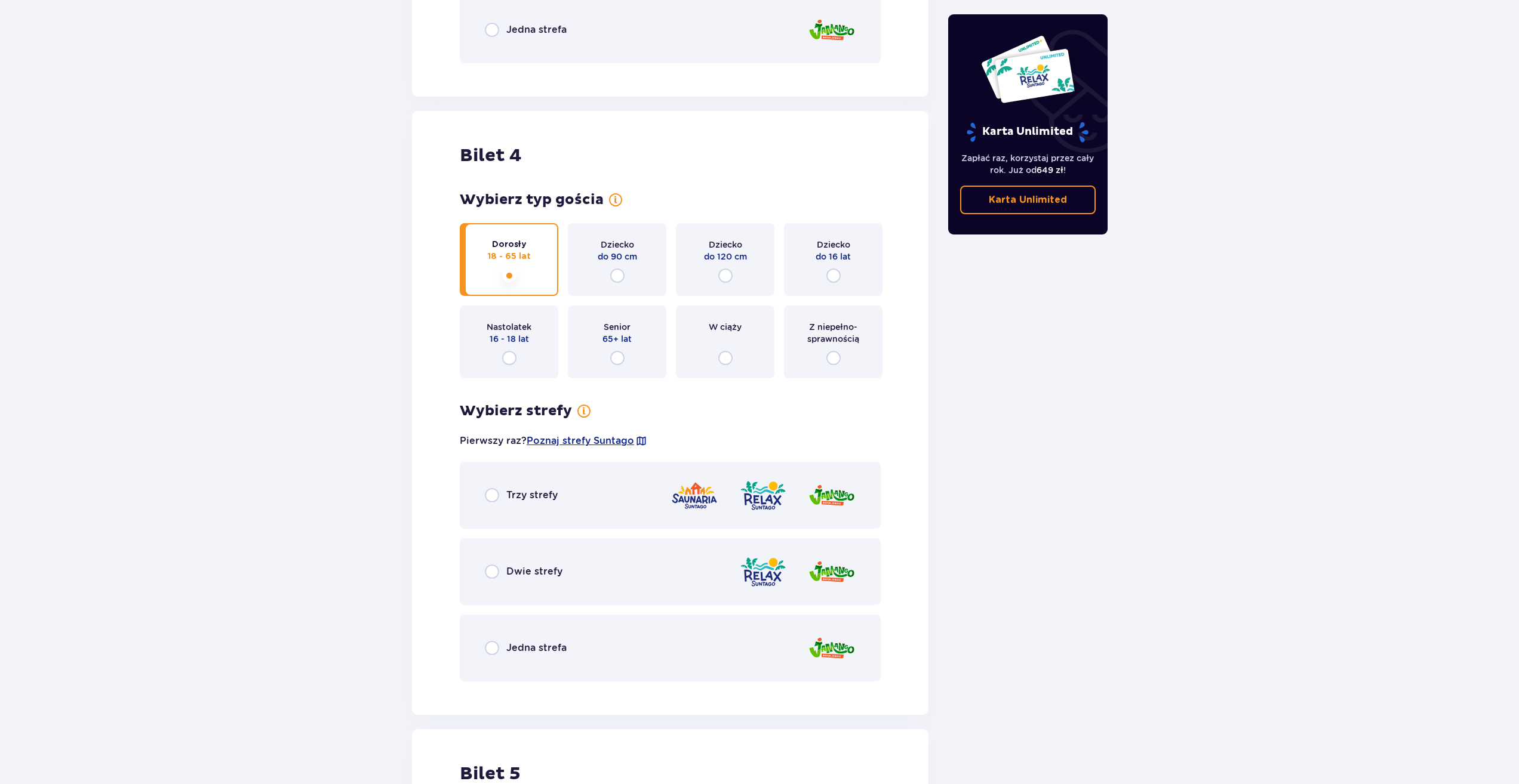
scroll to position [1991, 0]
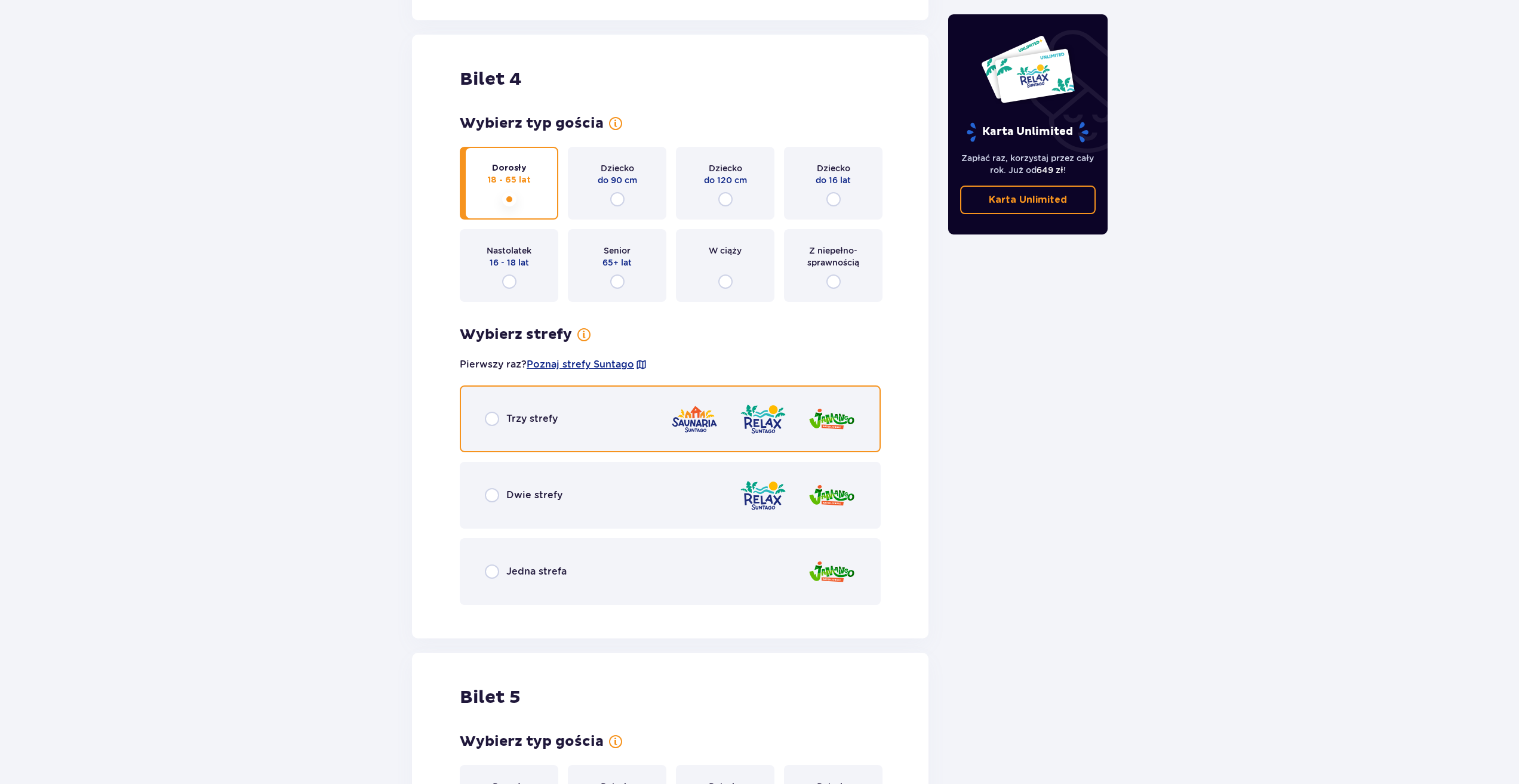
click at [489, 425] on input "radio" at bounding box center [491, 419] width 14 height 14
radio input "true"
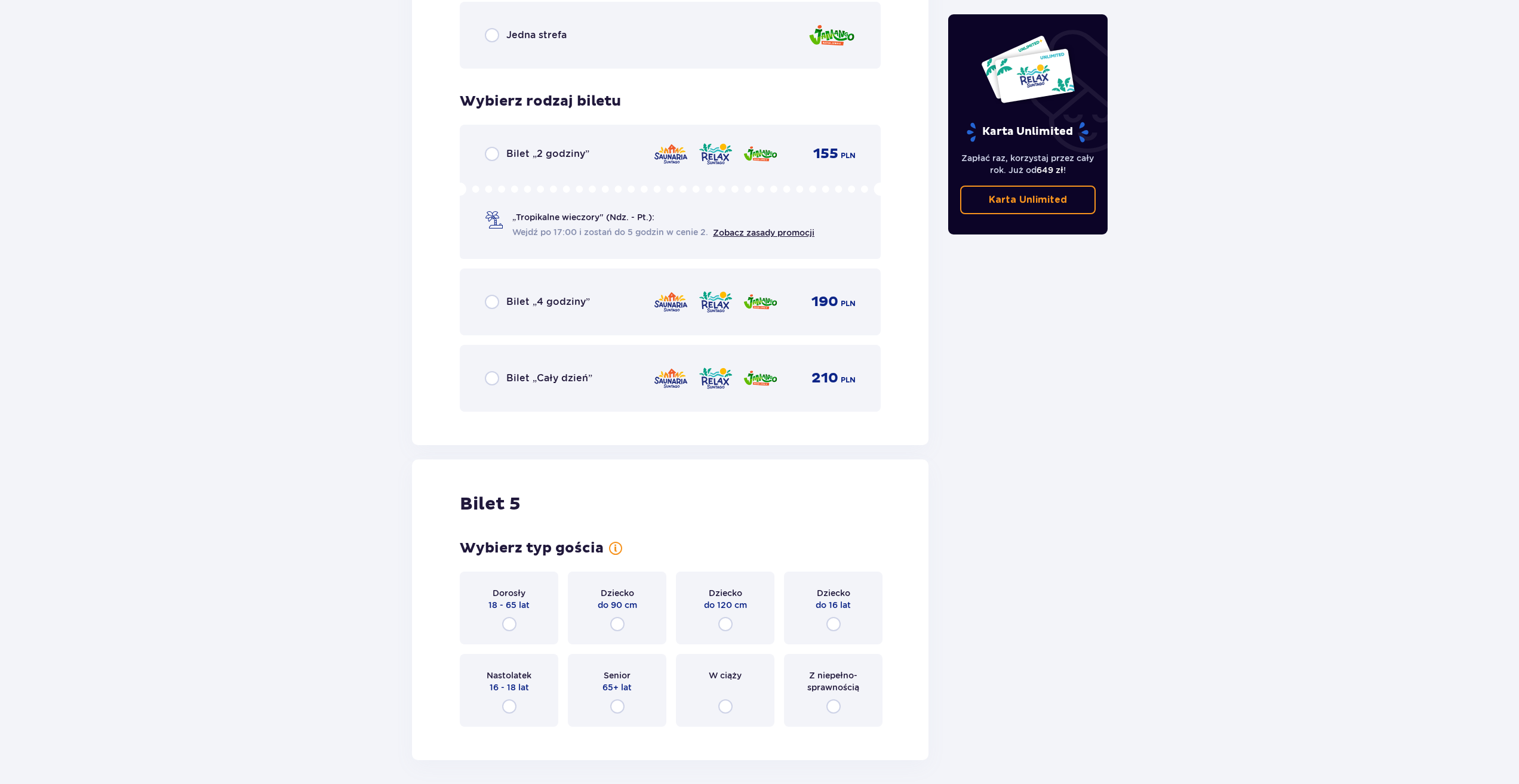
scroll to position [2605, 0]
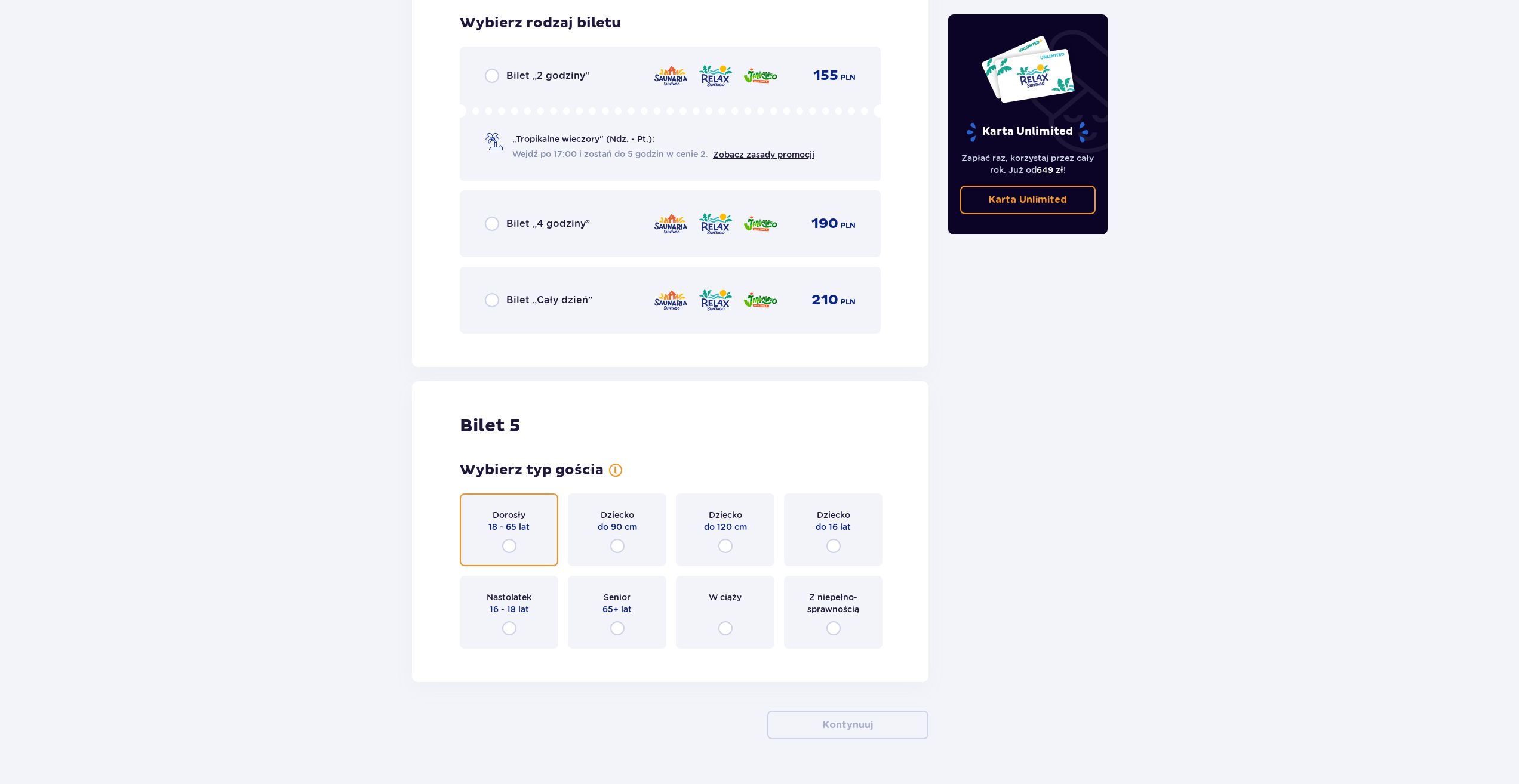
click at [509, 544] on input "radio" at bounding box center [509, 546] width 14 height 14
radio input "true"
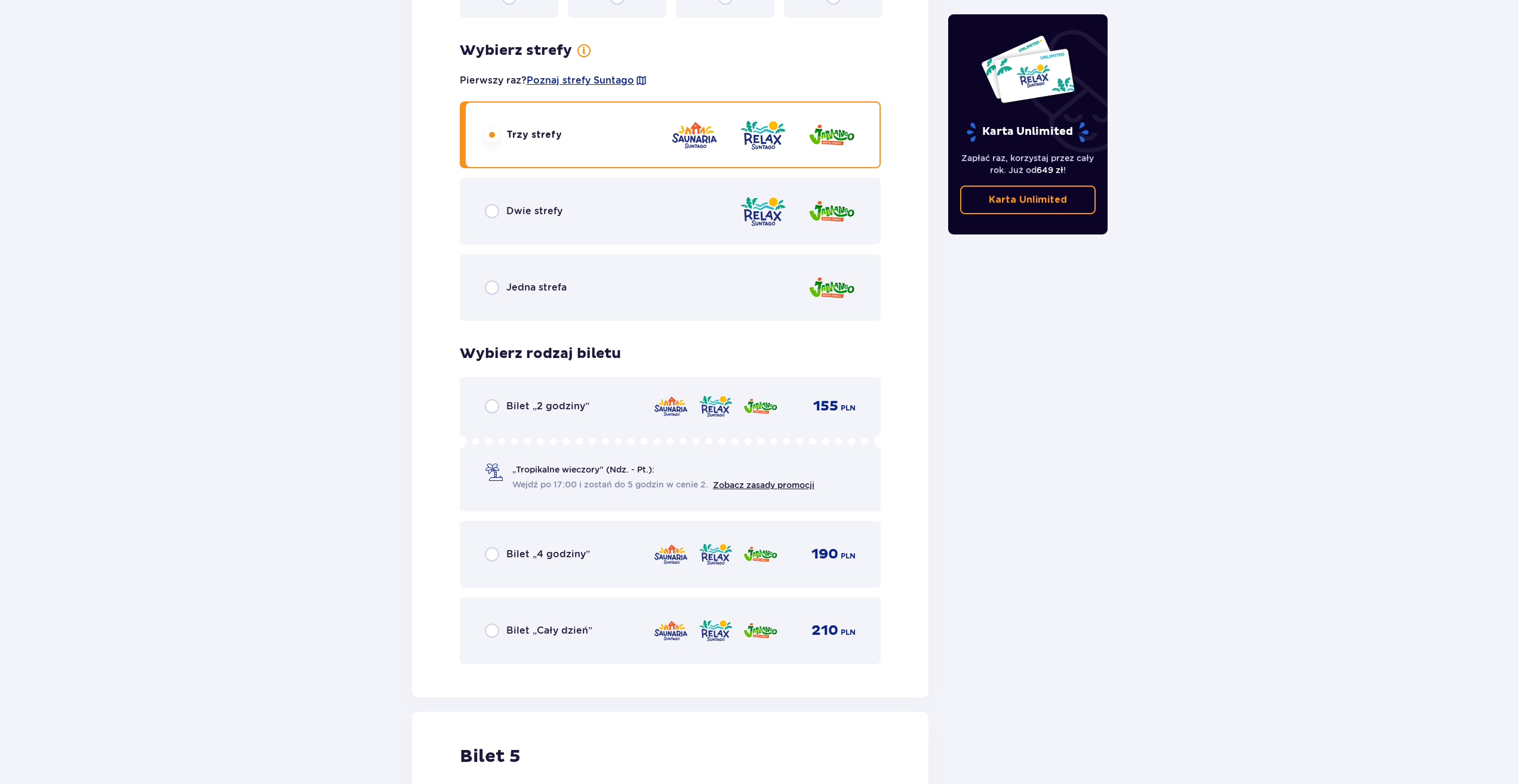
scroll to position [2219, 0]
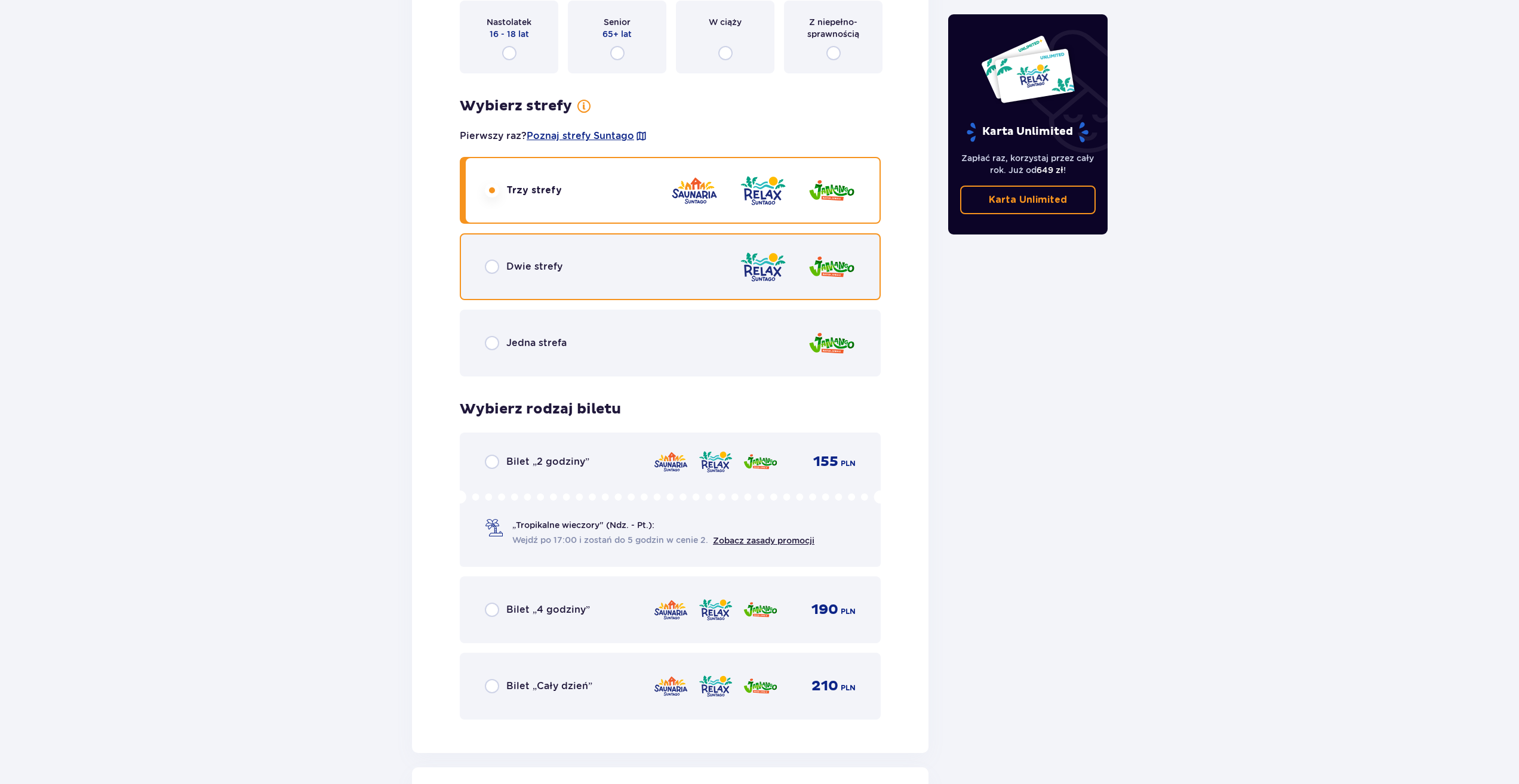
click at [492, 267] on input "radio" at bounding box center [491, 267] width 14 height 14
radio input "true"
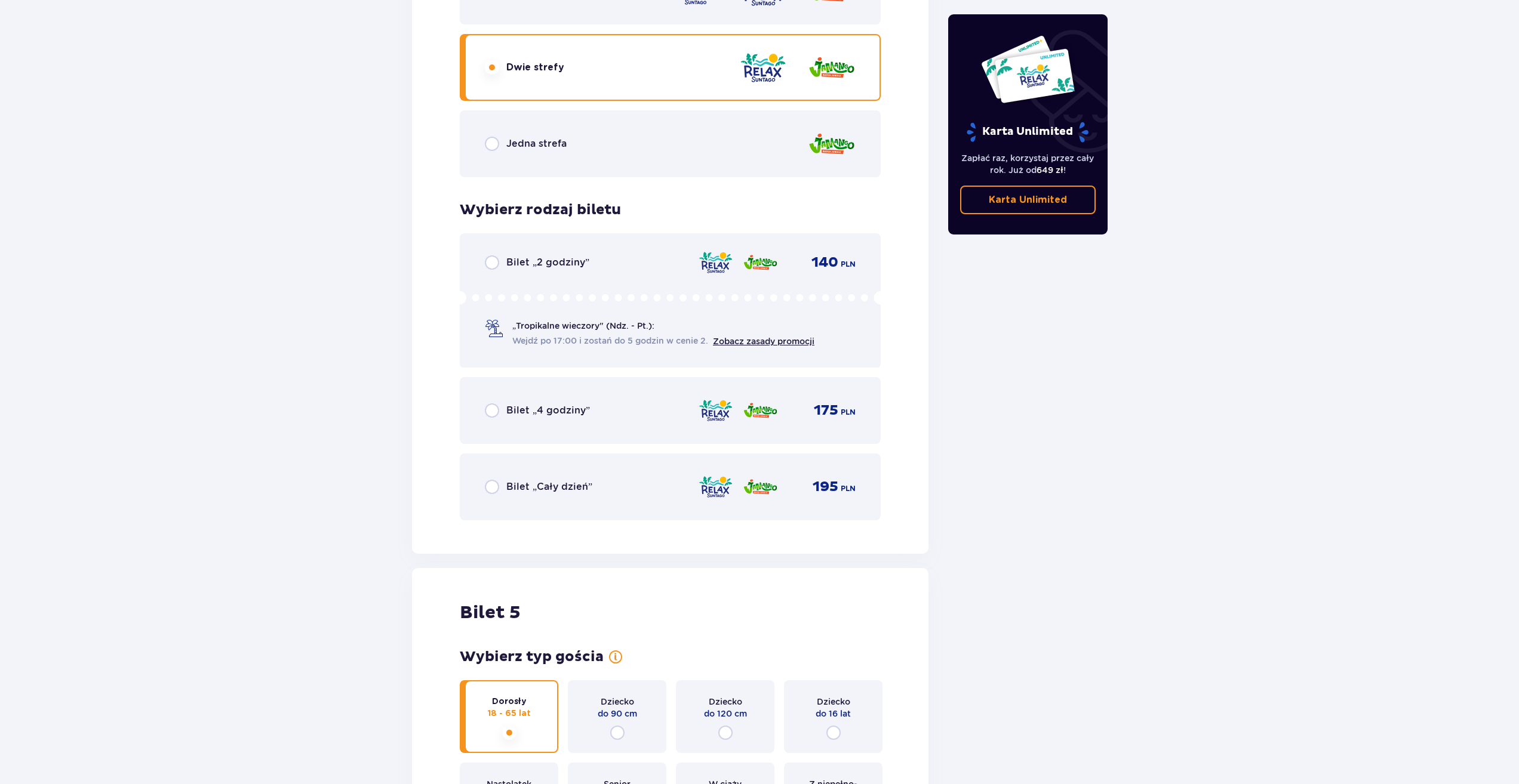
scroll to position [2426, 0]
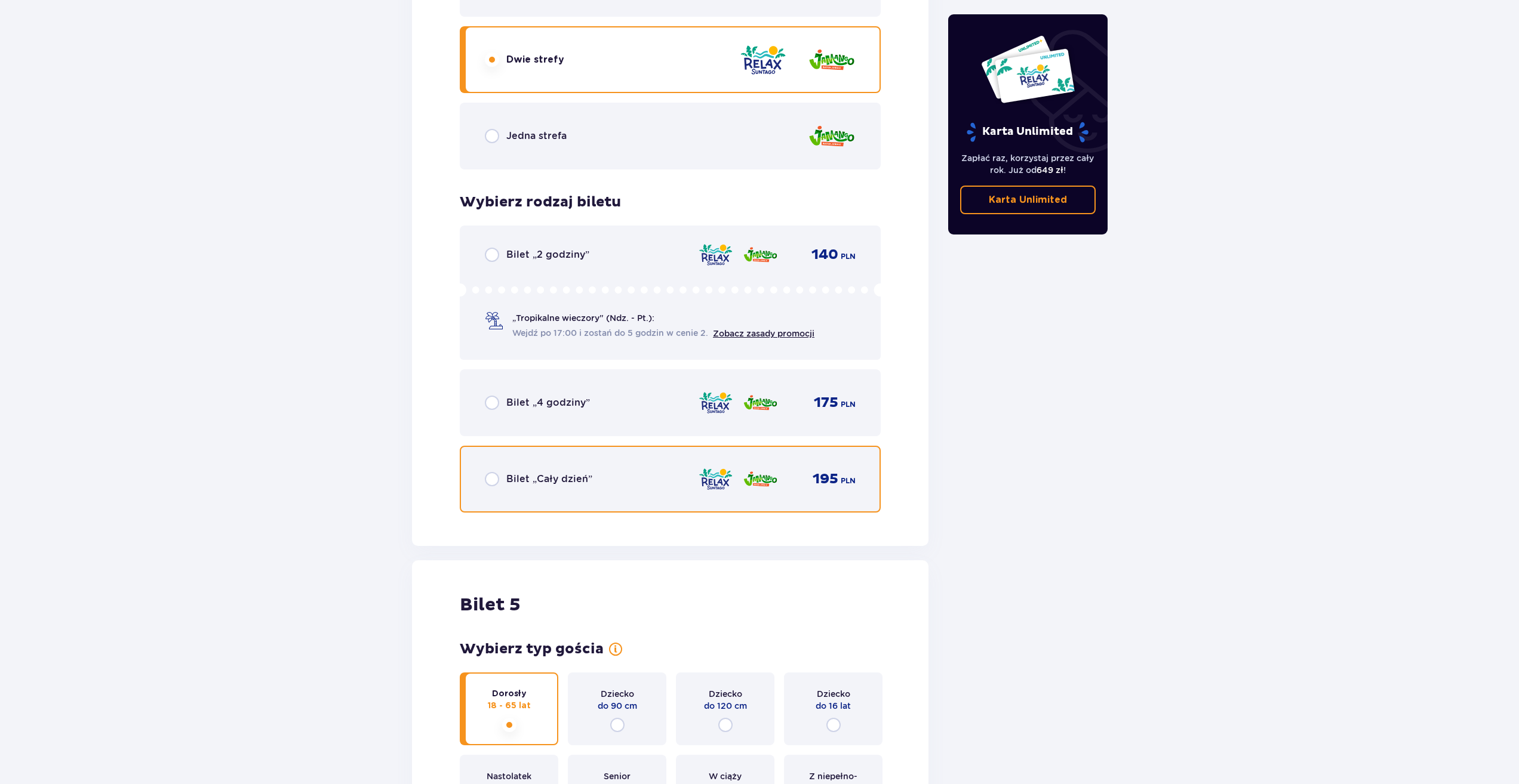
click at [498, 483] on input "radio" at bounding box center [491, 479] width 14 height 14
radio input "true"
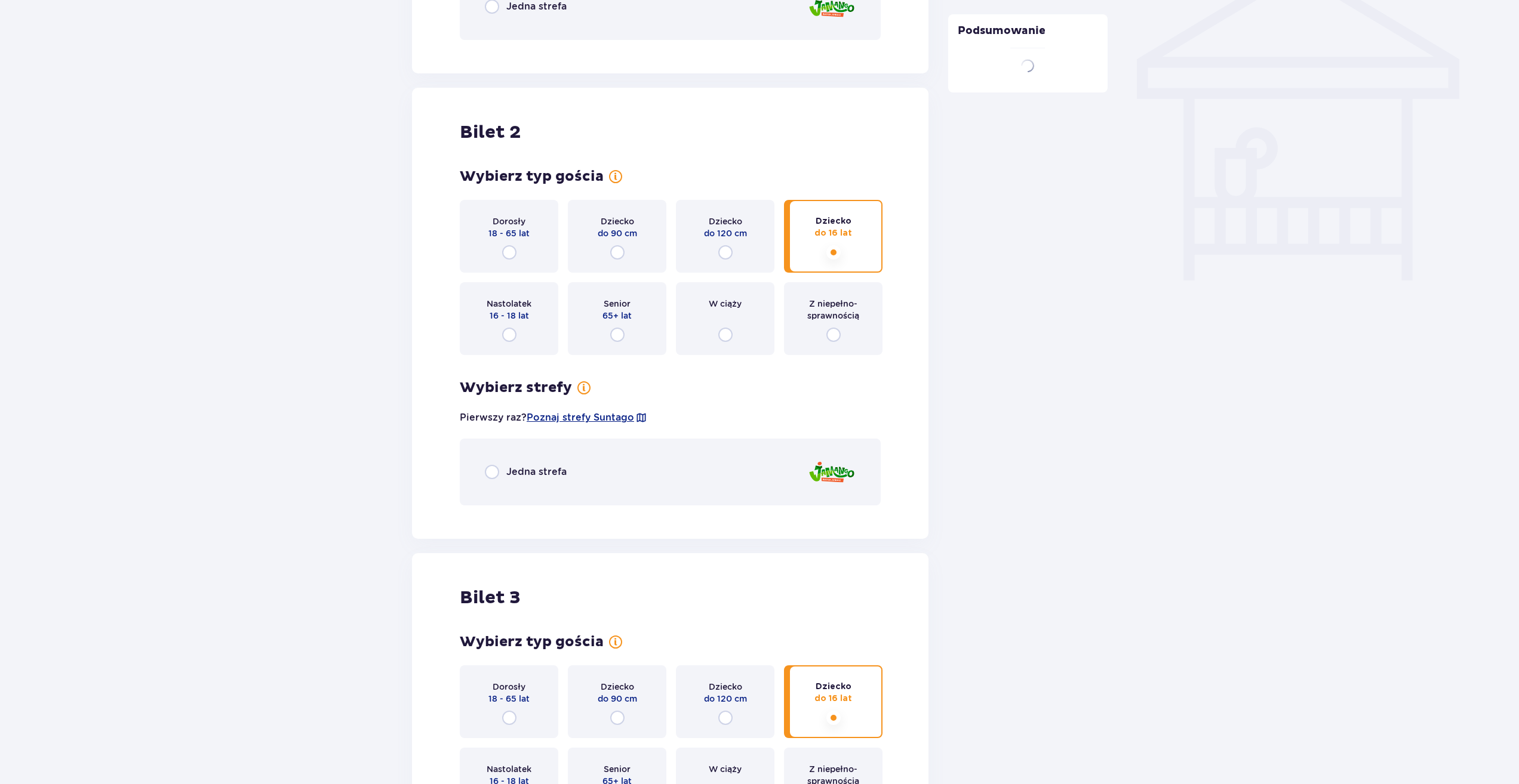
scroll to position [614, 0]
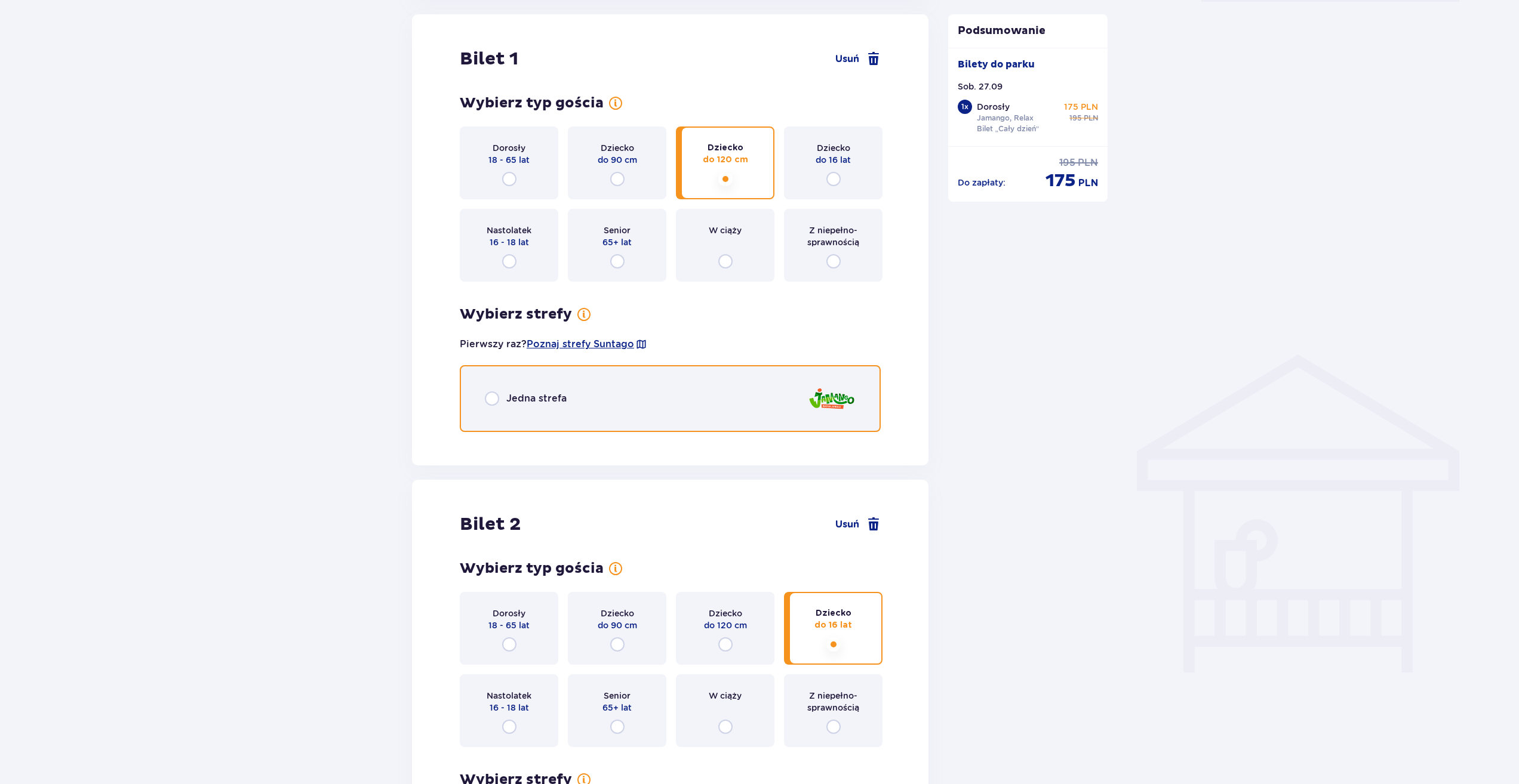
click at [492, 398] on input "radio" at bounding box center [491, 399] width 14 height 14
radio input "true"
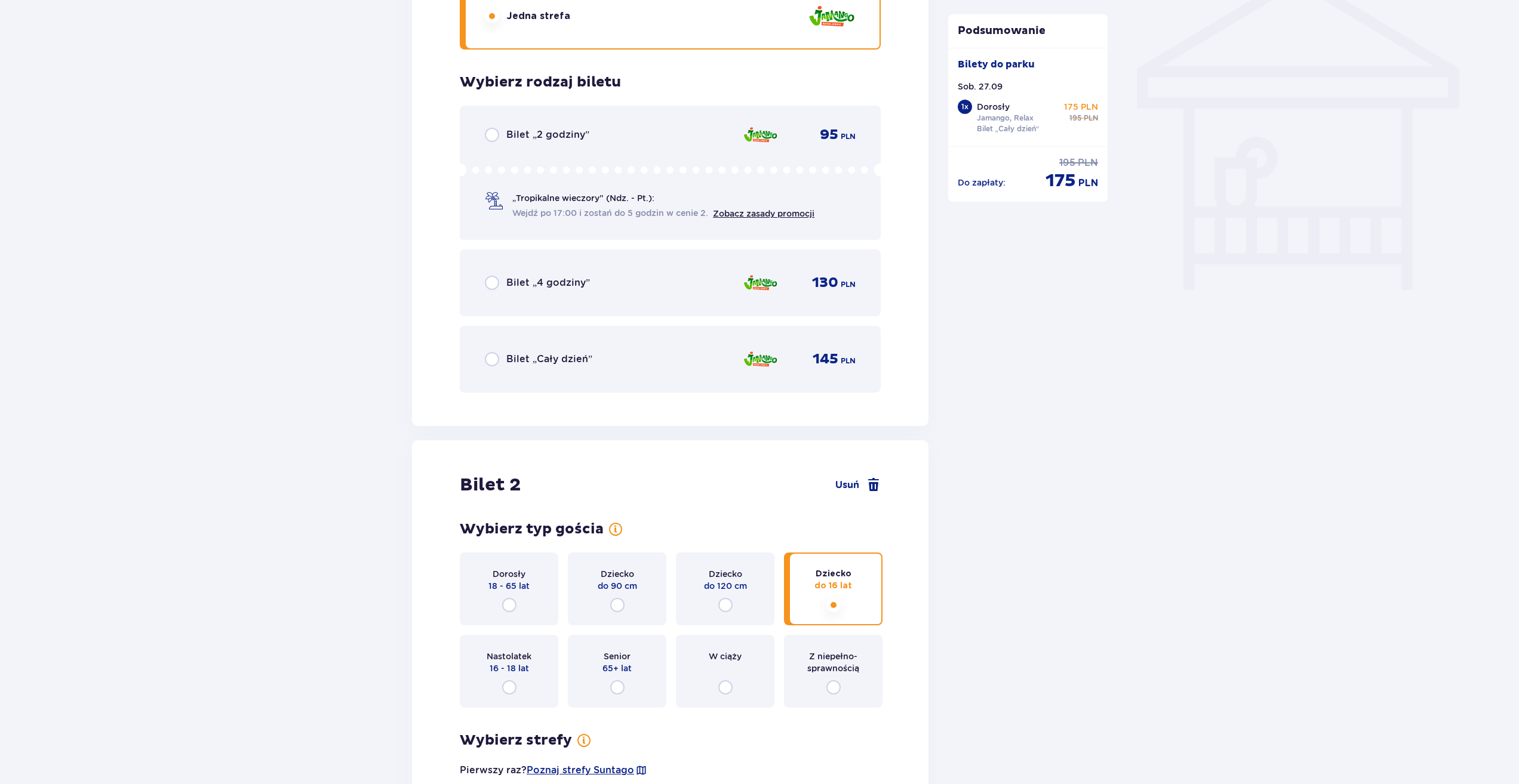
scroll to position [996, 0]
click at [491, 362] on input "radio" at bounding box center [491, 360] width 14 height 14
radio input "true"
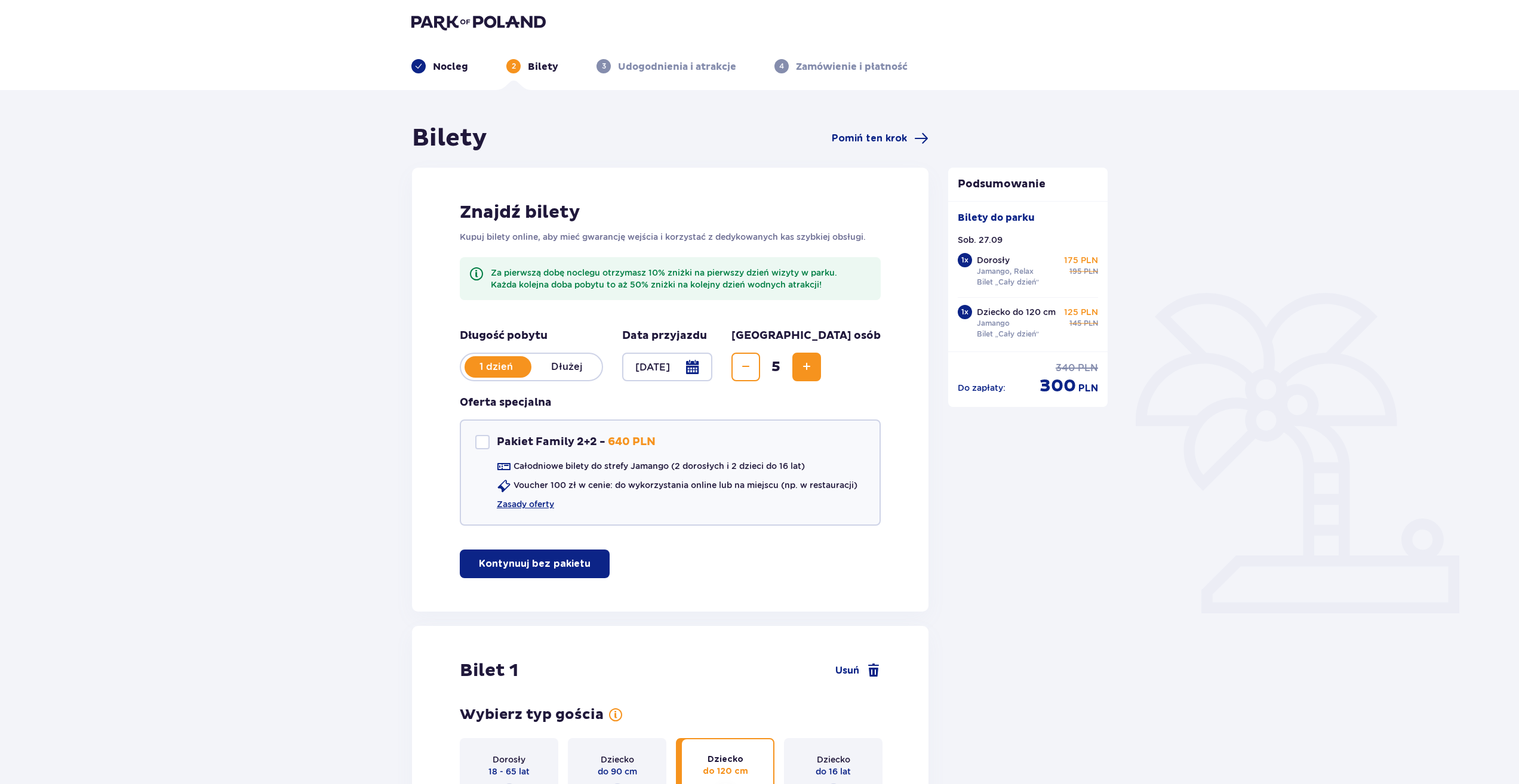
scroll to position [0, 0]
